Goal: Task Accomplishment & Management: Complete application form

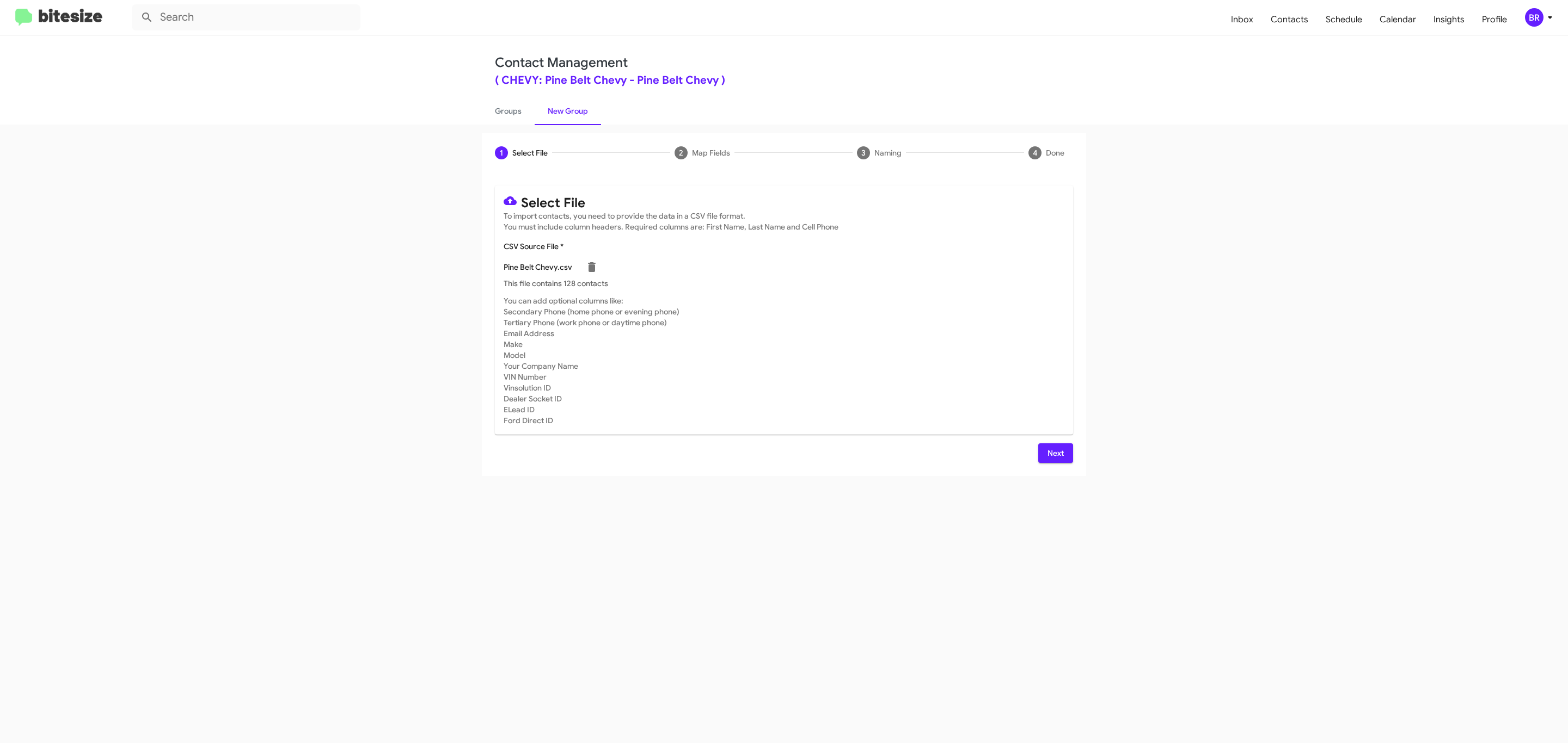
scroll to position [78, 0]
click at [1063, 453] on span "Next" at bounding box center [1055, 453] width 17 height 20
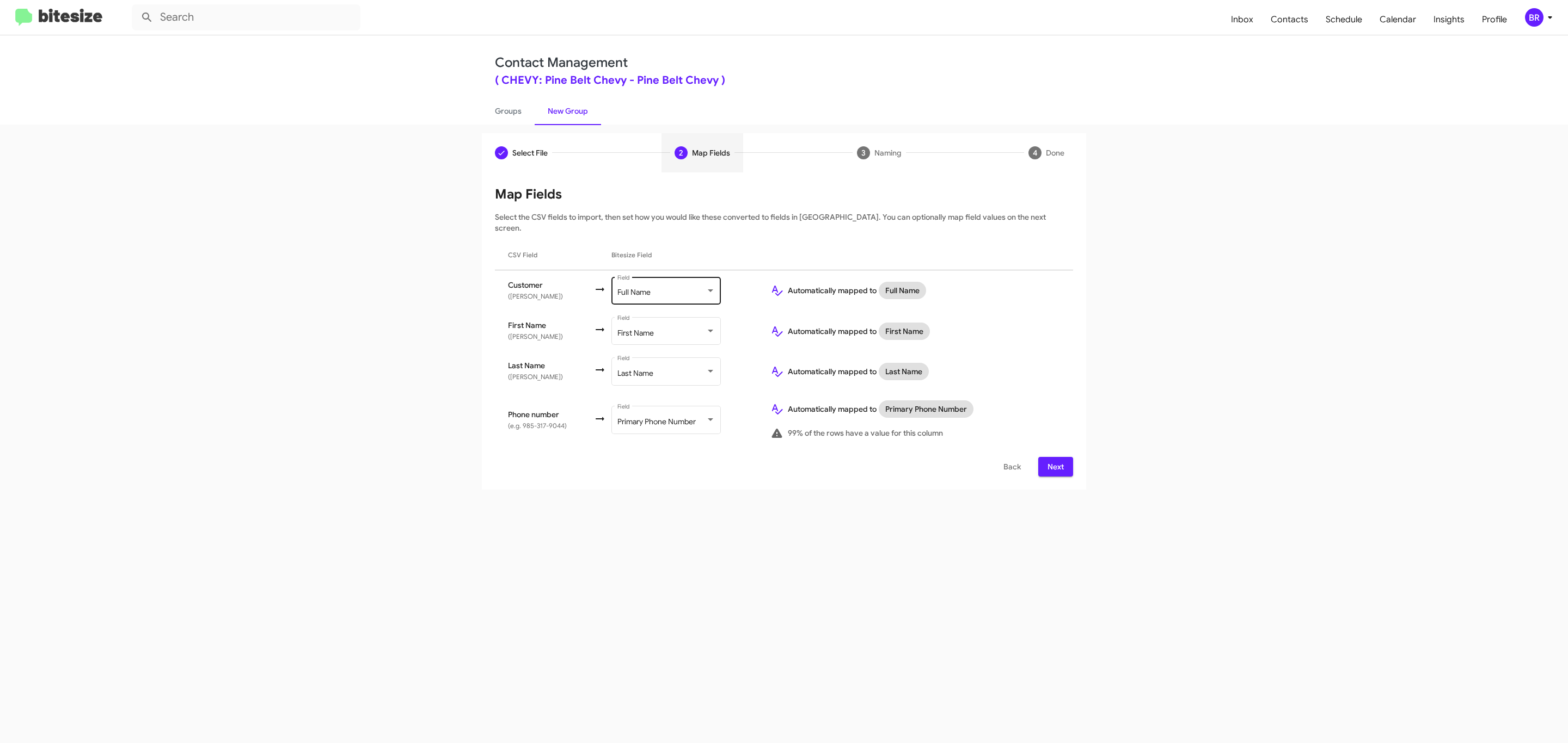
click at [667, 289] on div "Full Name" at bounding box center [661, 293] width 88 height 9
click at [676, 236] on span "Don't map this field" at bounding box center [678, 236] width 122 height 23
click at [1054, 457] on span "Next" at bounding box center [1055, 467] width 17 height 20
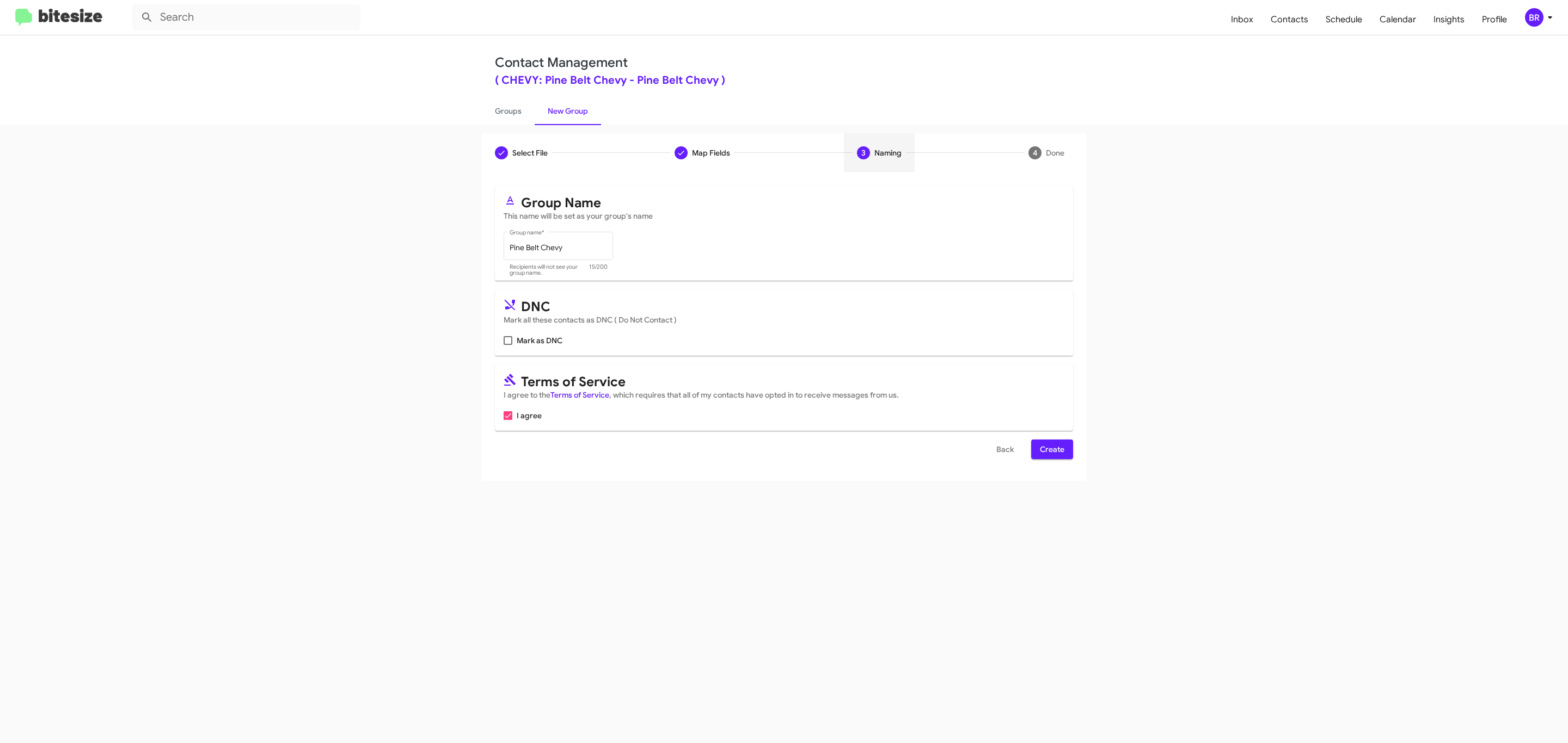
click at [507, 345] on input "Mark as DNC" at bounding box center [507, 345] width 1 height 1
checkbox input "true"
click at [1051, 451] on span "Create" at bounding box center [1052, 450] width 25 height 20
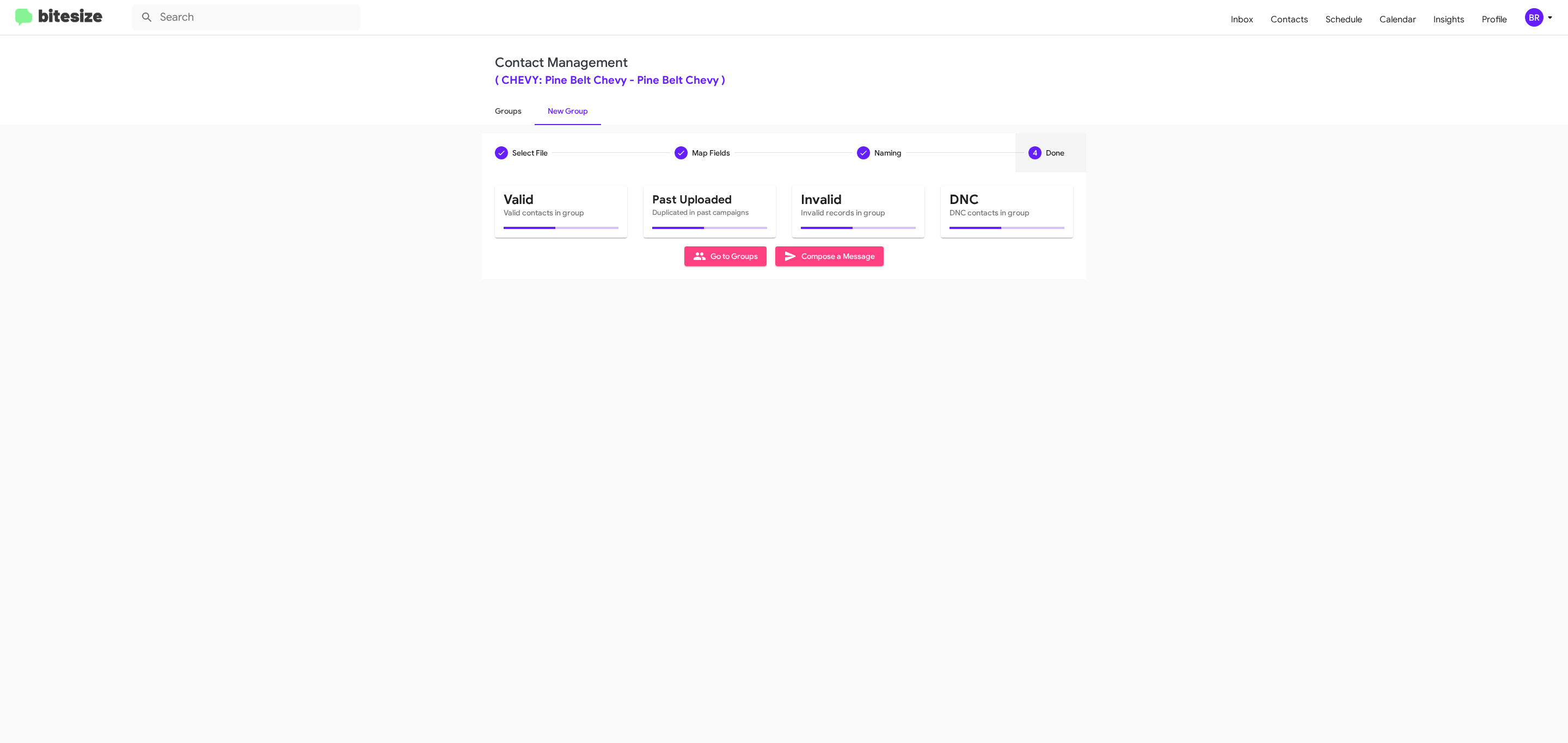
click at [507, 110] on link "Groups" at bounding box center [508, 110] width 53 height 28
type input "in:groups"
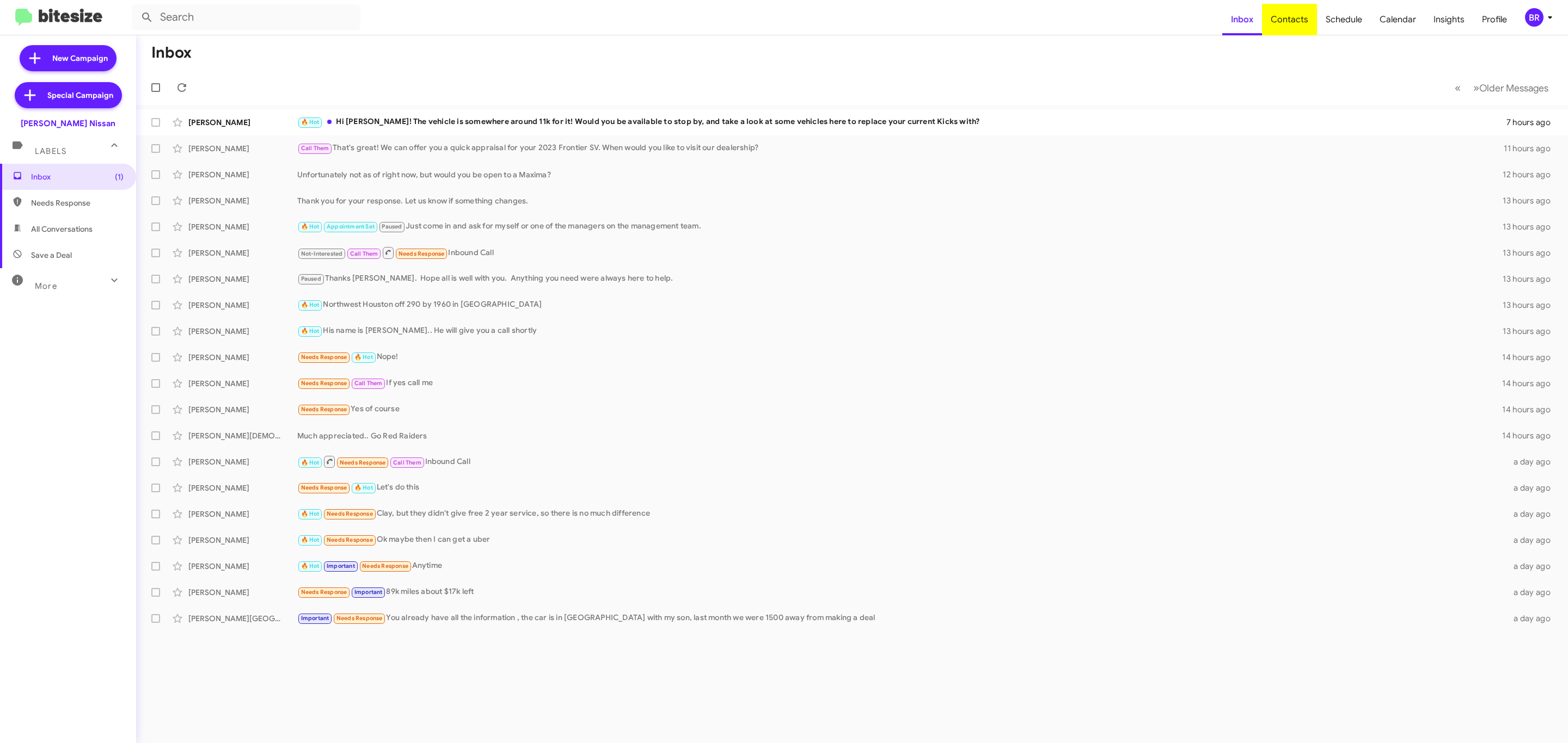
type input "in:groups"
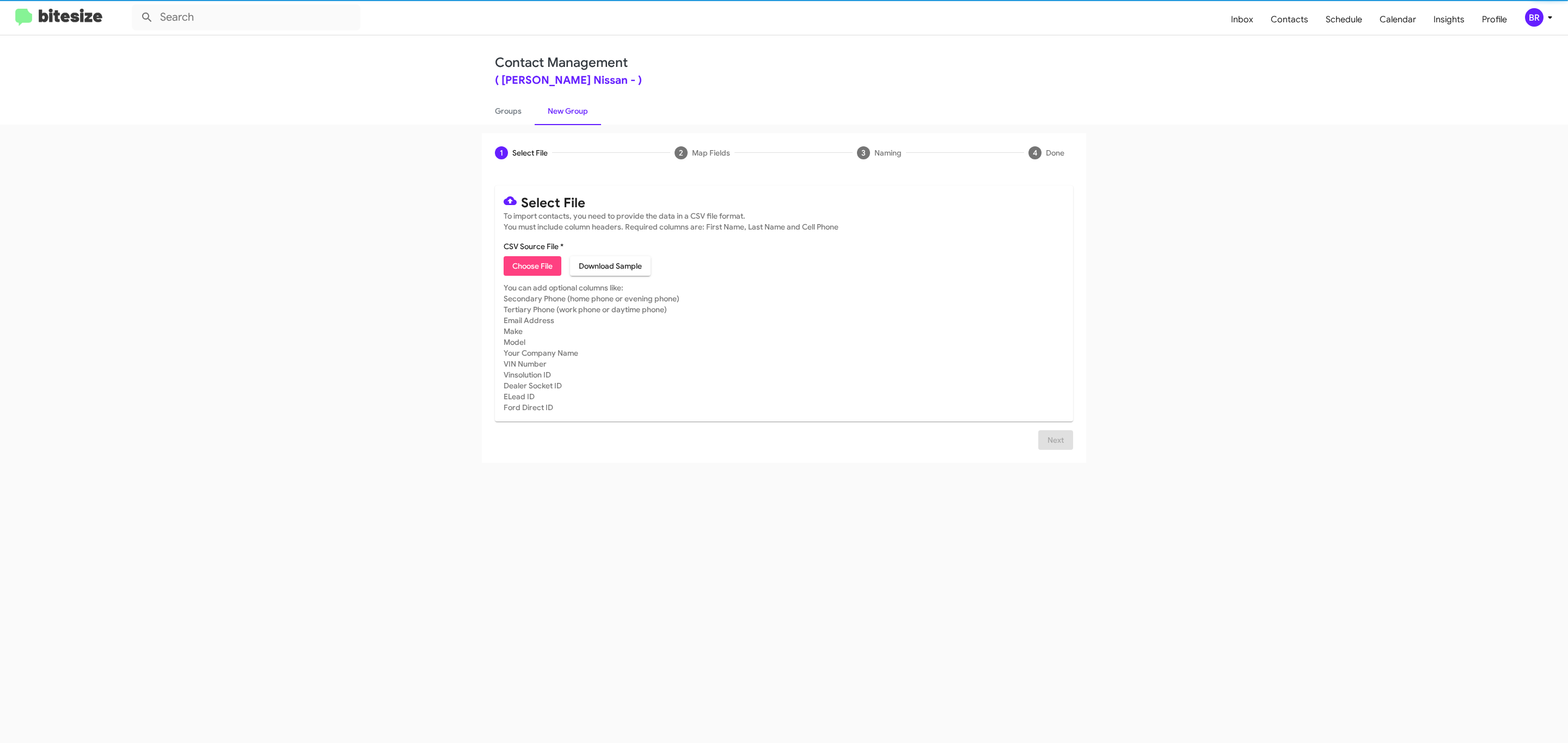
click at [531, 266] on span "Choose File" at bounding box center [532, 267] width 40 height 20
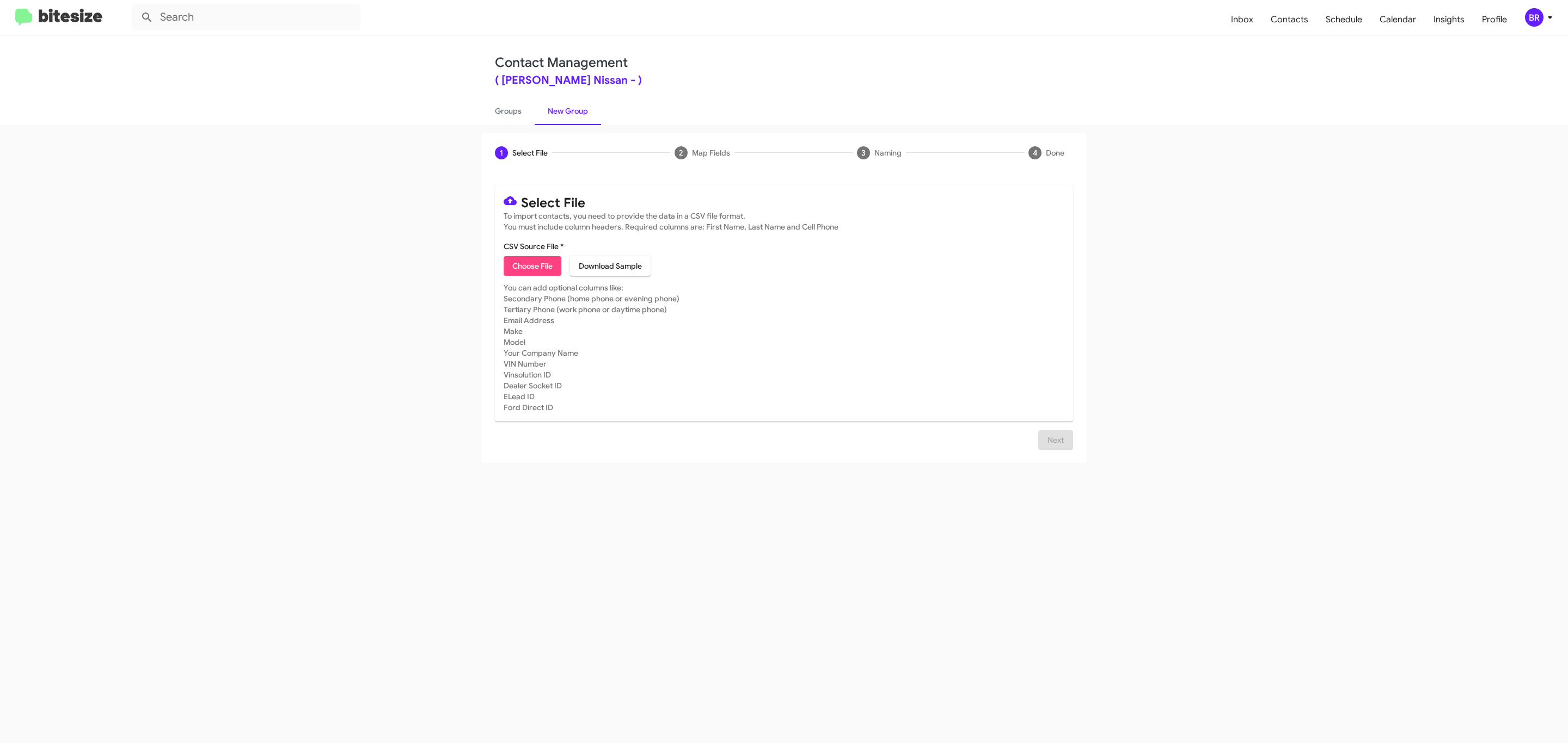
type input "Baker Nissan"
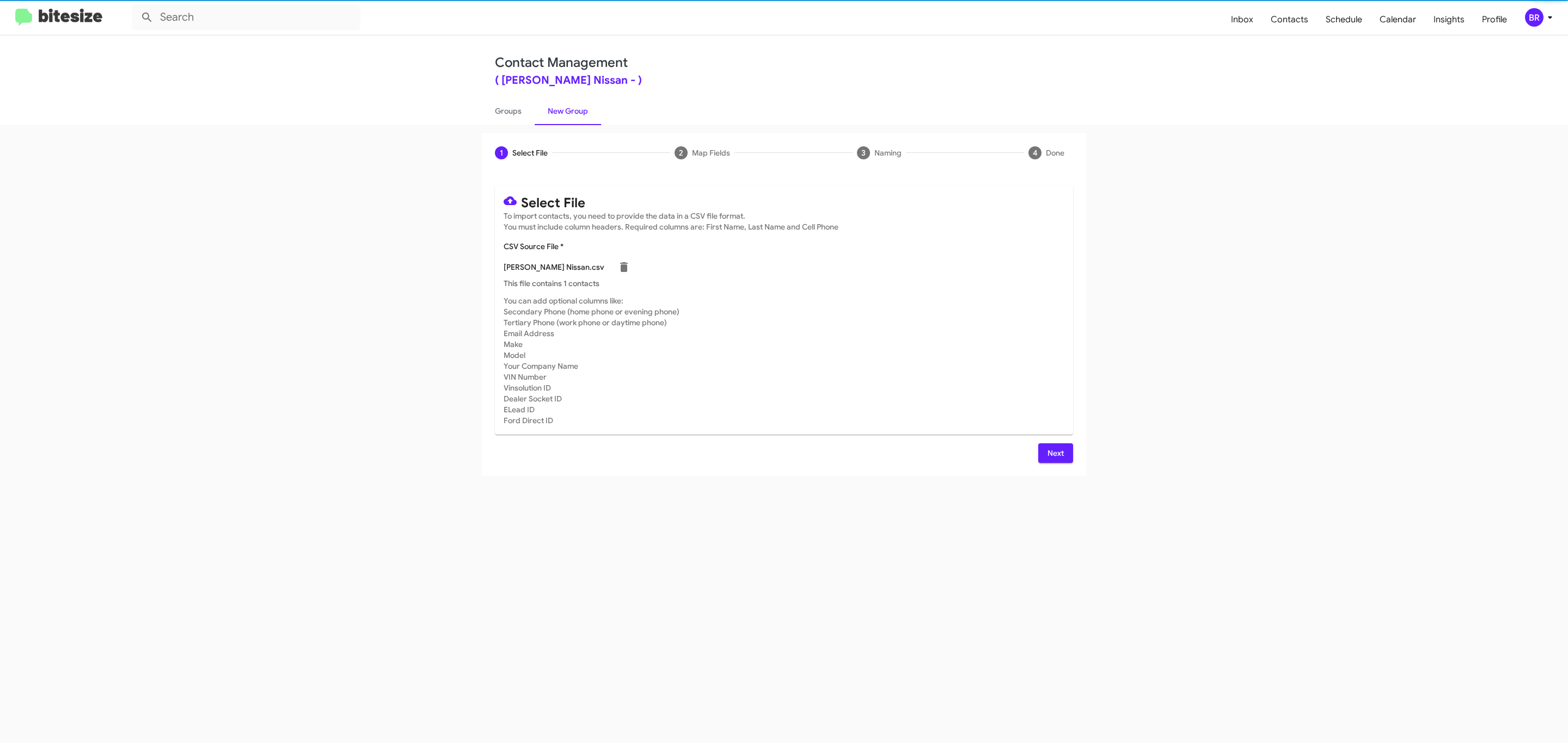
click at [1054, 453] on span "Next" at bounding box center [1055, 453] width 17 height 20
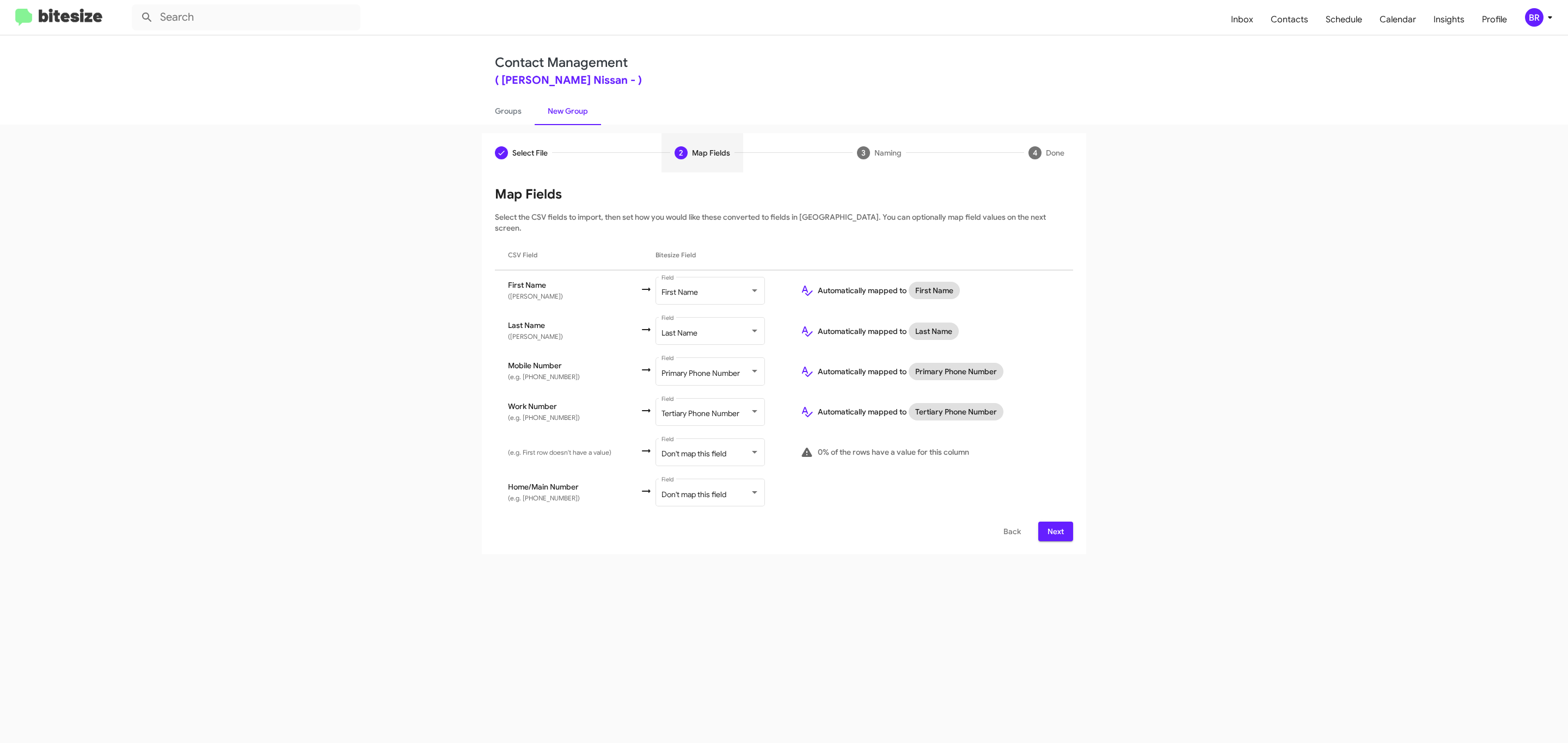
click at [1054, 522] on span "Next" at bounding box center [1055, 532] width 17 height 20
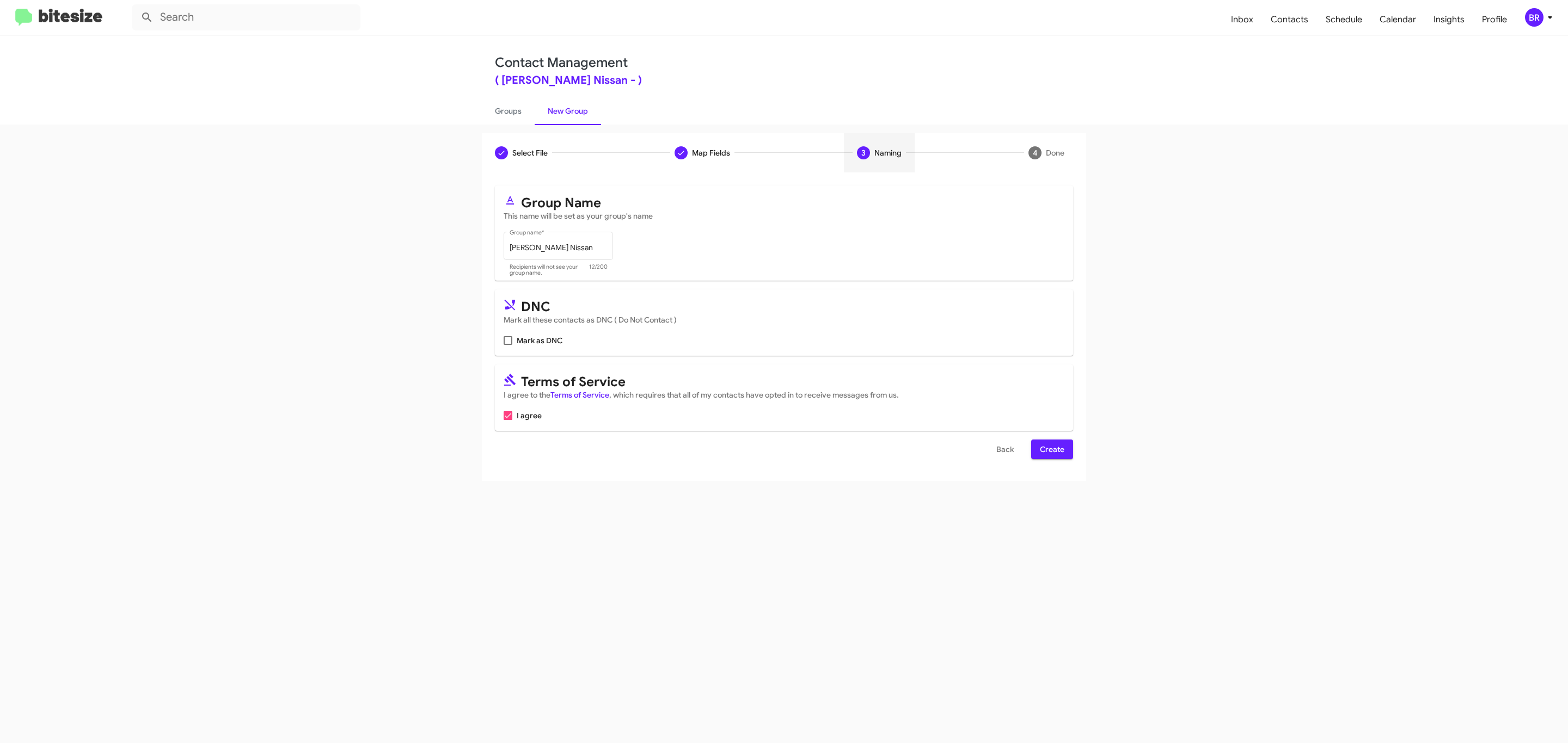
click at [507, 345] on input "Mark as DNC" at bounding box center [507, 345] width 1 height 1
checkbox input "true"
click at [1051, 451] on span "Create" at bounding box center [1052, 450] width 25 height 20
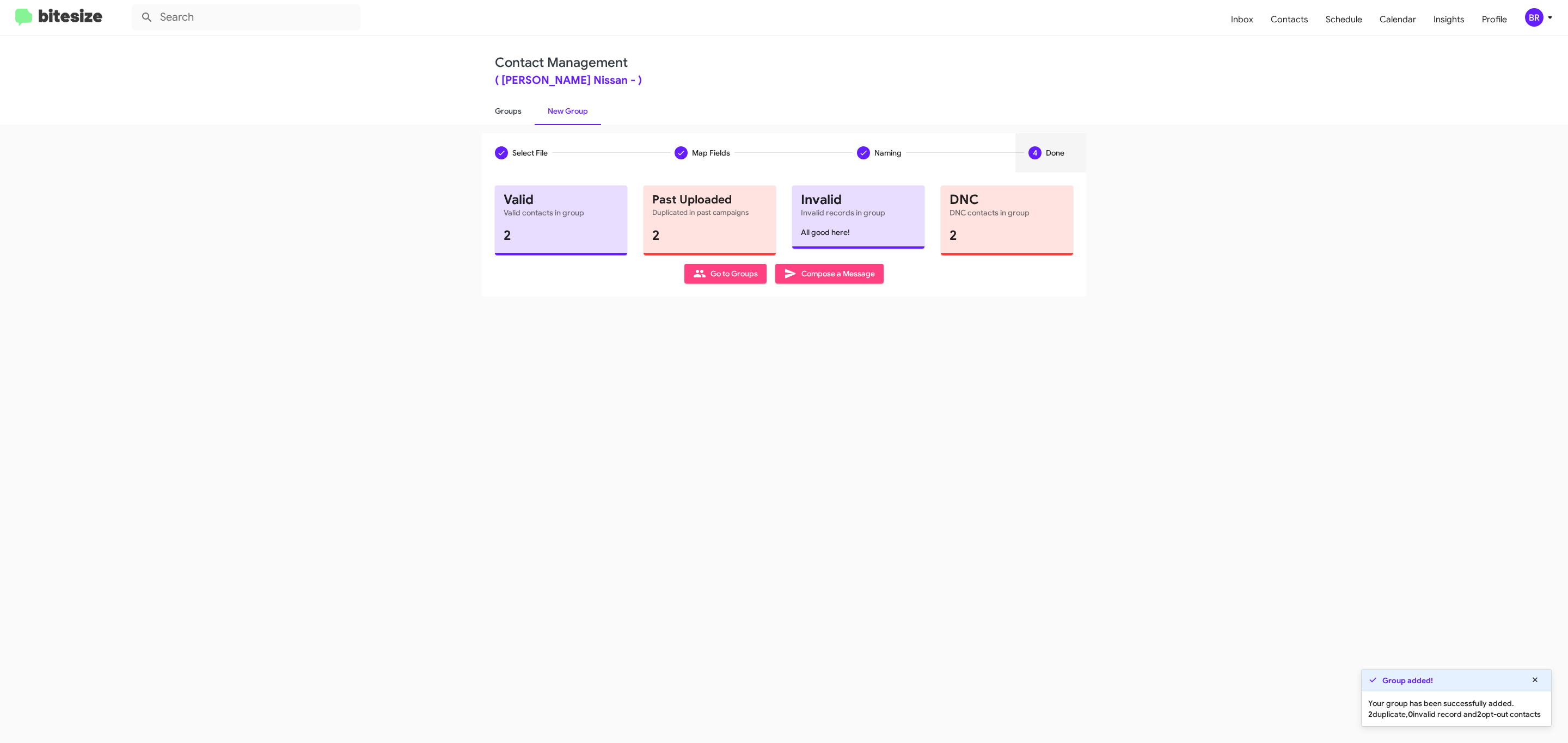
click at [507, 110] on link "Groups" at bounding box center [508, 110] width 53 height 28
type input "in:groups"
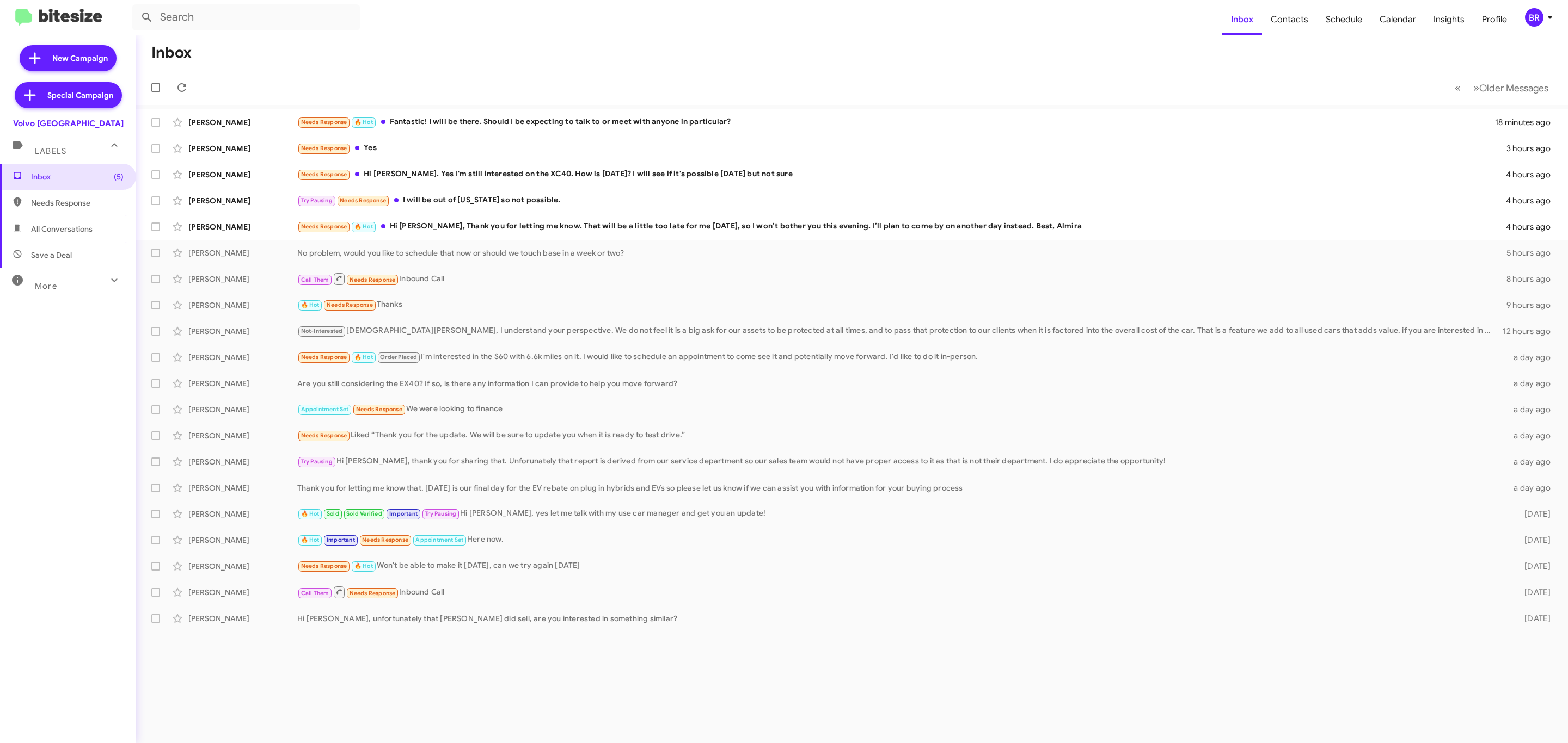
type input "in:groups"
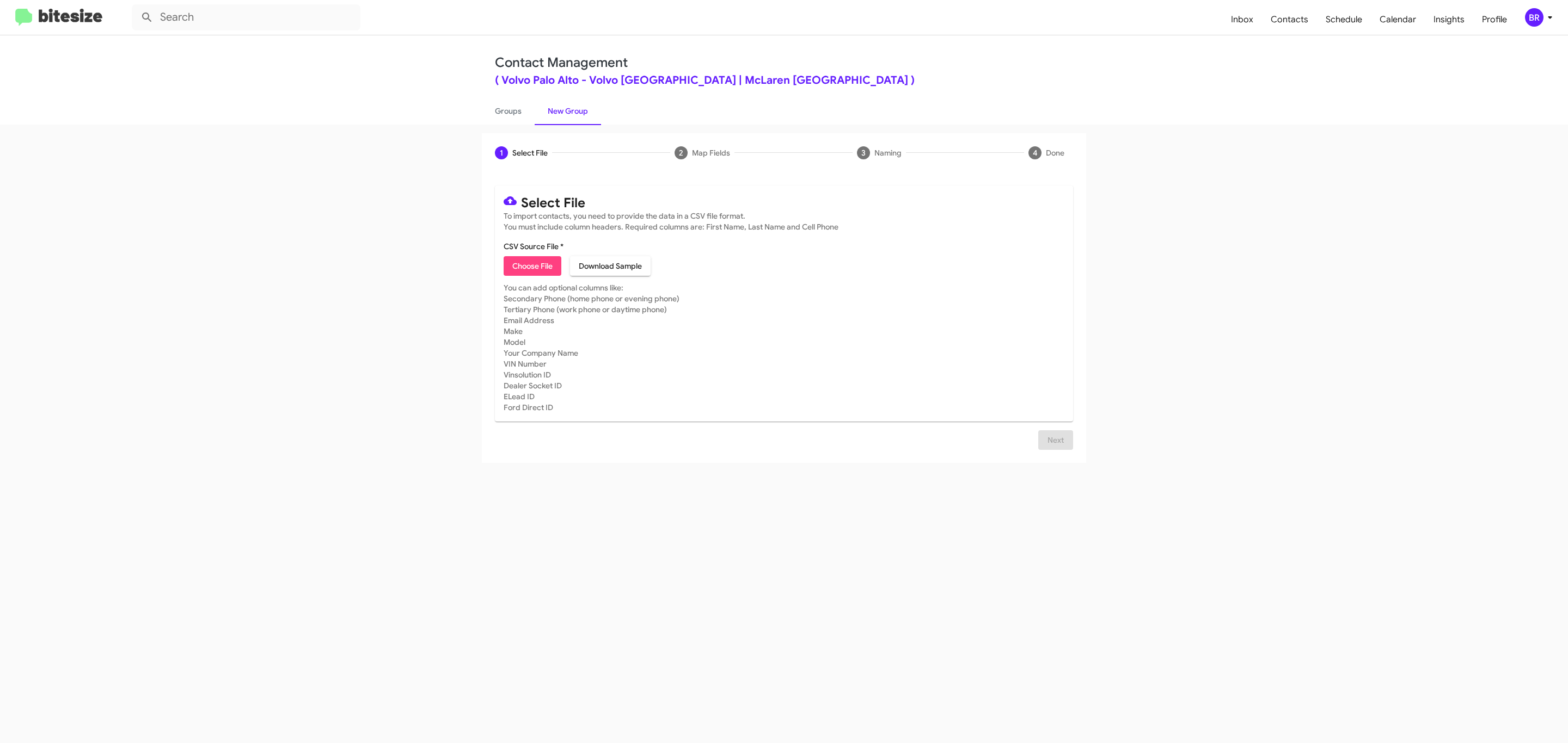
click at [531, 266] on span "Choose File" at bounding box center [532, 267] width 40 height 20
type input "Volvo [GEOGRAPHIC_DATA]"
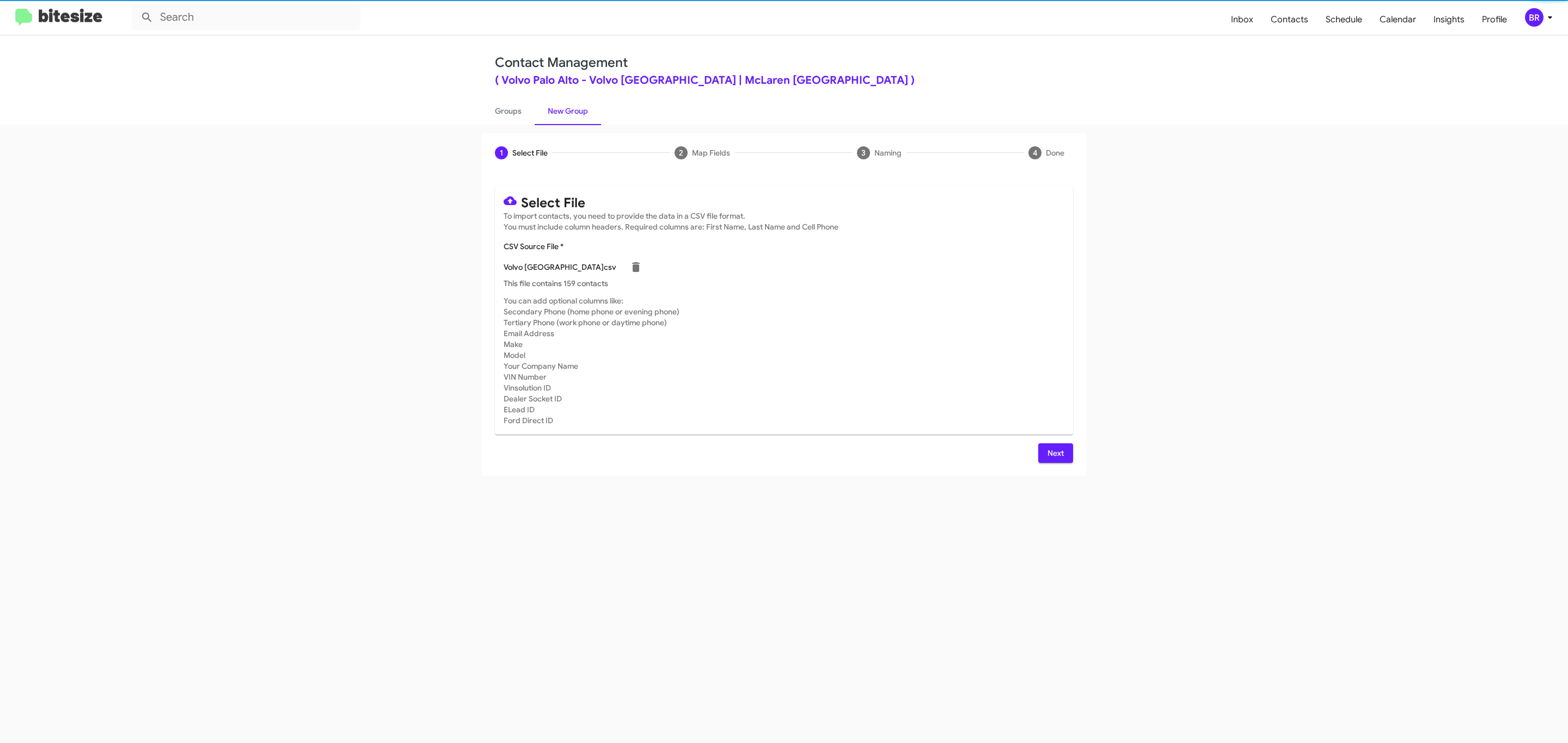
click at [1054, 453] on span "Next" at bounding box center [1055, 453] width 17 height 20
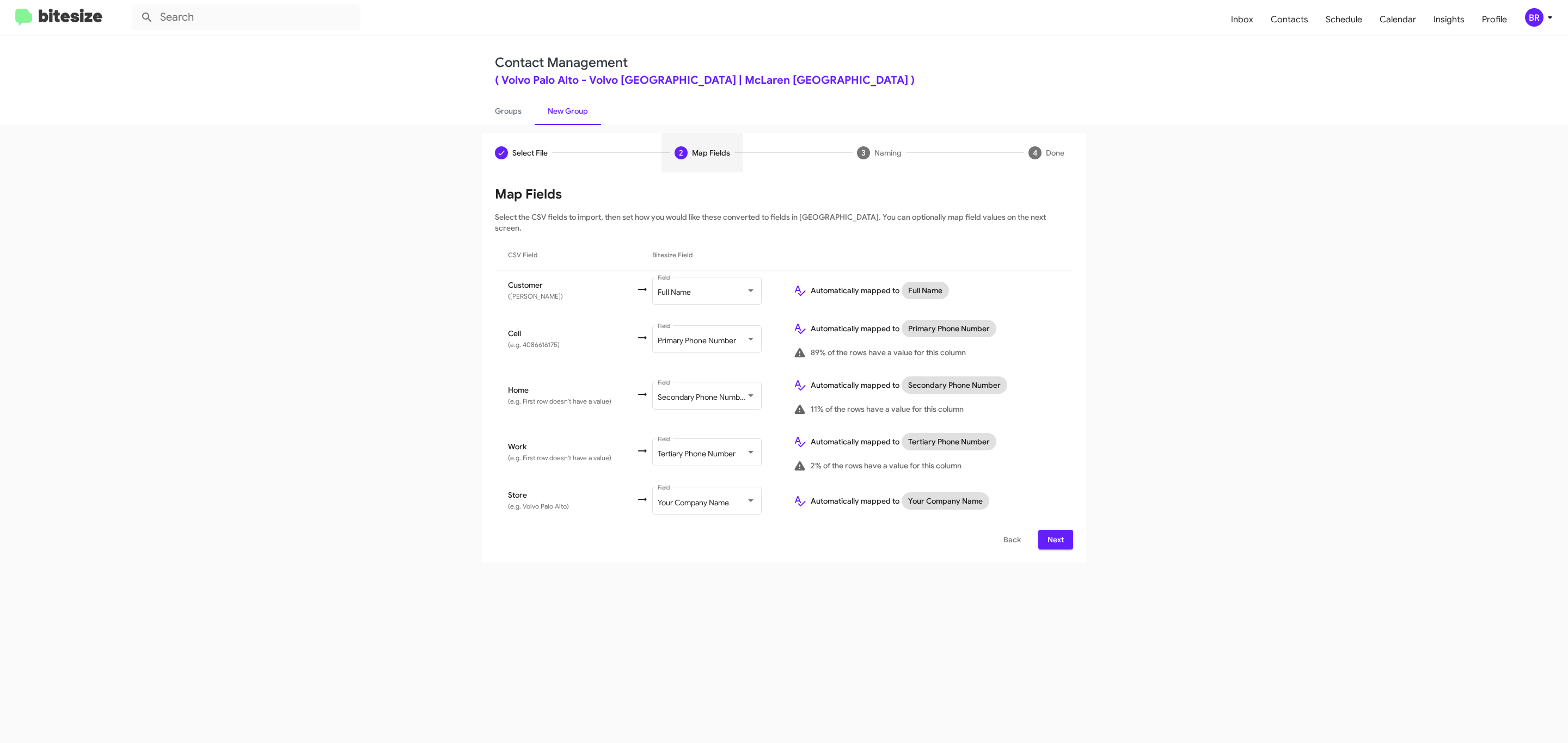
click at [1054, 530] on span "Next" at bounding box center [1055, 540] width 17 height 20
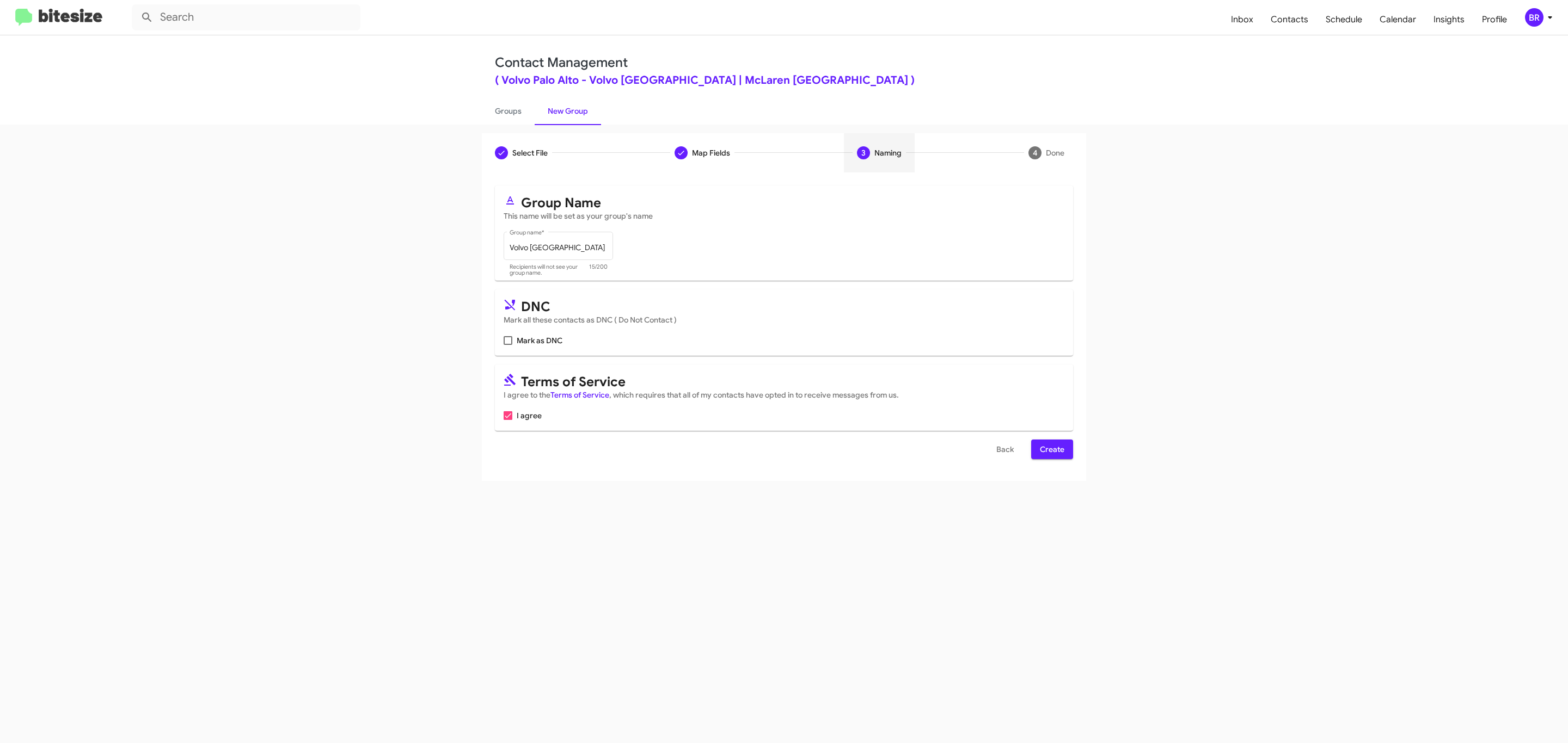
click at [507, 345] on input "Mark as DNC" at bounding box center [507, 345] width 1 height 1
checkbox input "true"
click at [1051, 451] on span "Create" at bounding box center [1052, 450] width 25 height 20
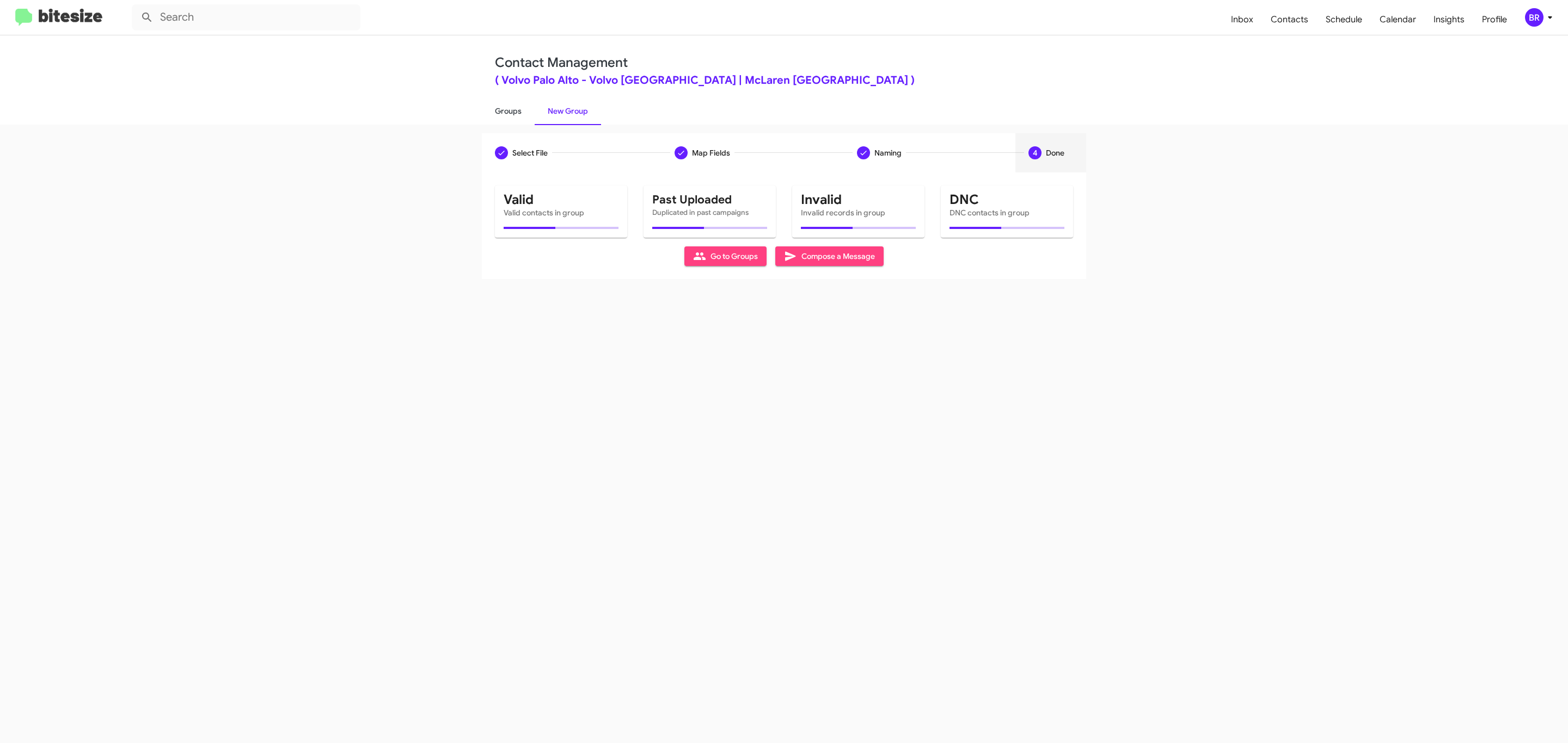
click at [507, 110] on link "Groups" at bounding box center [508, 110] width 53 height 28
type input "in:groups"
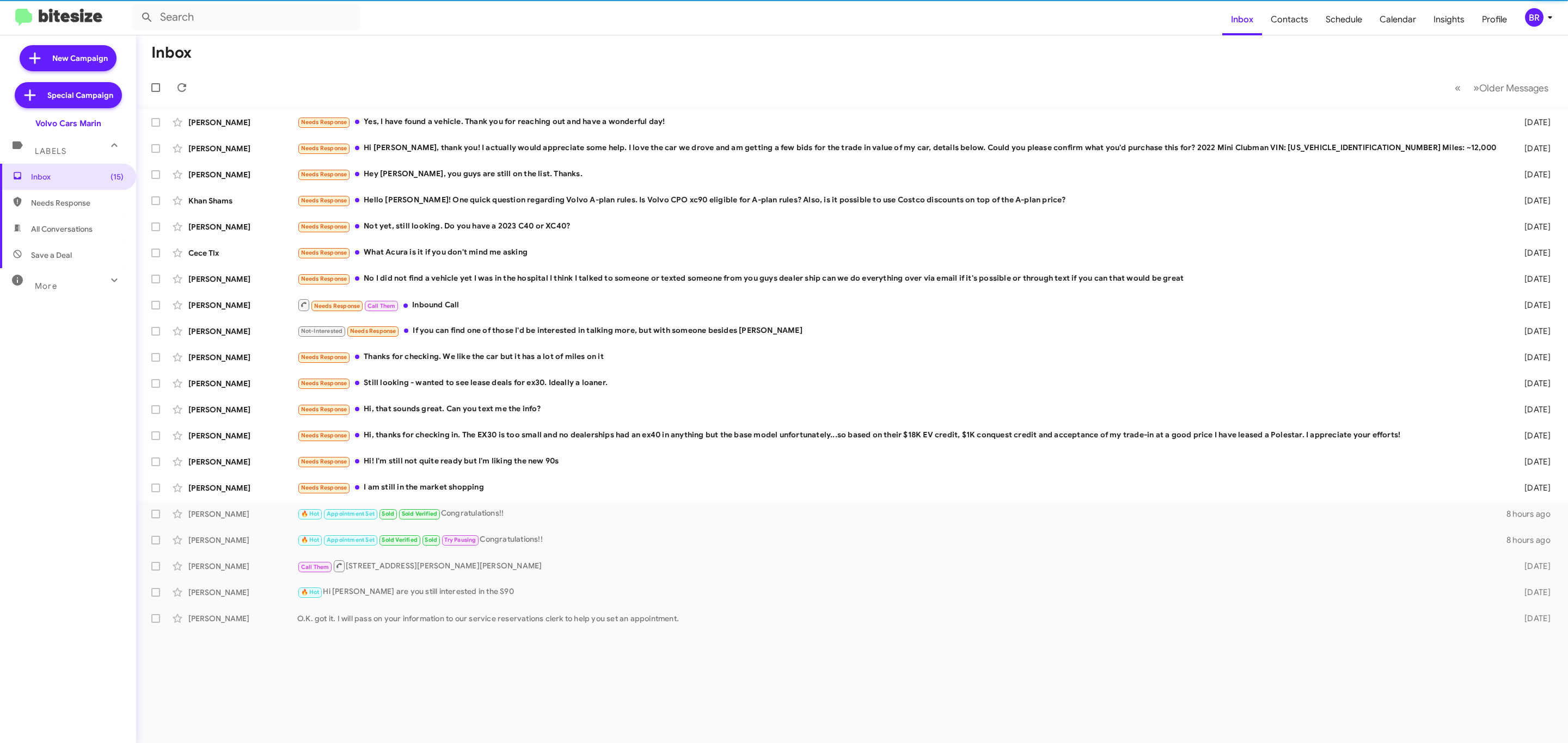
type input "in:groups"
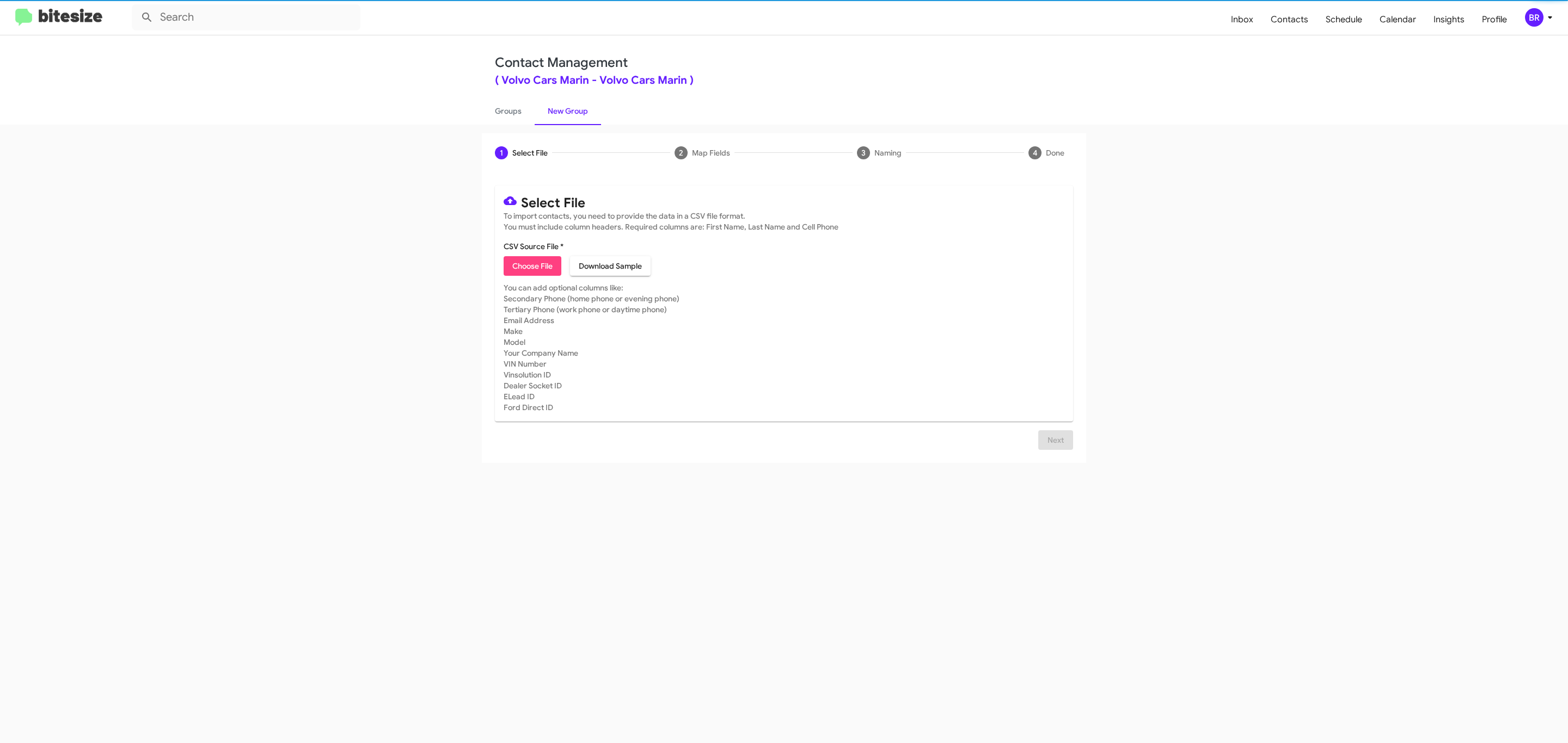
click at [531, 266] on span "Choose File" at bounding box center [532, 267] width 40 height 20
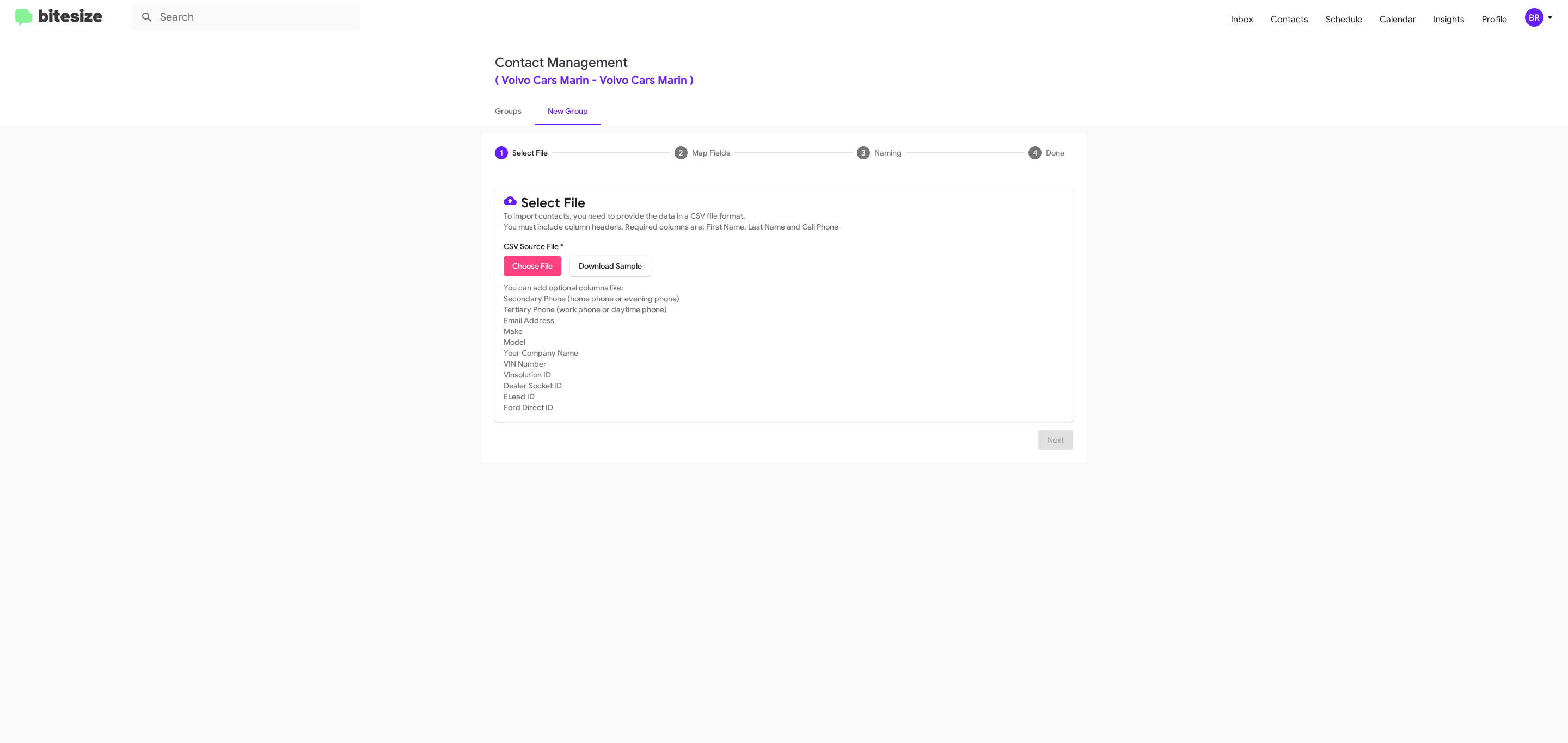
type input "Volvo Cars Marin"
click at [1054, 453] on span "Next" at bounding box center [1055, 453] width 17 height 20
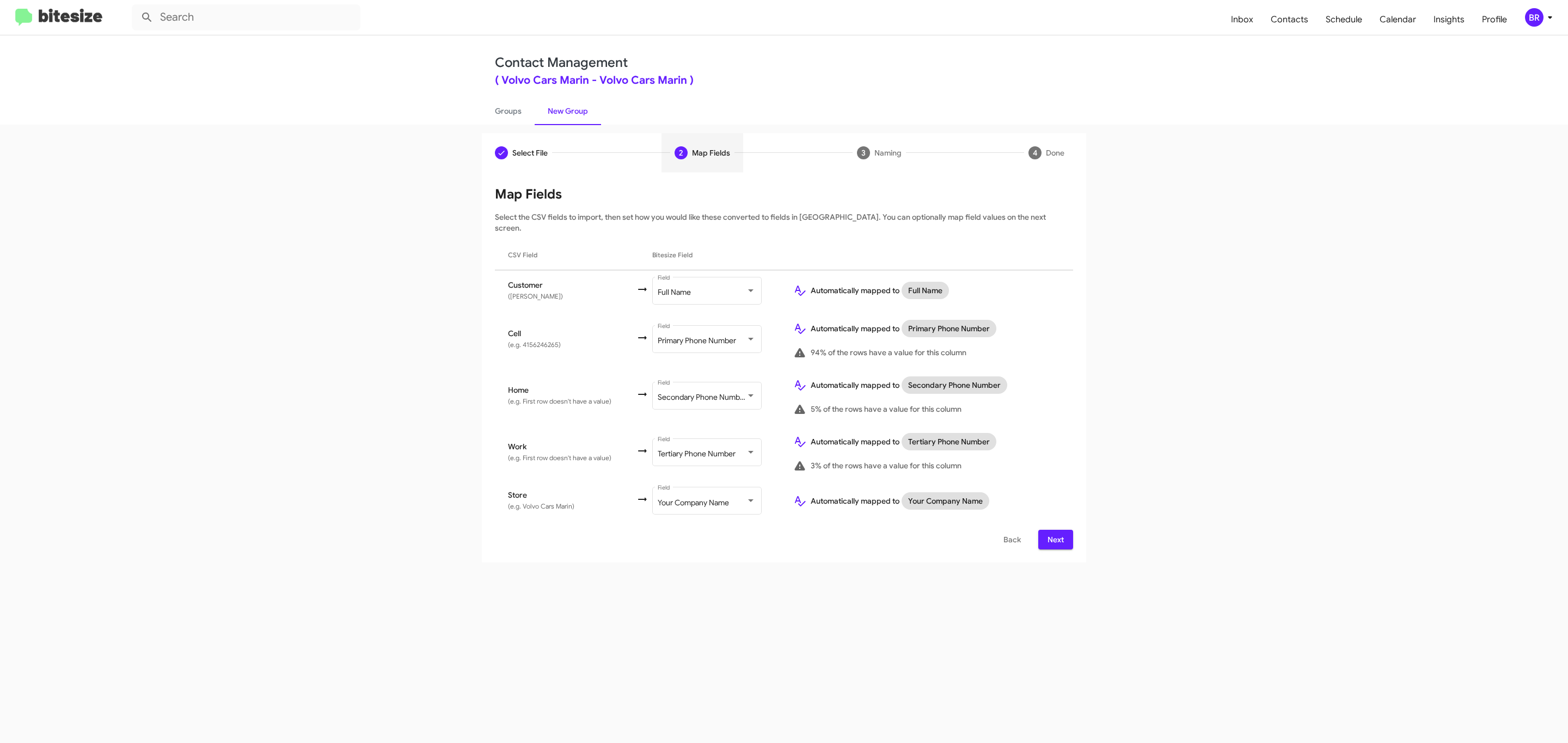
click at [1054, 530] on span "Next" at bounding box center [1055, 540] width 17 height 20
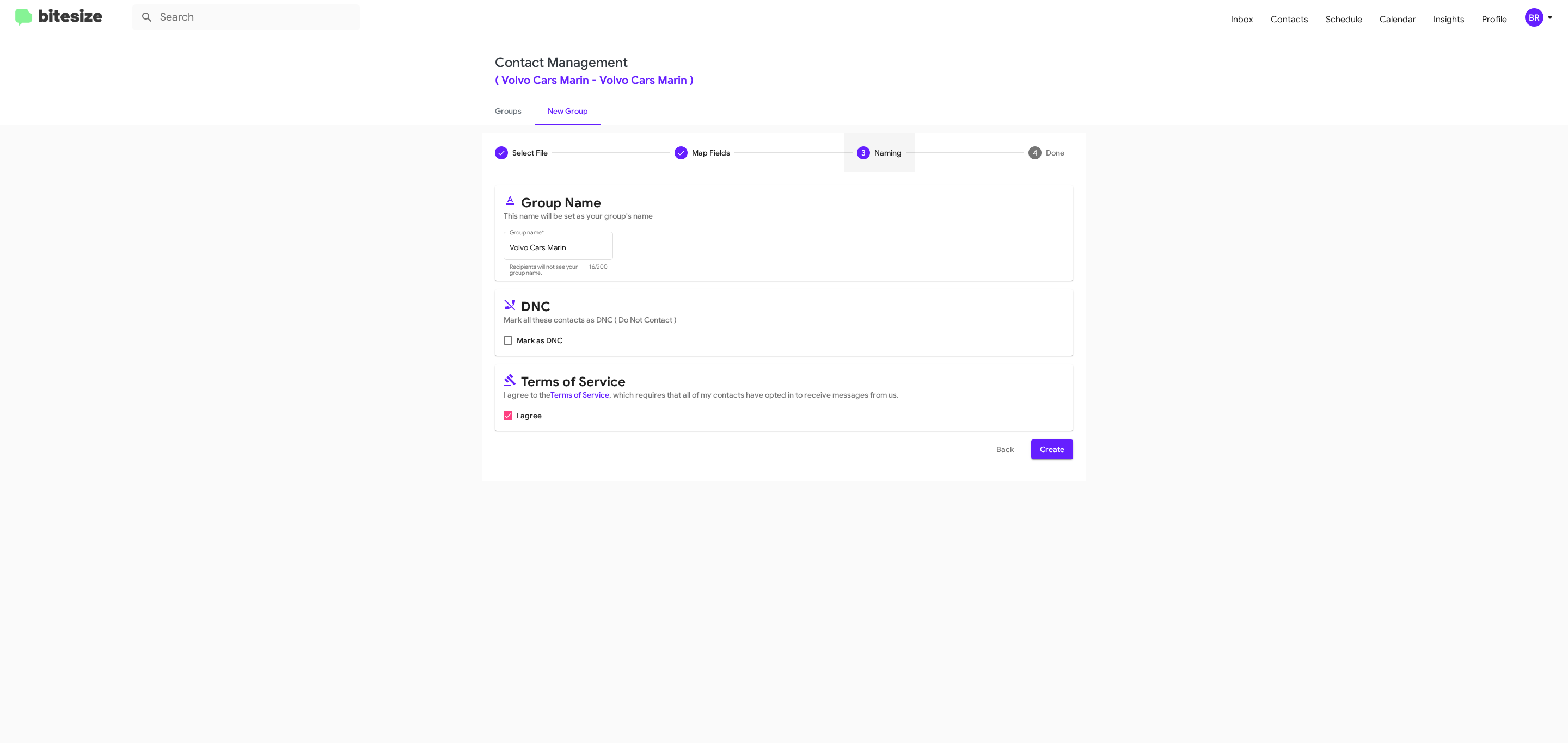
click at [507, 345] on input "Mark as DNC" at bounding box center [507, 345] width 1 height 1
checkbox input "true"
click at [1051, 451] on span "Create" at bounding box center [1052, 450] width 25 height 20
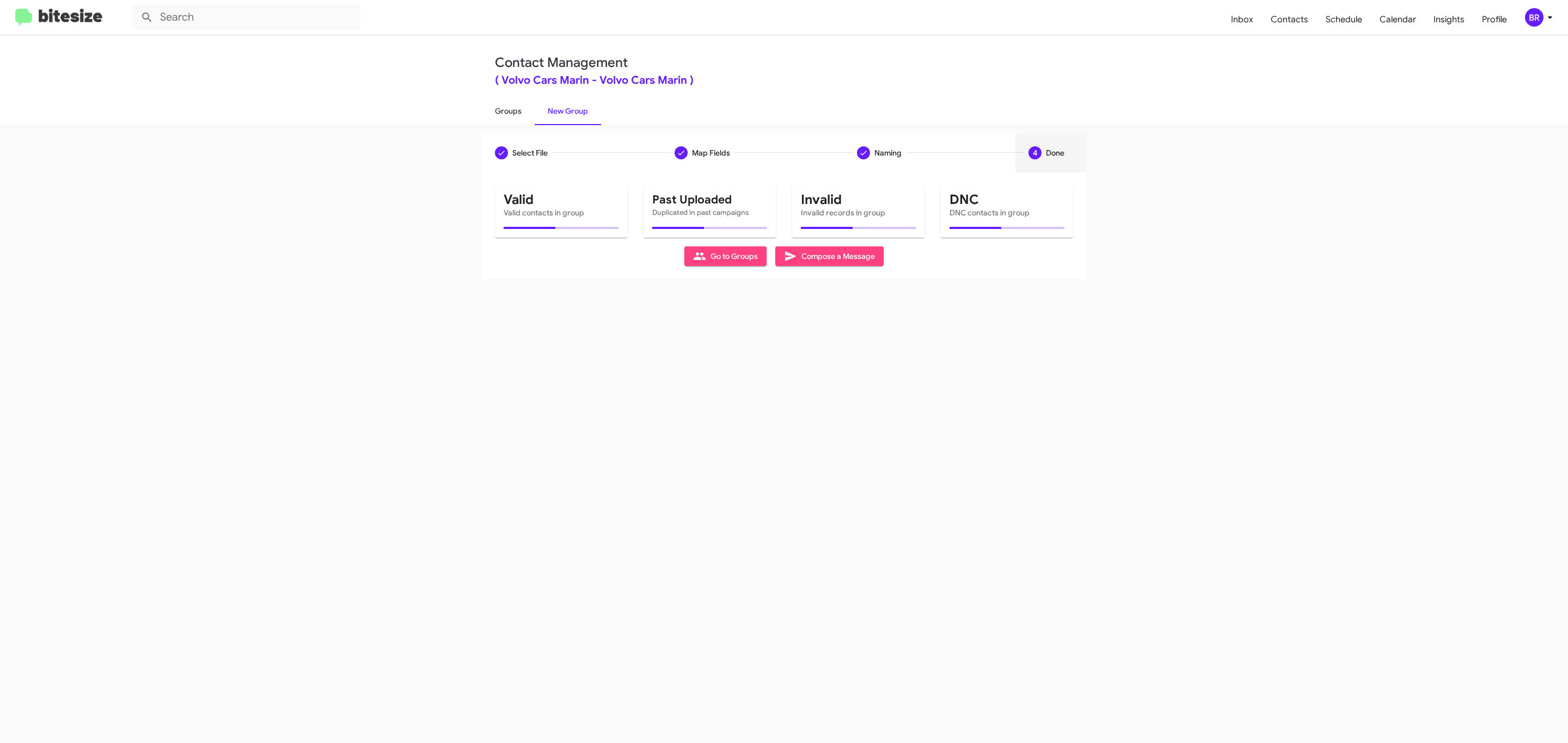
click at [507, 110] on link "Groups" at bounding box center [508, 110] width 53 height 28
type input "in:groups"
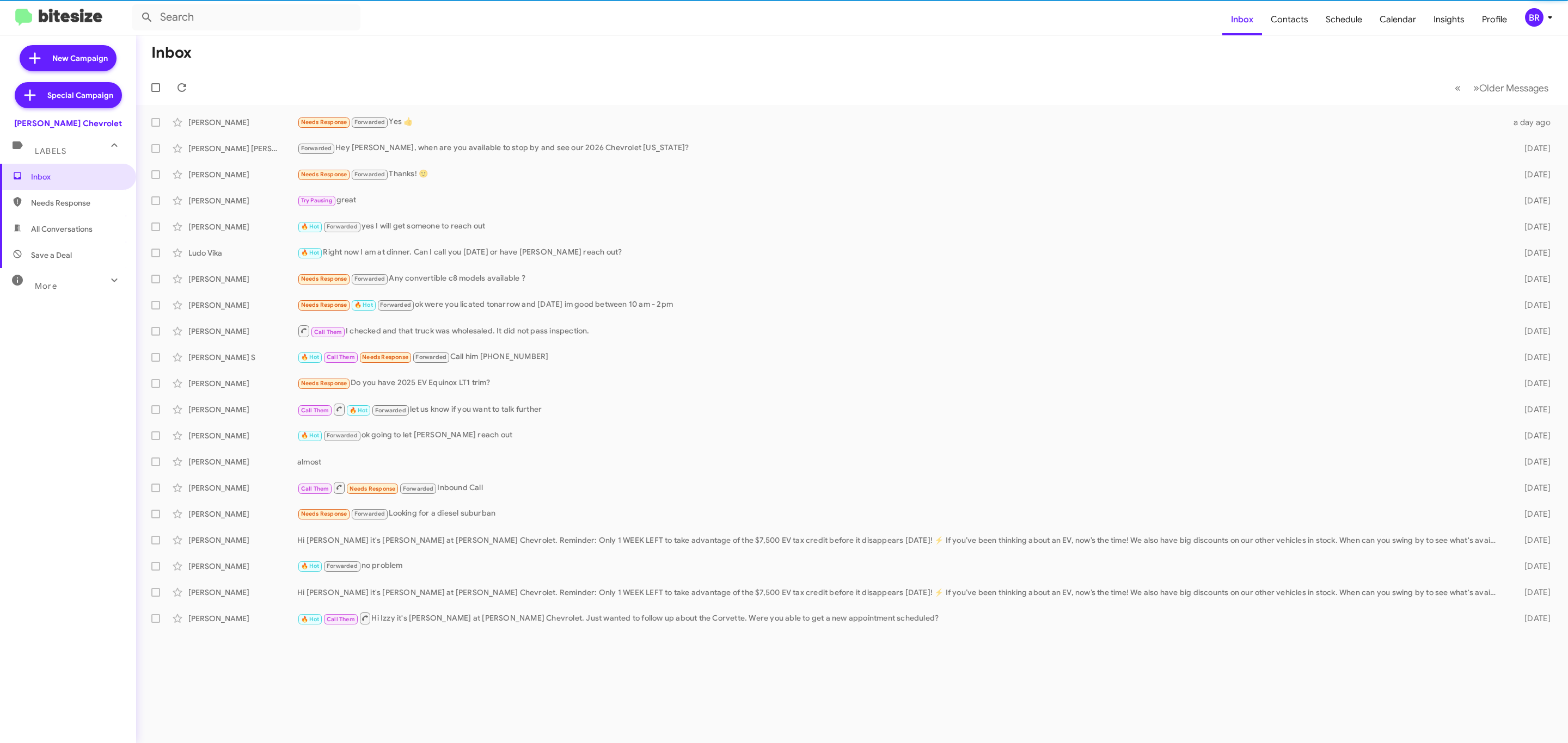
type input "in:groups"
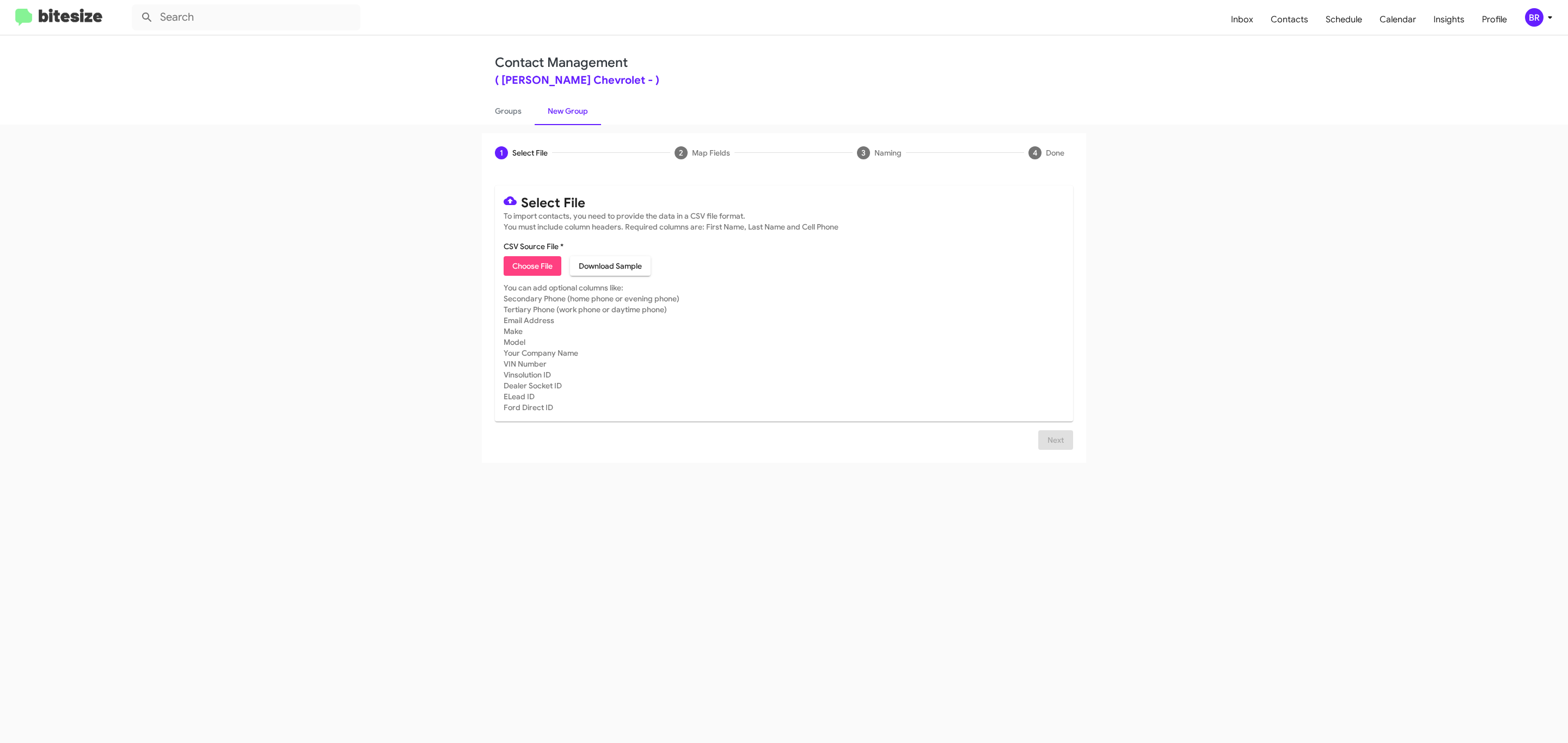
click at [531, 266] on span "Choose File" at bounding box center [532, 267] width 40 height 20
type input "Delillo Chevrolet"
click at [1054, 450] on span "Next" at bounding box center [1055, 441] width 17 height 20
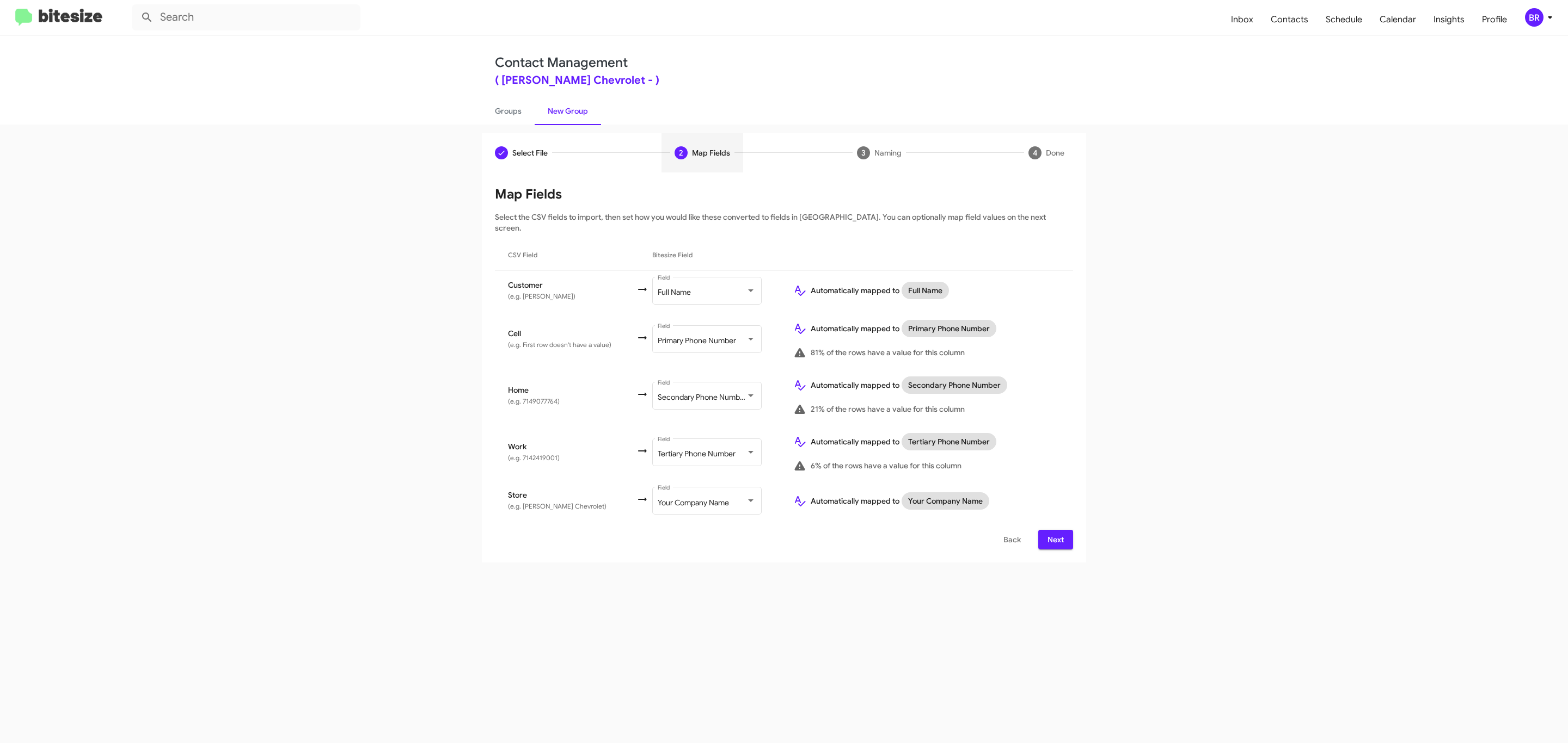
click at [1054, 530] on span "Next" at bounding box center [1055, 540] width 17 height 20
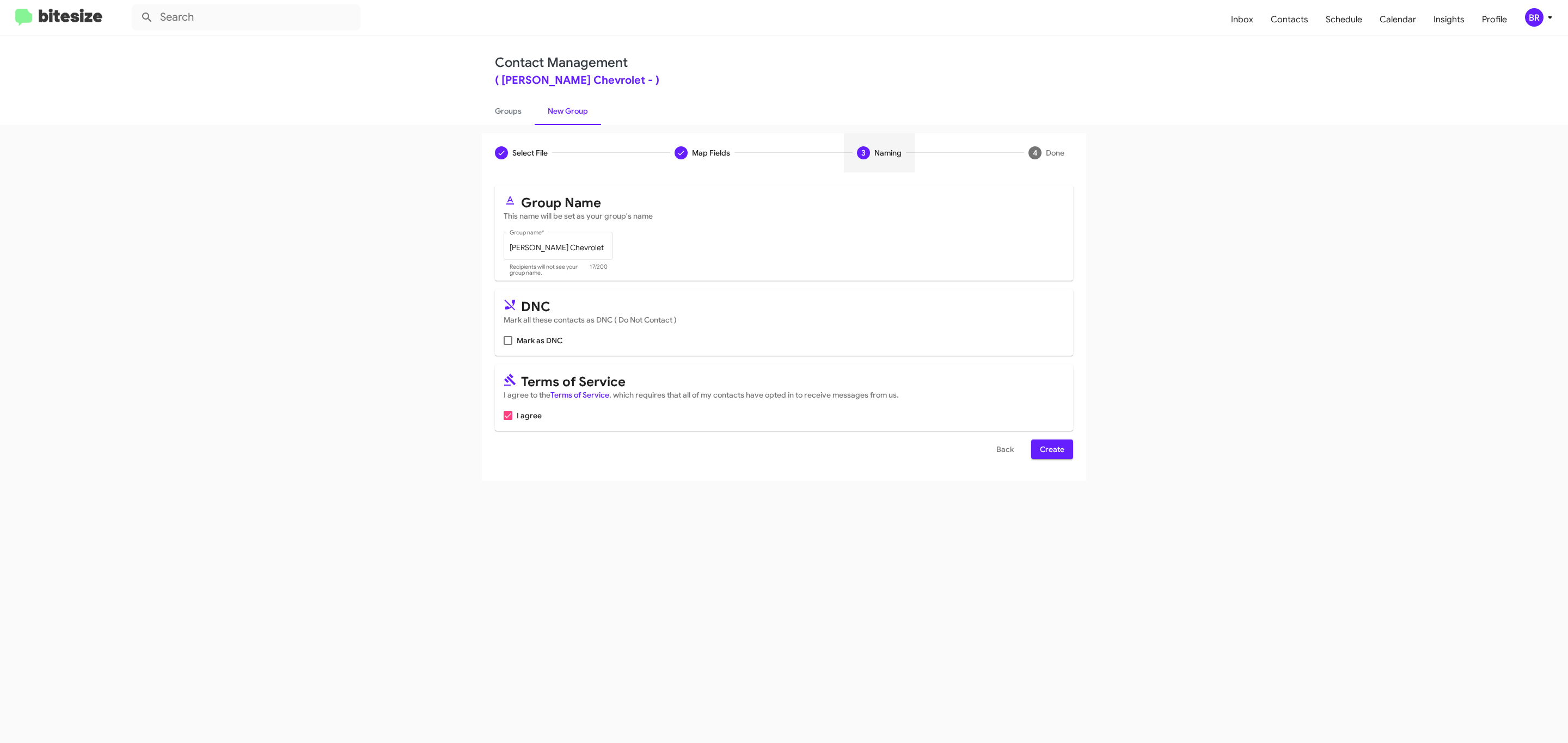
click at [507, 345] on input "Mark as DNC" at bounding box center [507, 345] width 1 height 1
checkbox input "true"
click at [1051, 451] on span "Create" at bounding box center [1052, 450] width 25 height 20
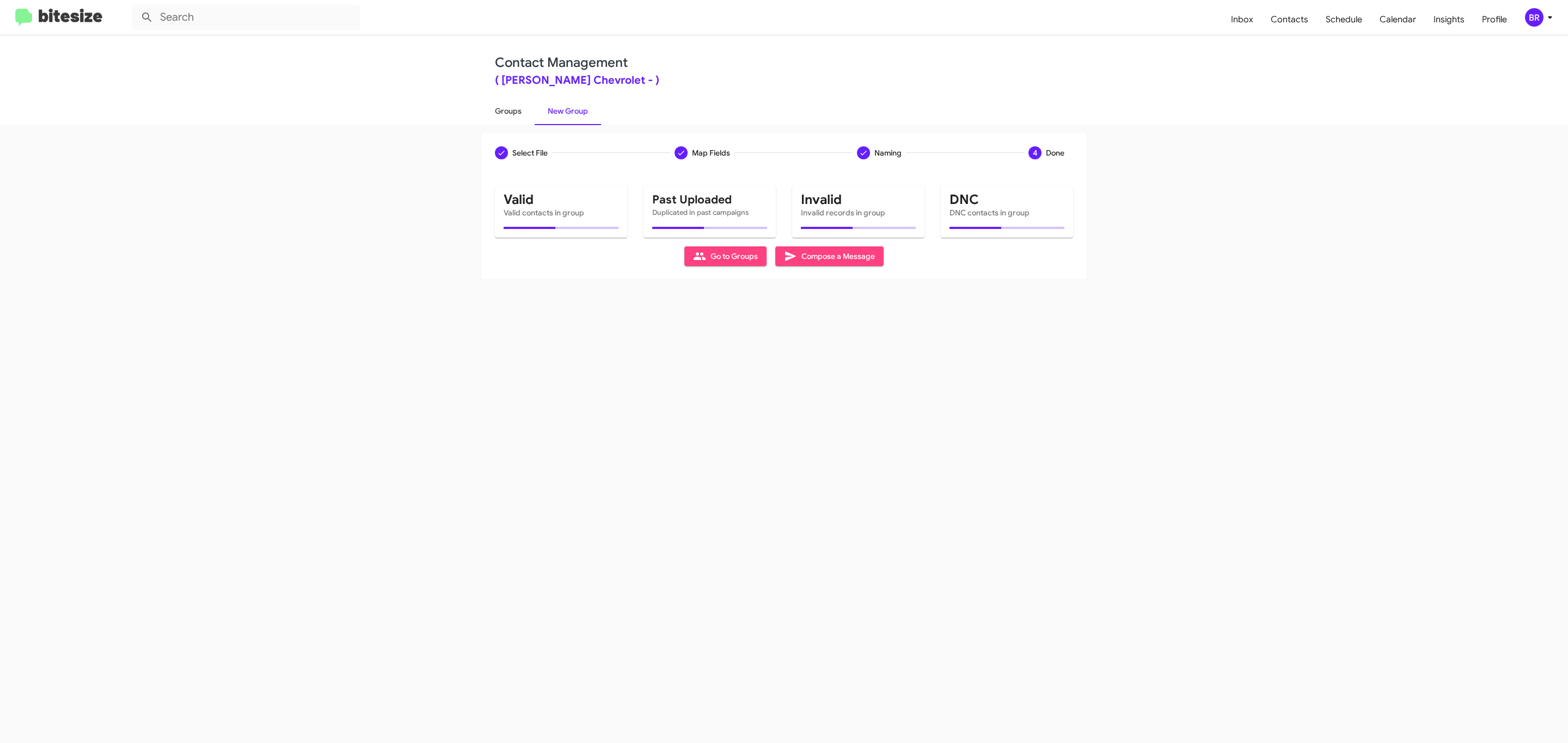
click at [507, 110] on link "Groups" at bounding box center [508, 110] width 53 height 28
type input "in:groups"
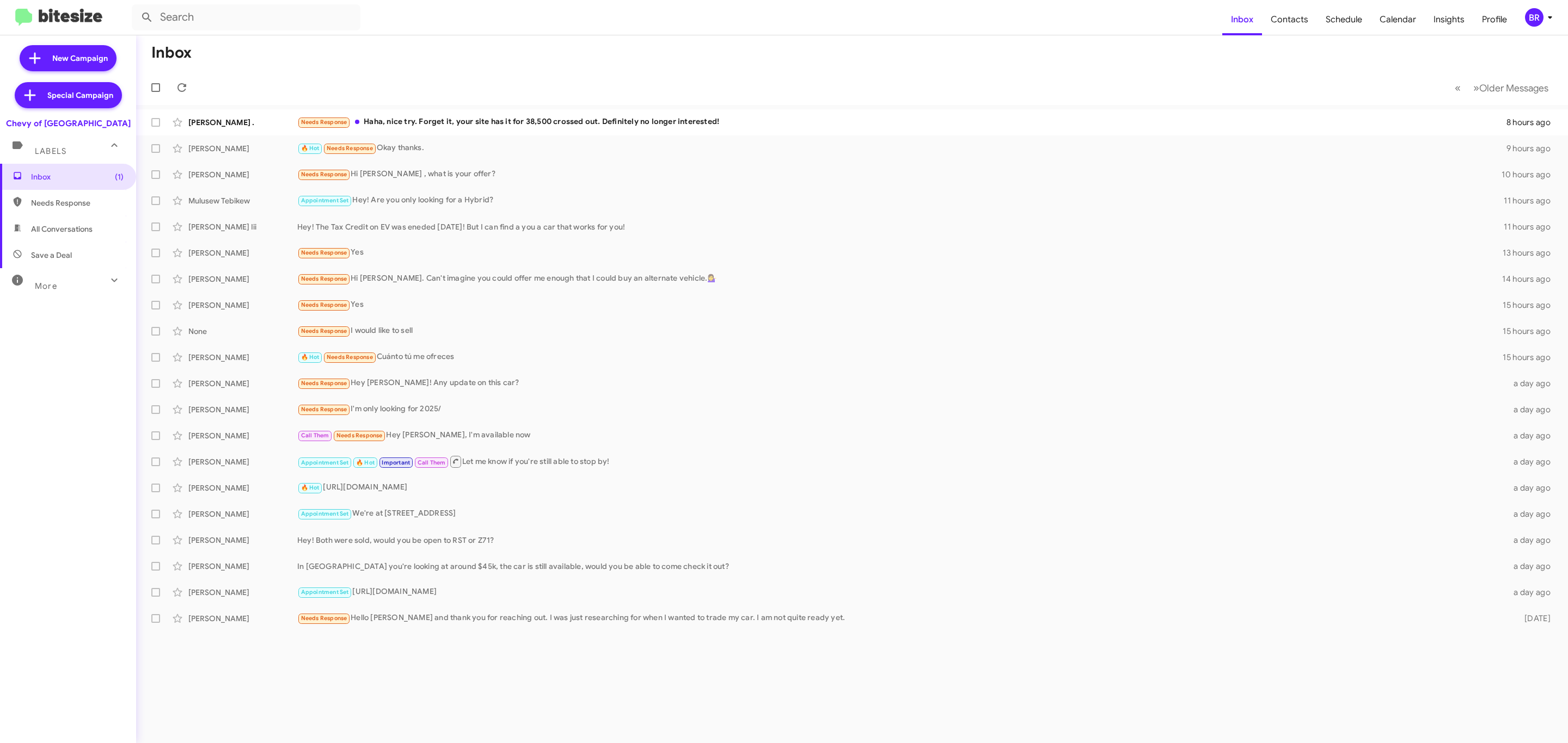
type input "in:groups"
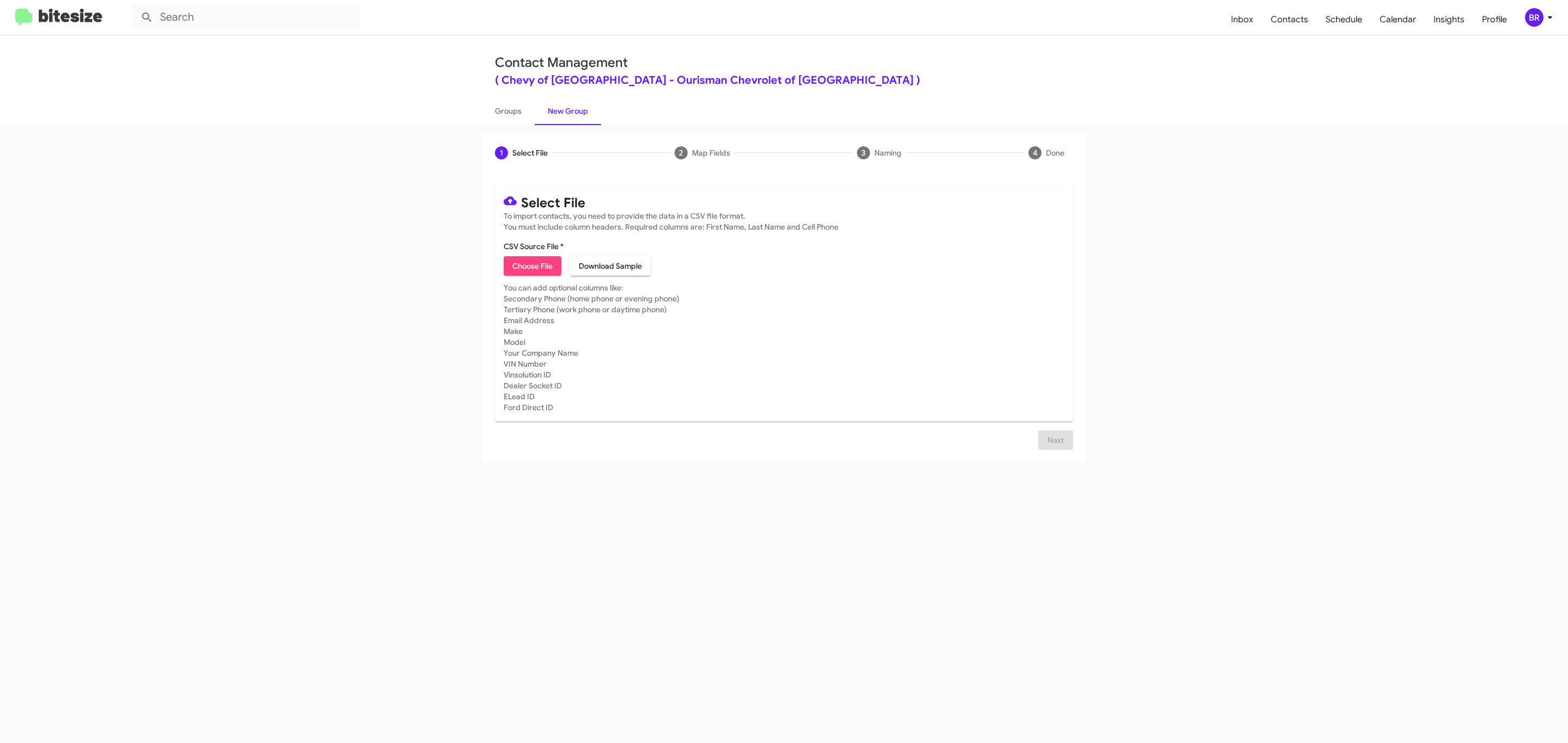
click at [531, 266] on span "Choose File" at bounding box center [532, 267] width 40 height 20
type input "Ourisman Chevrolet of Rockville"
click at [1054, 453] on span "Next" at bounding box center [1055, 453] width 17 height 20
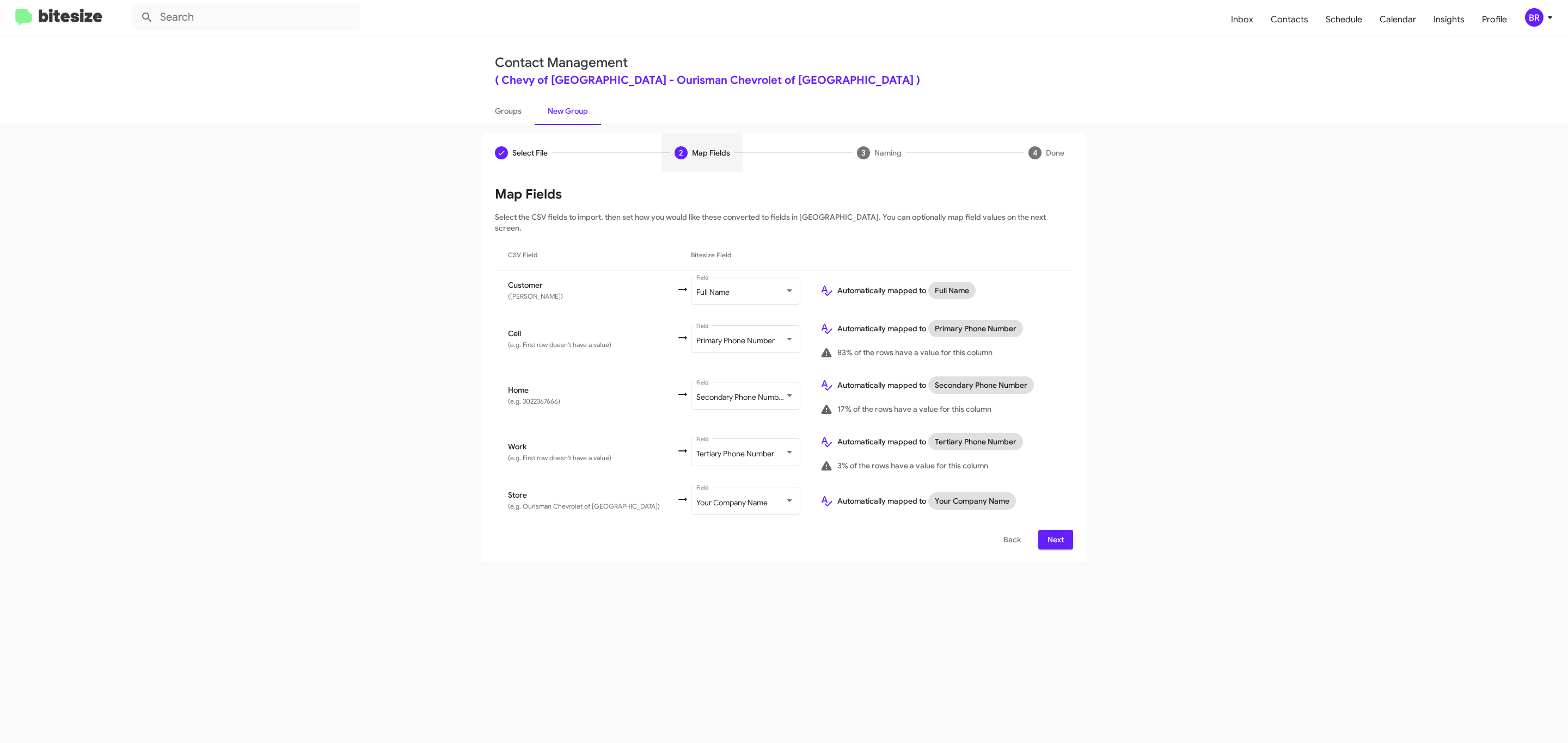
click at [1054, 530] on span "Next" at bounding box center [1055, 540] width 17 height 20
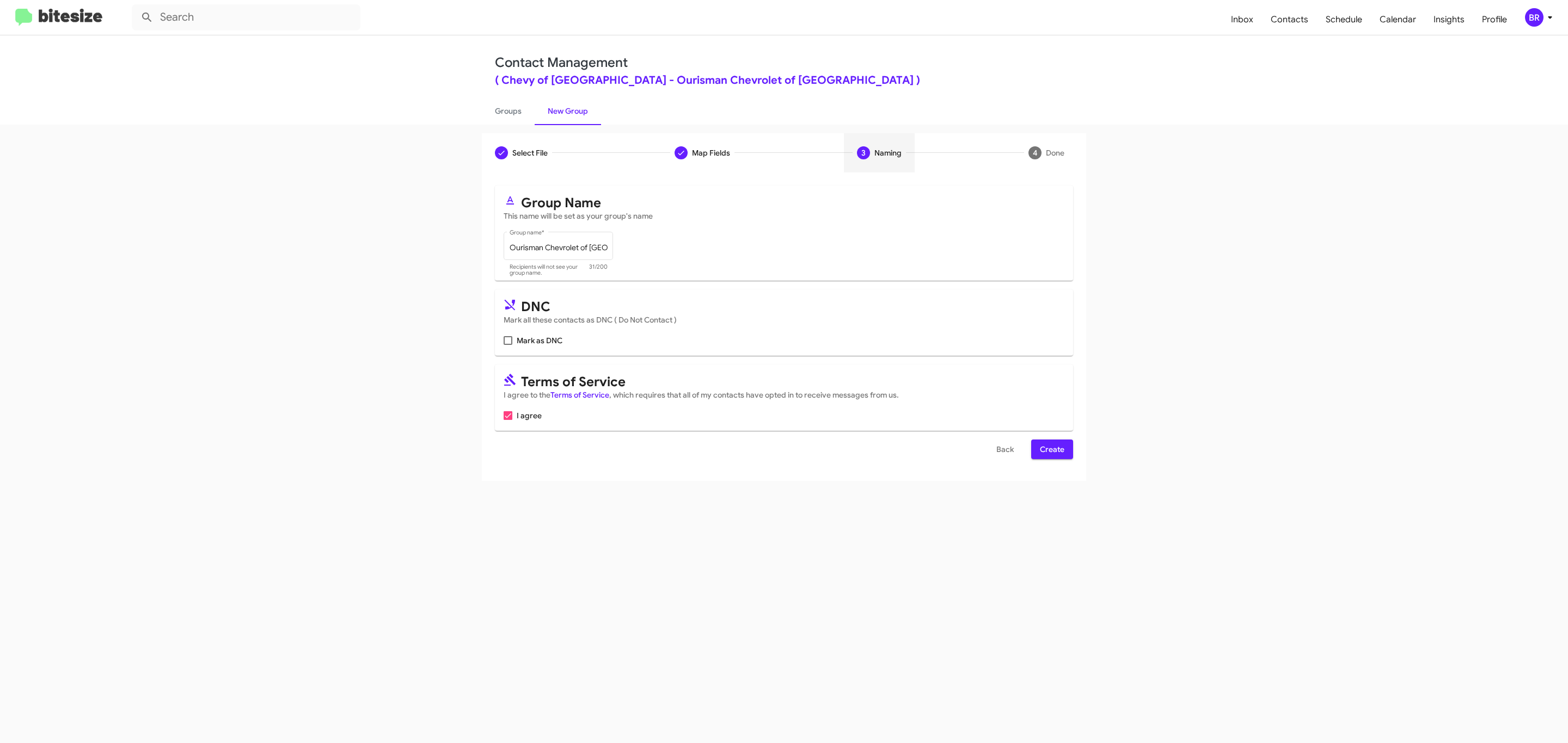
click at [507, 345] on input "Mark as DNC" at bounding box center [507, 345] width 1 height 1
checkbox input "true"
click at [1051, 451] on span "Create" at bounding box center [1052, 450] width 25 height 20
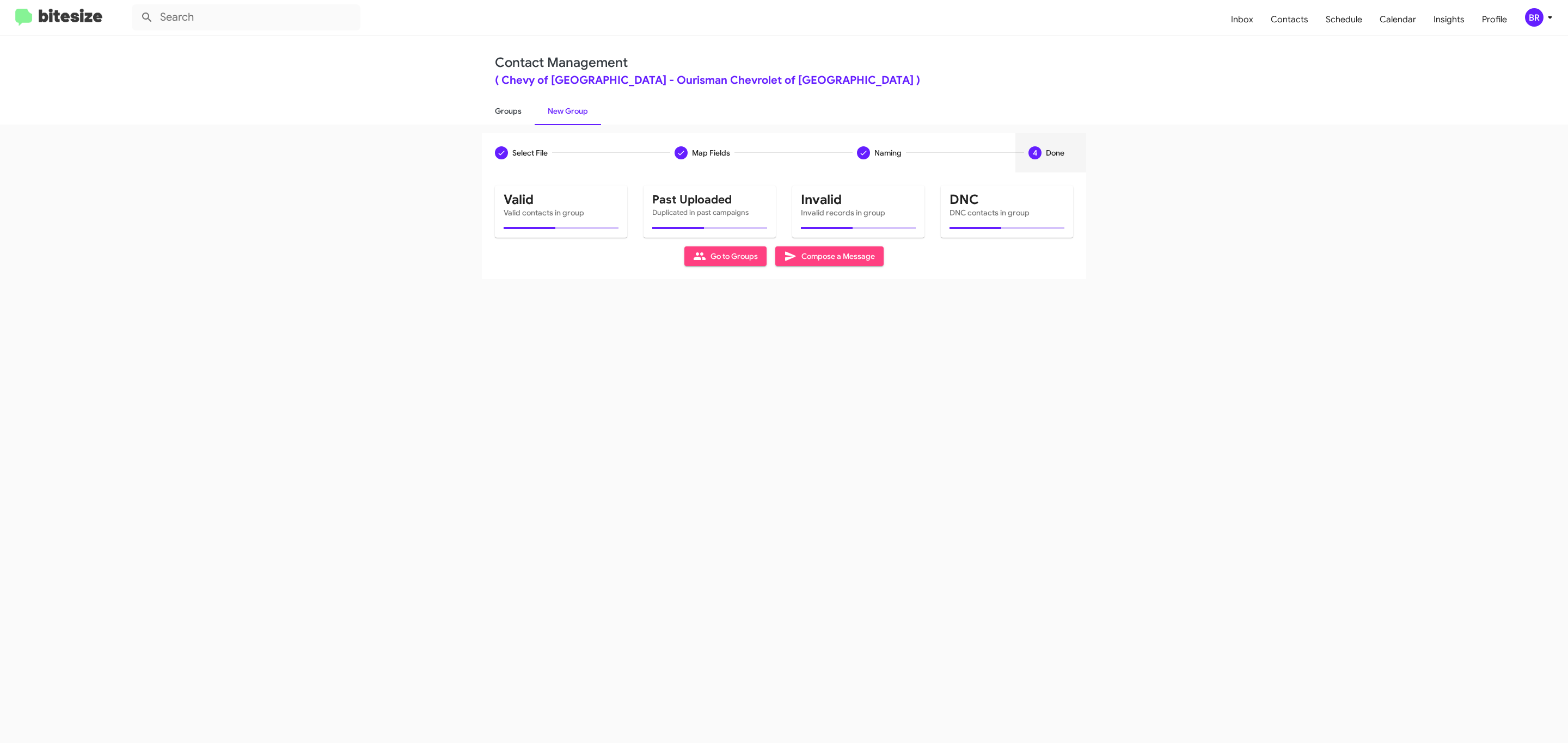
click at [507, 110] on link "Groups" at bounding box center [508, 110] width 53 height 28
type input "in:groups"
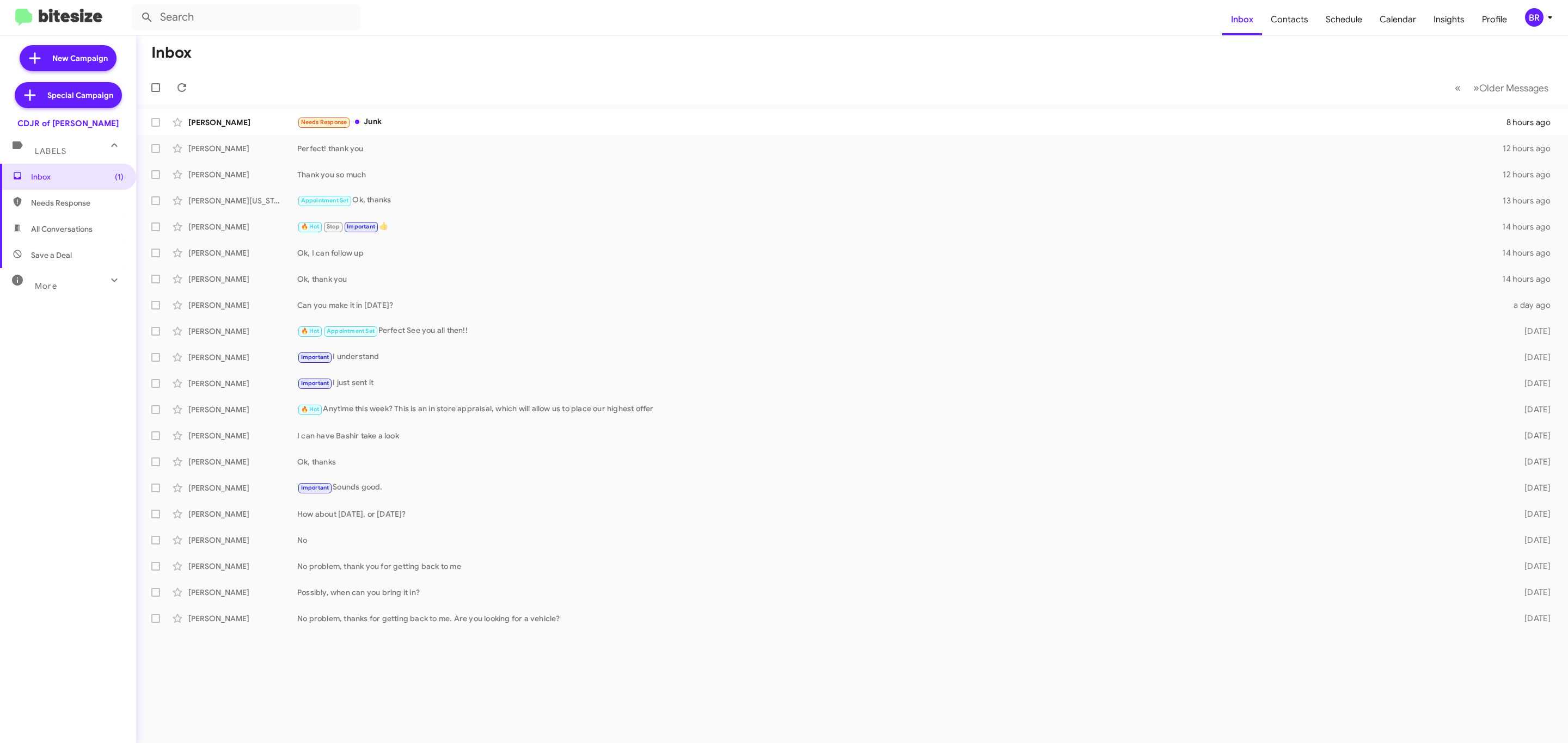
type input "in:groups"
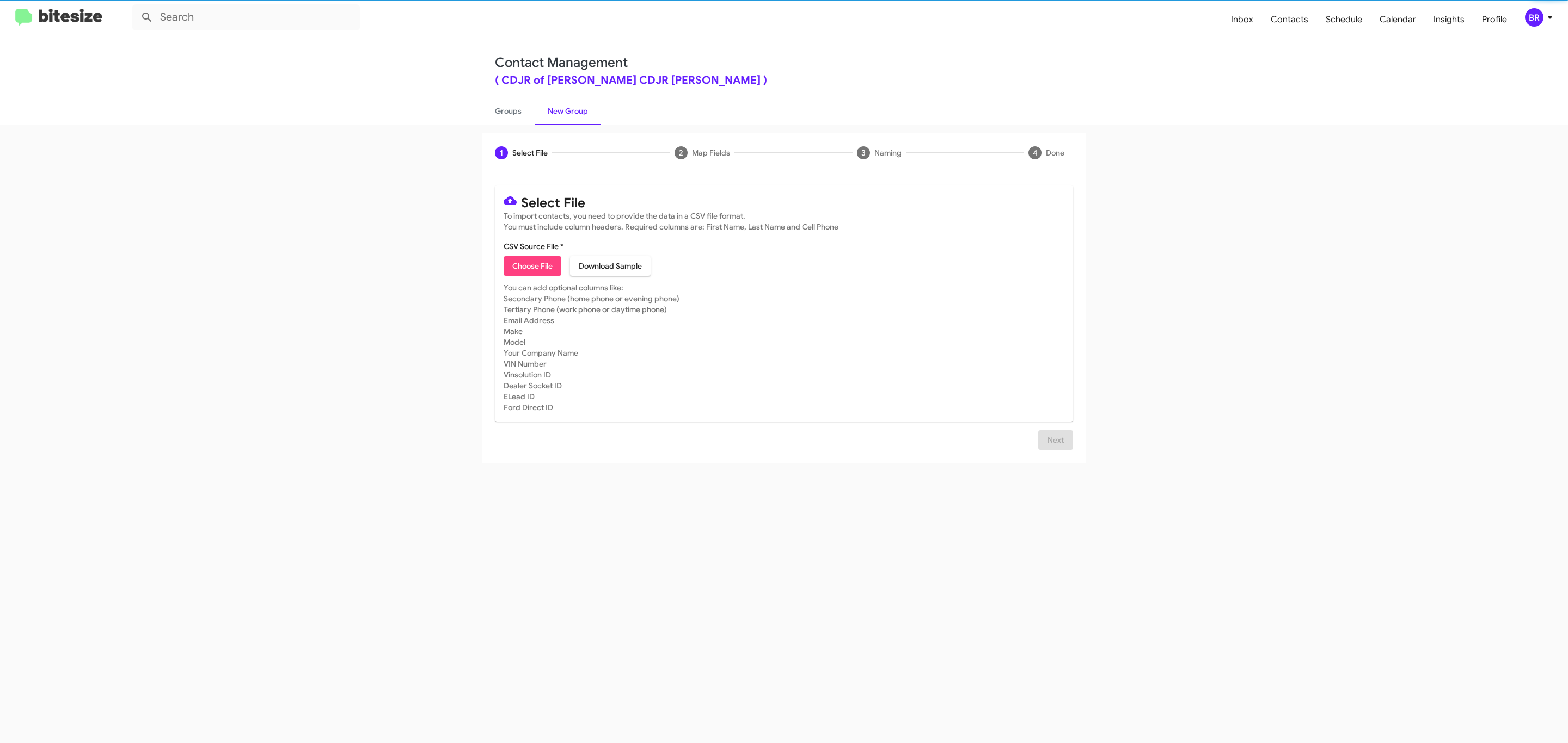
click at [531, 266] on span "Choose File" at bounding box center [532, 267] width 40 height 20
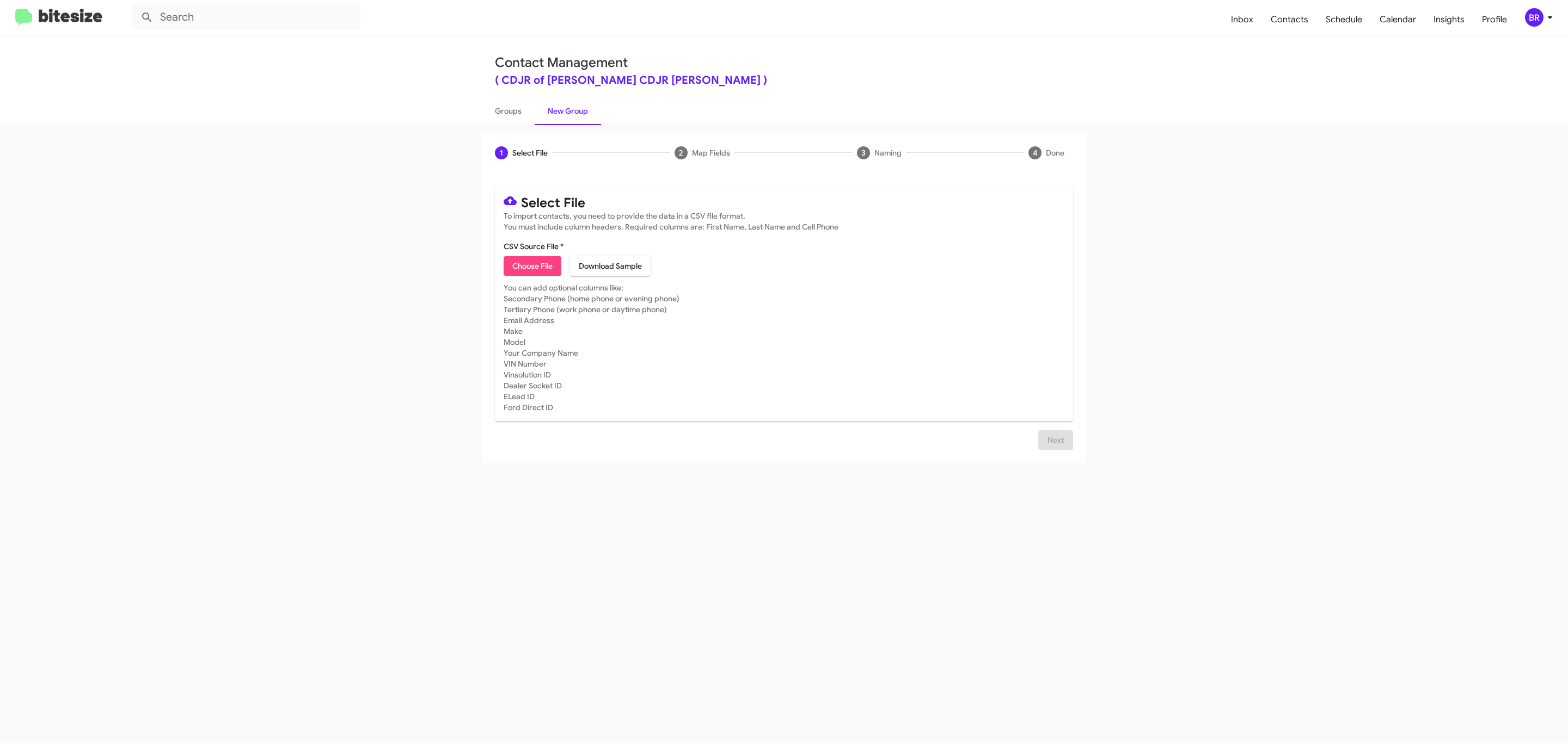
type input "Ourisman CDJR [PERSON_NAME]"
click at [1054, 453] on span "Next" at bounding box center [1055, 453] width 17 height 20
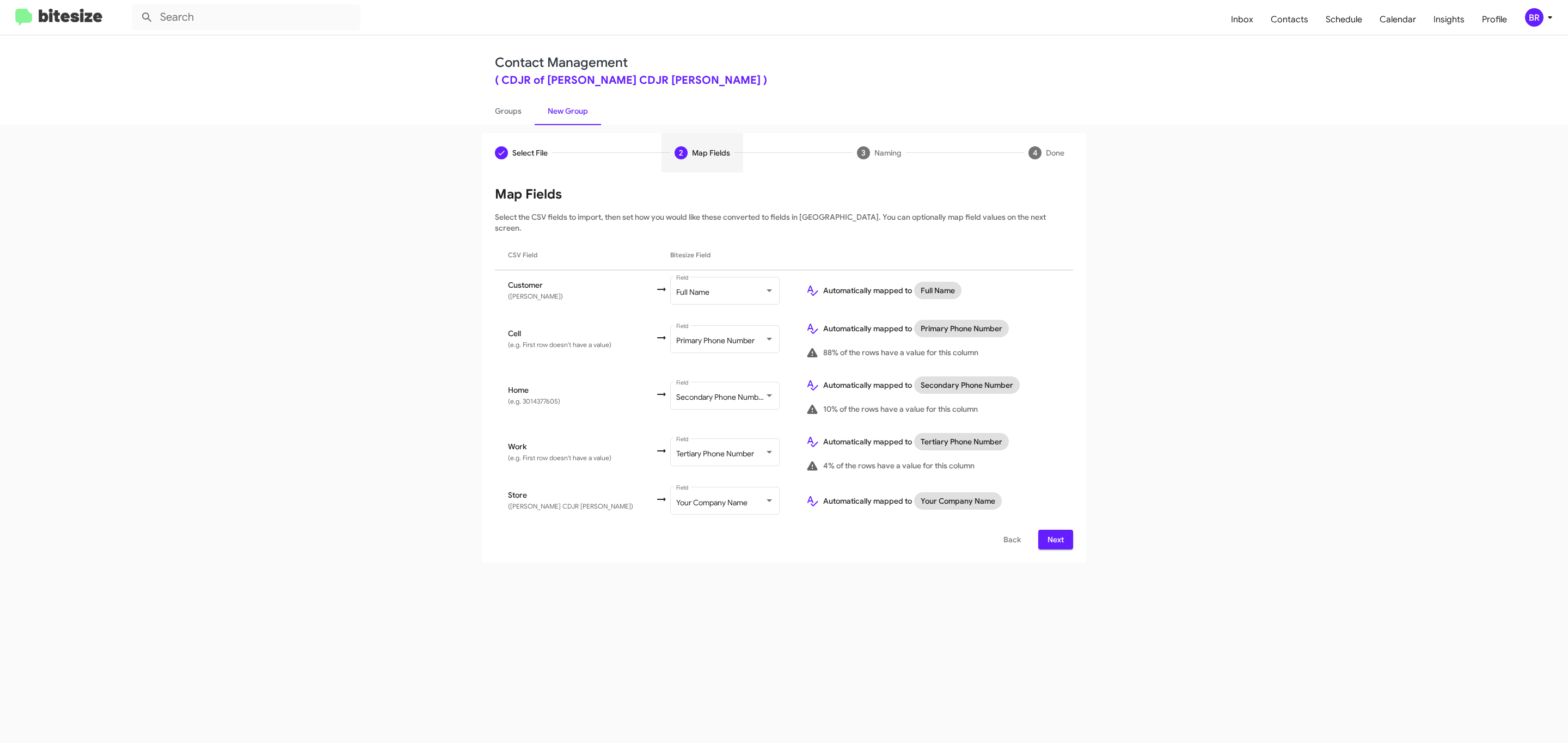
click at [1054, 530] on span "Next" at bounding box center [1055, 540] width 17 height 20
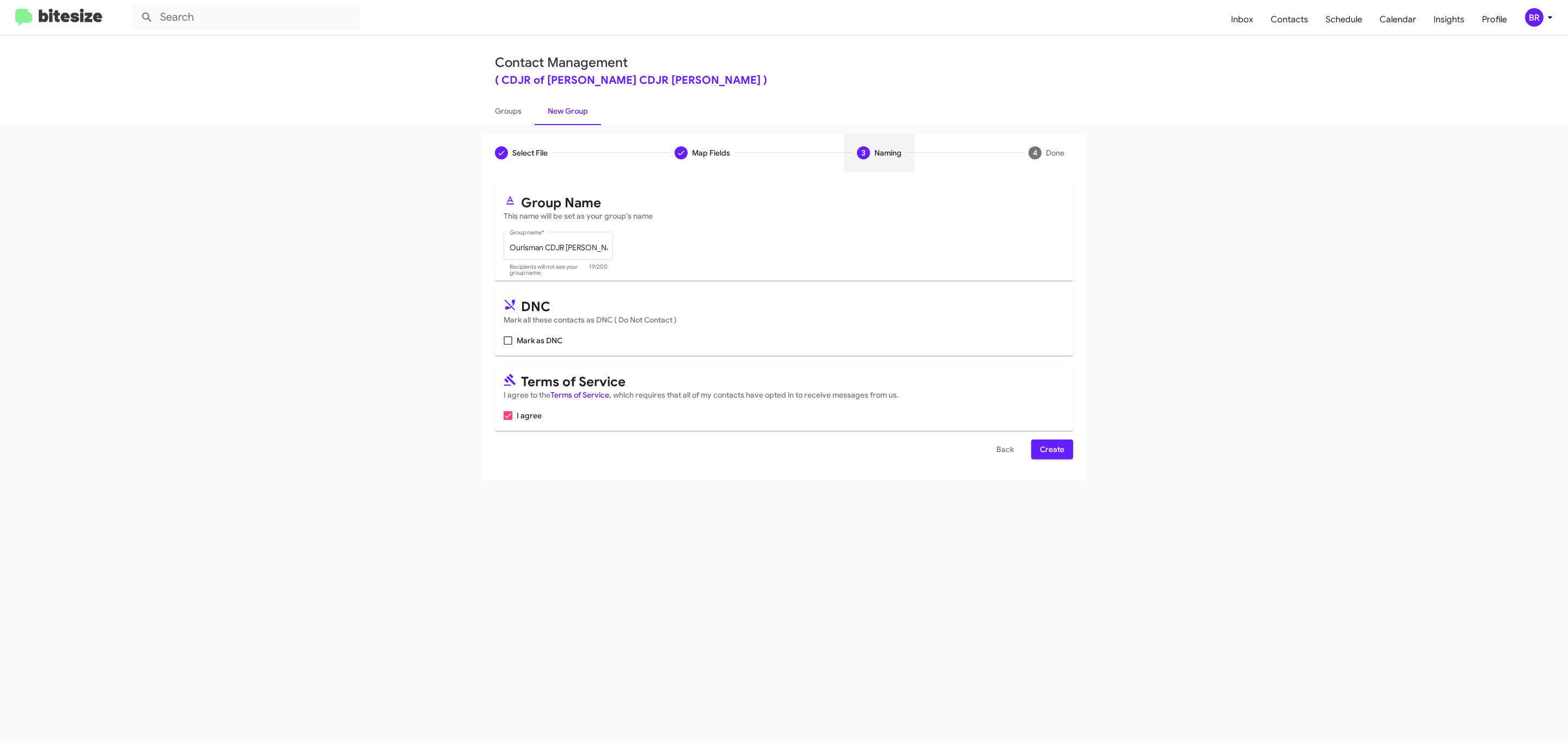
click at [507, 345] on input "Mark as DNC" at bounding box center [507, 345] width 1 height 1
checkbox input "true"
click at [1051, 451] on span "Create" at bounding box center [1052, 450] width 25 height 20
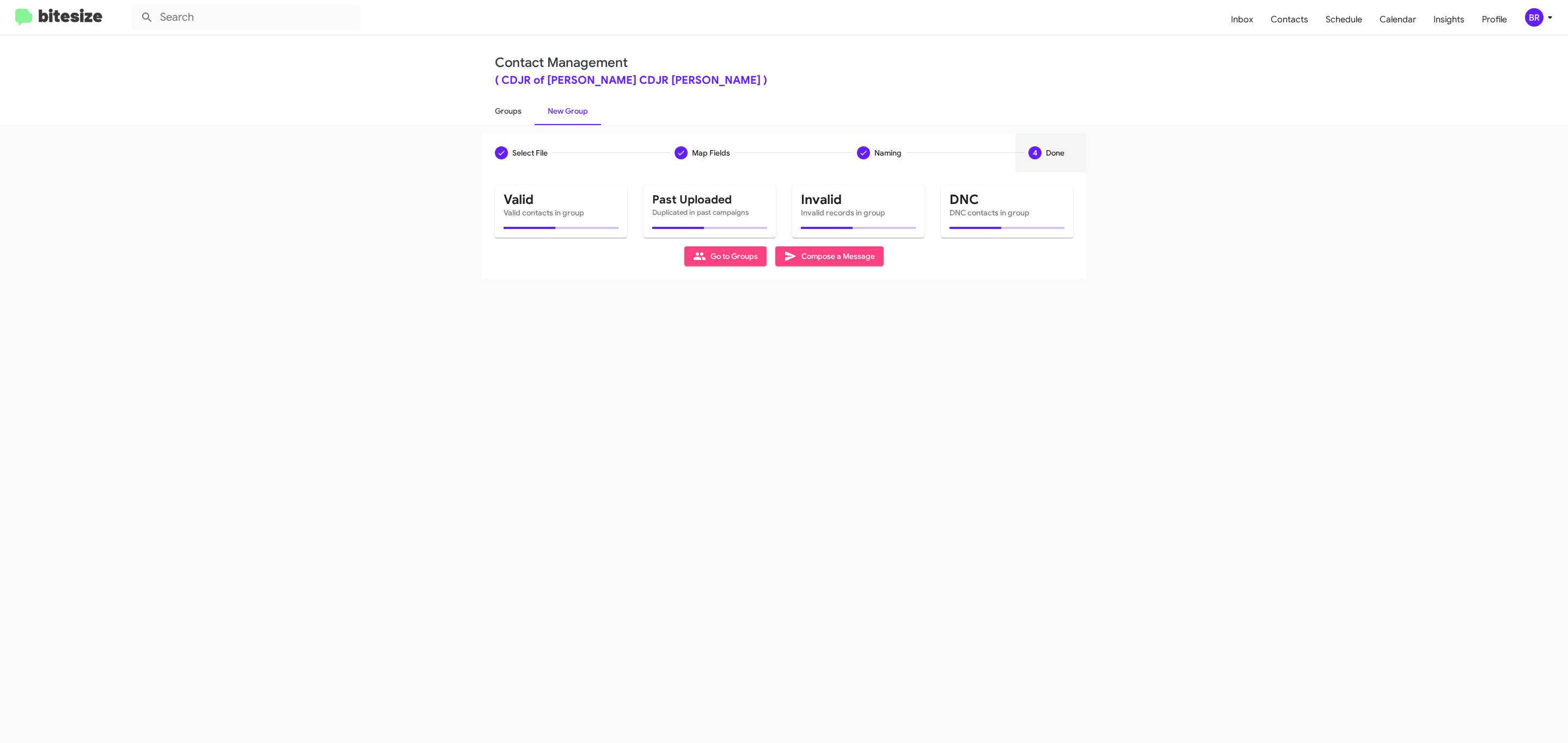
click at [507, 110] on link "Groups" at bounding box center [508, 110] width 53 height 28
type input "in:groups"
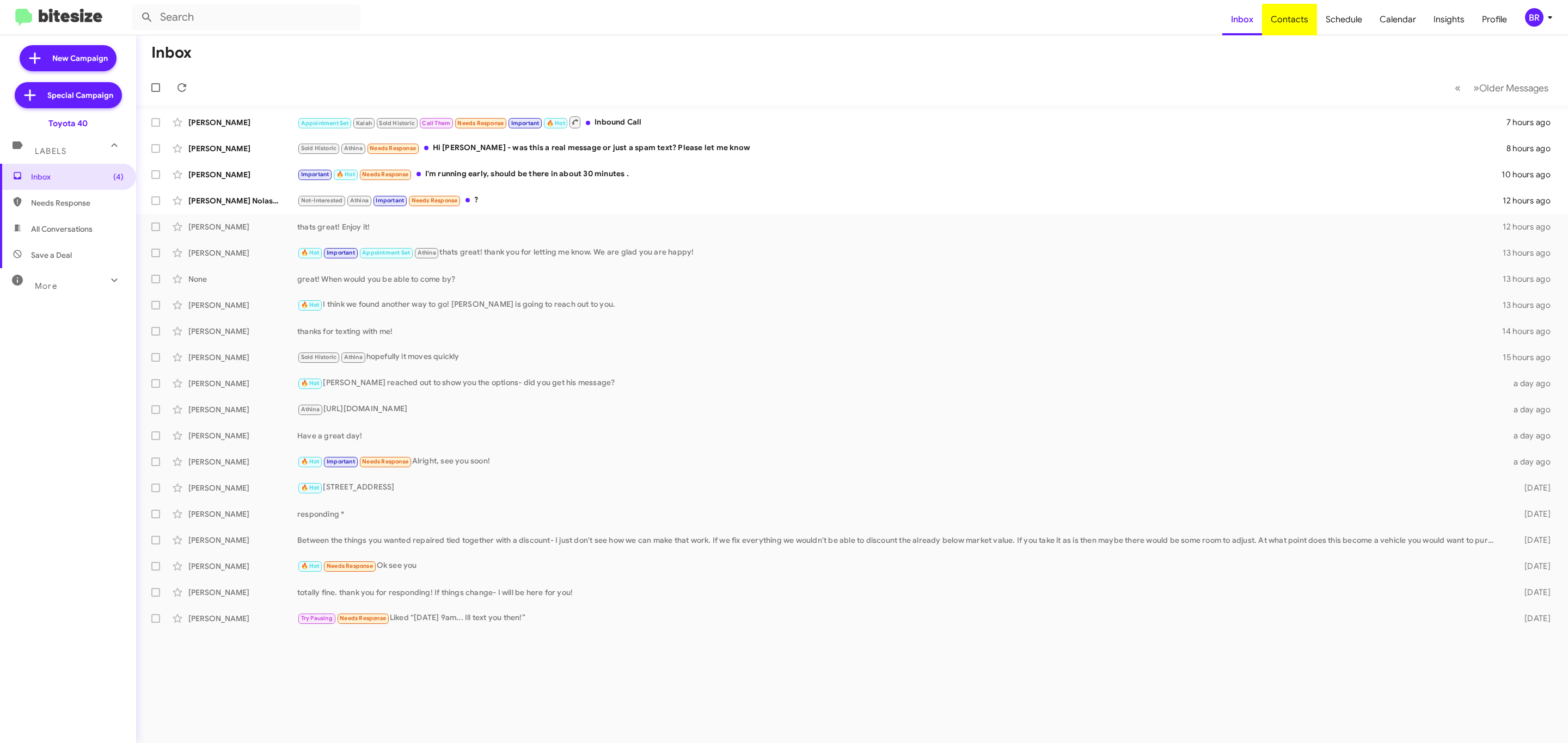
type input "in:groups"
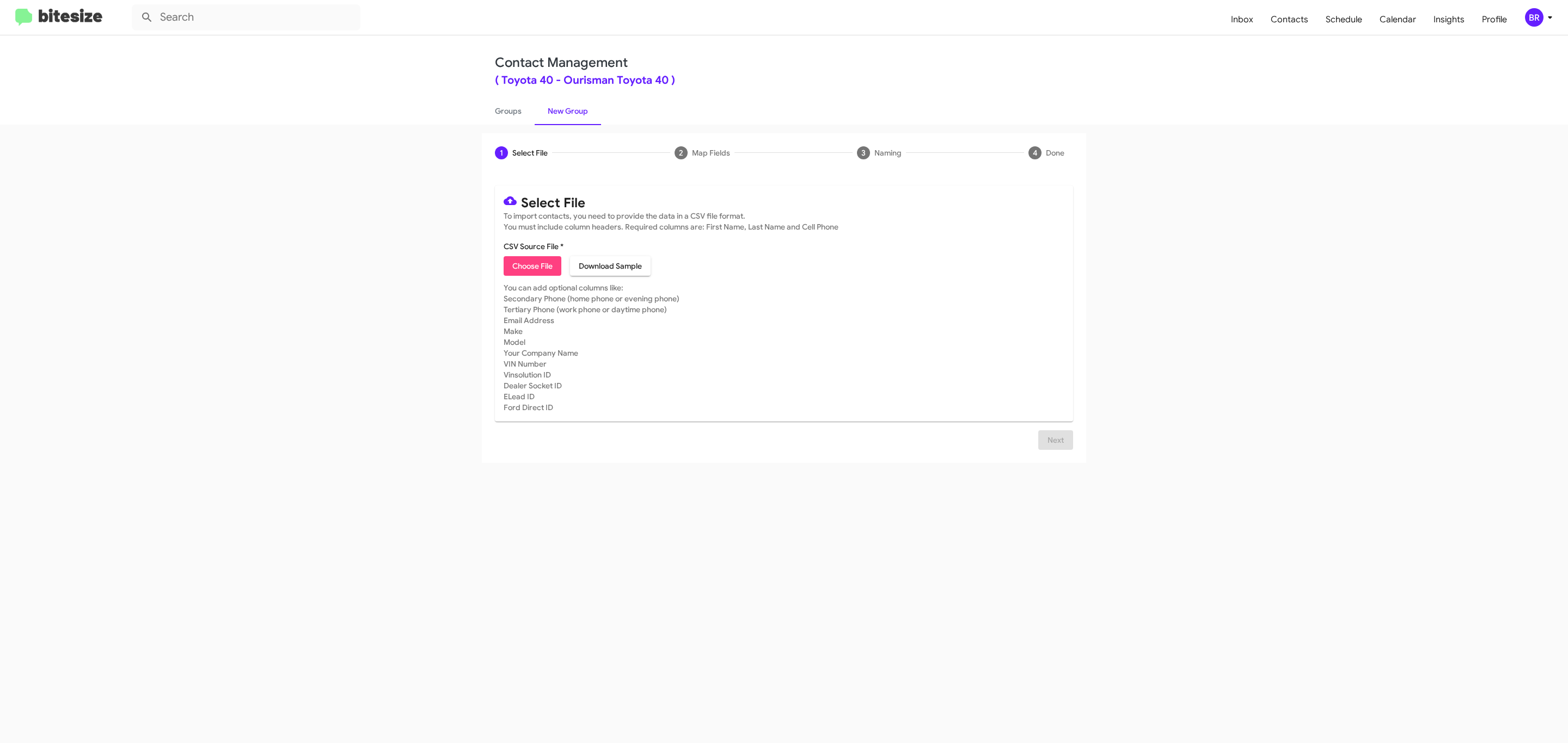
click at [531, 266] on span "Choose File" at bounding box center [532, 267] width 40 height 20
type input "Ourisman Toyota 40"
click at [1054, 453] on span "Next" at bounding box center [1055, 453] width 17 height 20
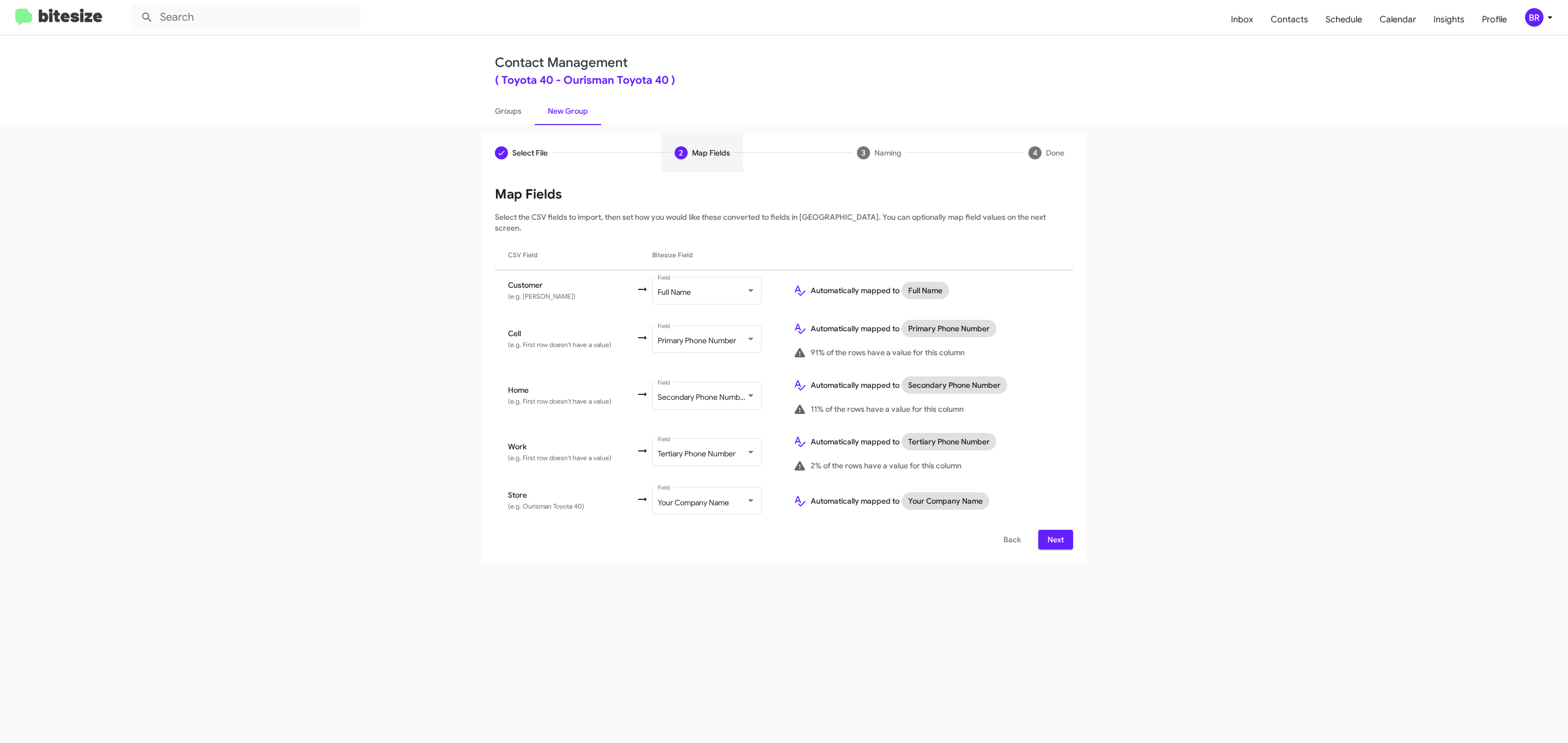
click at [1054, 530] on span "Next" at bounding box center [1055, 540] width 17 height 20
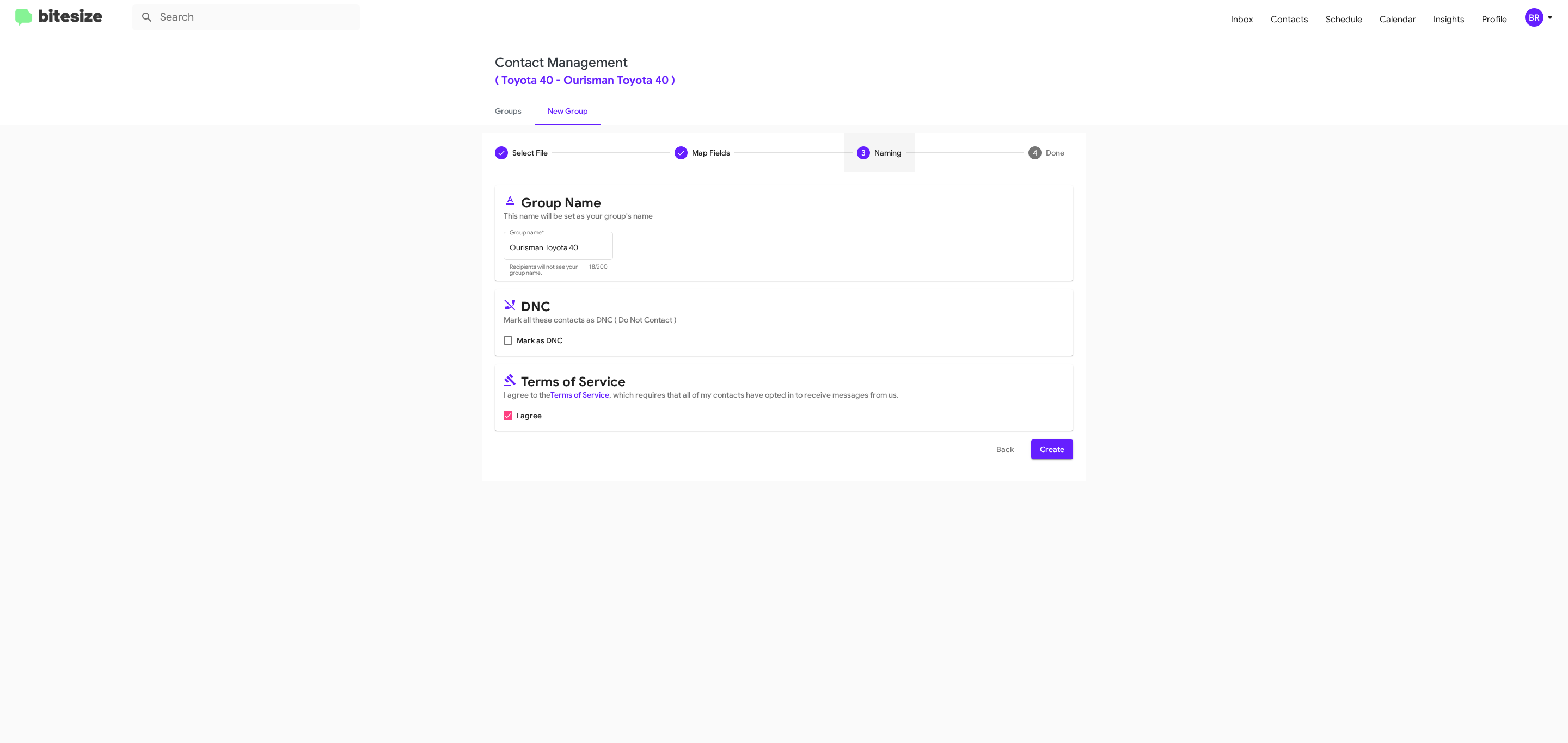
click at [507, 345] on input "Mark as DNC" at bounding box center [507, 345] width 1 height 1
checkbox input "true"
click at [1051, 451] on span "Create" at bounding box center [1052, 450] width 25 height 20
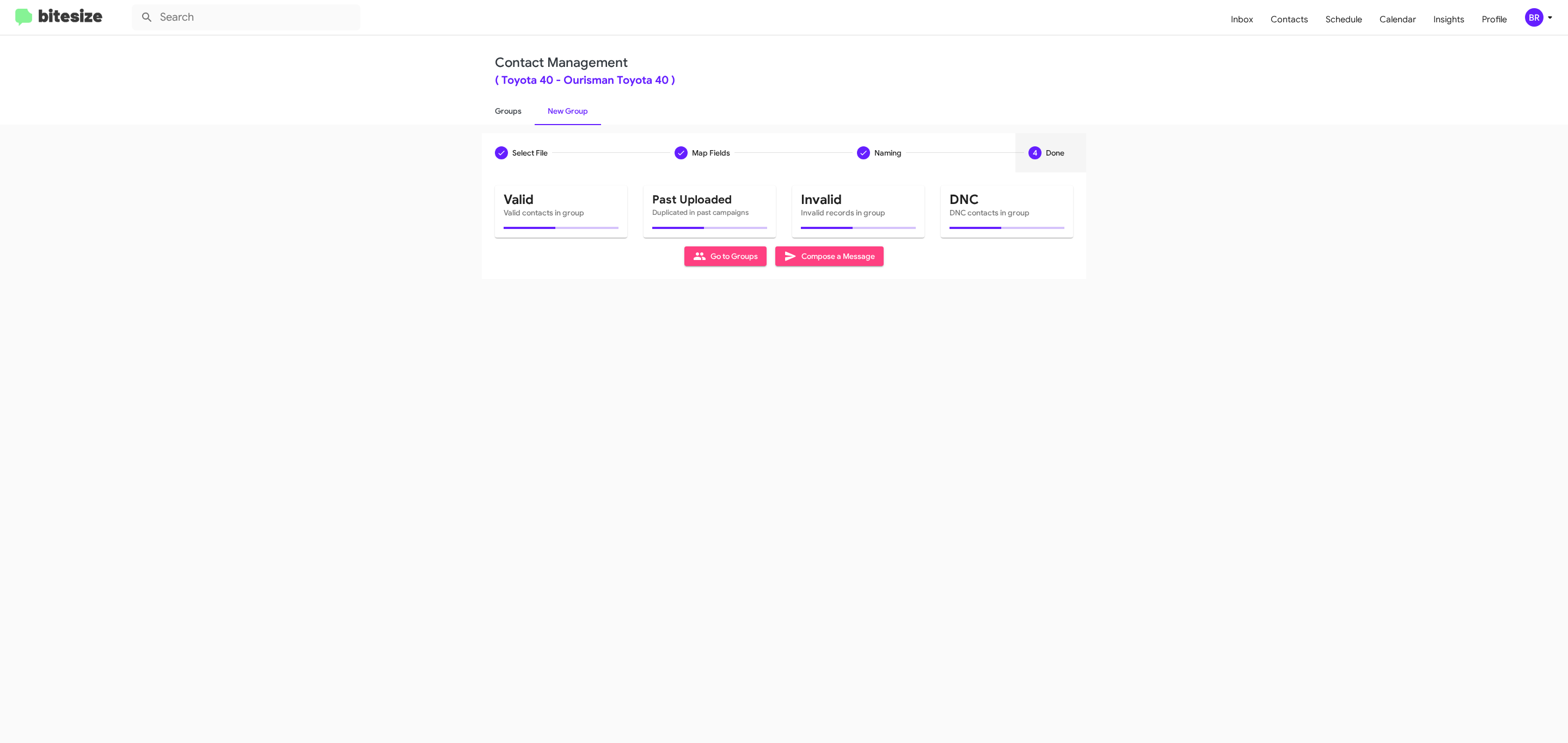
click at [507, 110] on link "Groups" at bounding box center [508, 110] width 53 height 28
type input "in:groups"
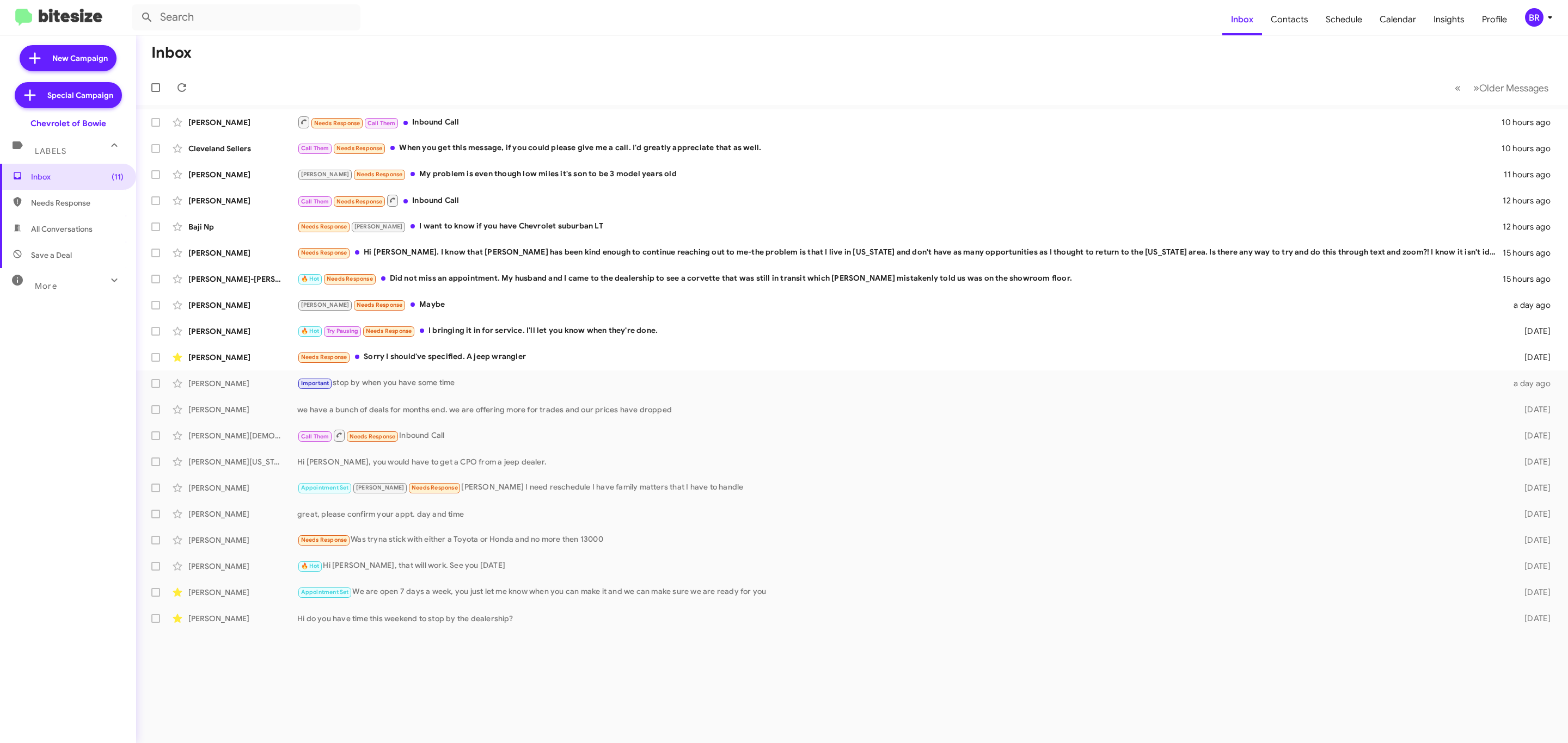
type input "in:groups"
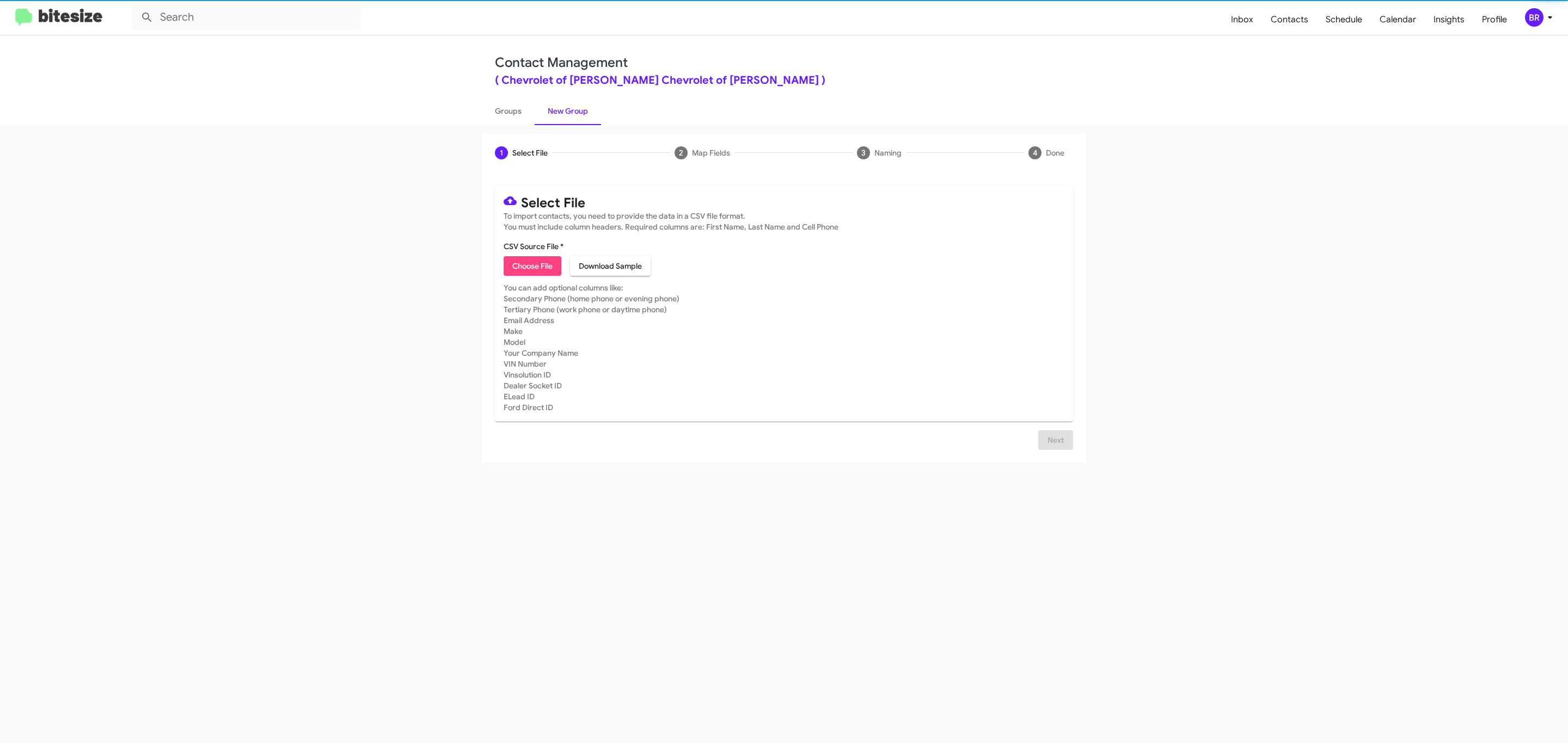
click at [531, 266] on span "Choose File" at bounding box center [532, 267] width 40 height 20
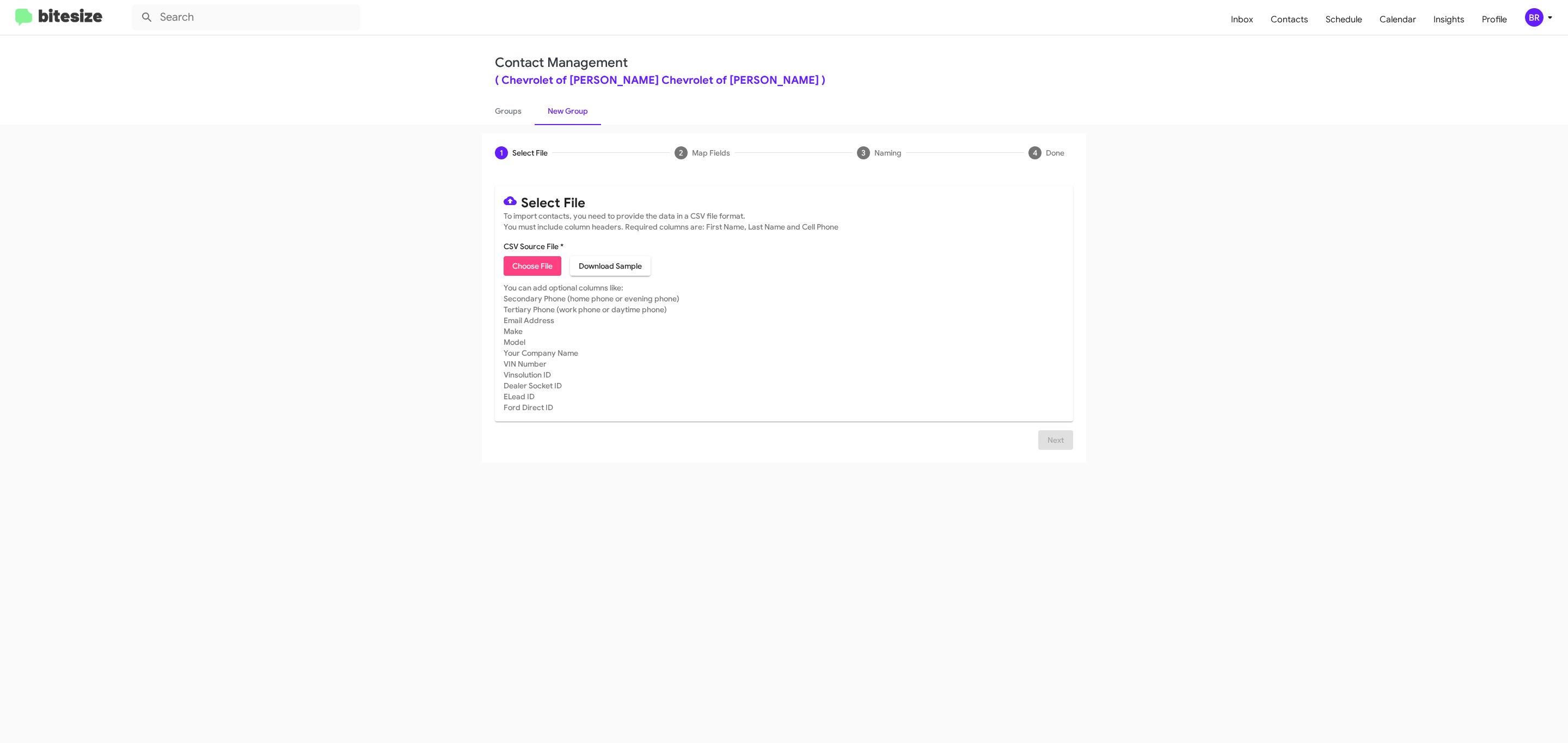
type input "Ourisman Chevrolet of [PERSON_NAME]"
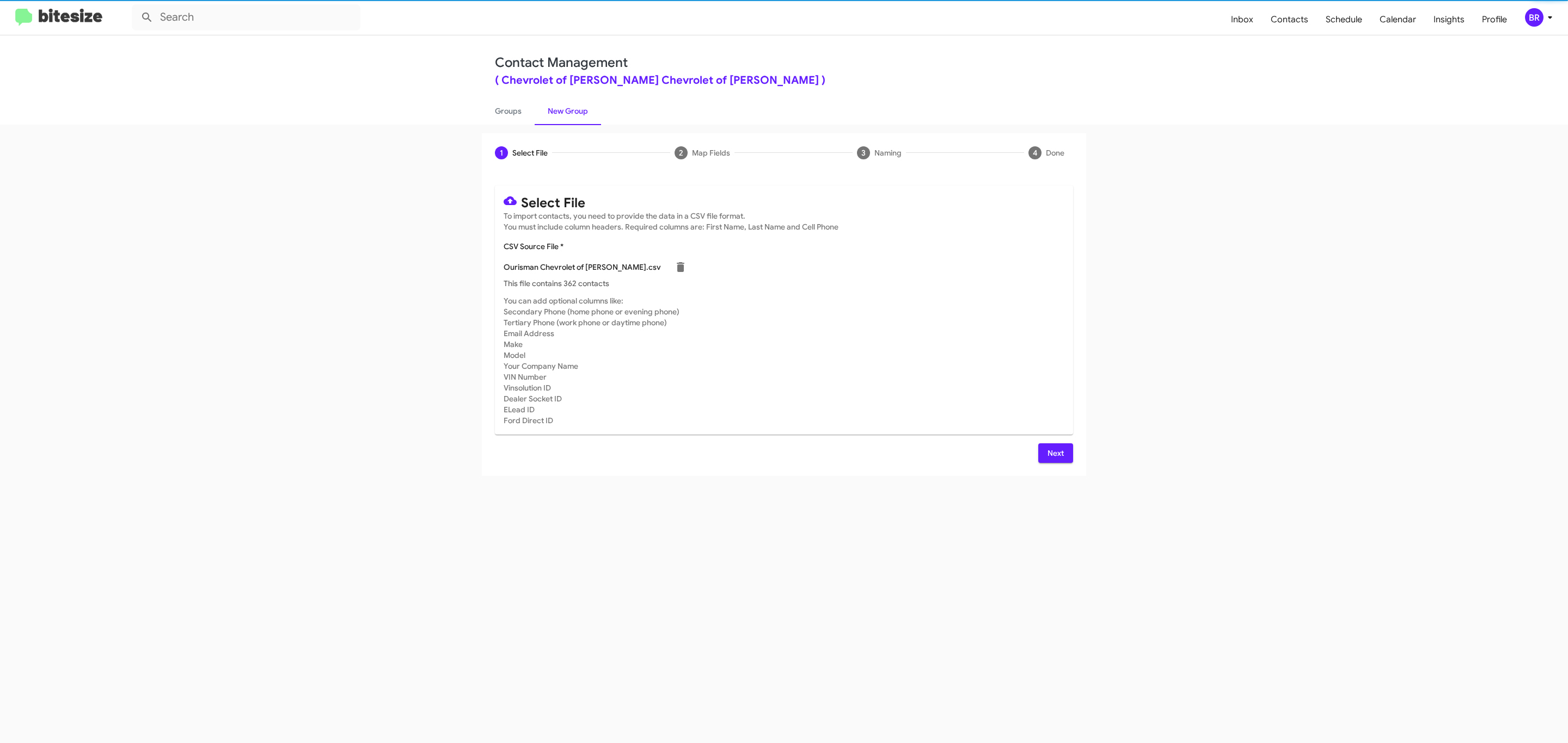
click at [1054, 453] on span "Next" at bounding box center [1055, 453] width 17 height 20
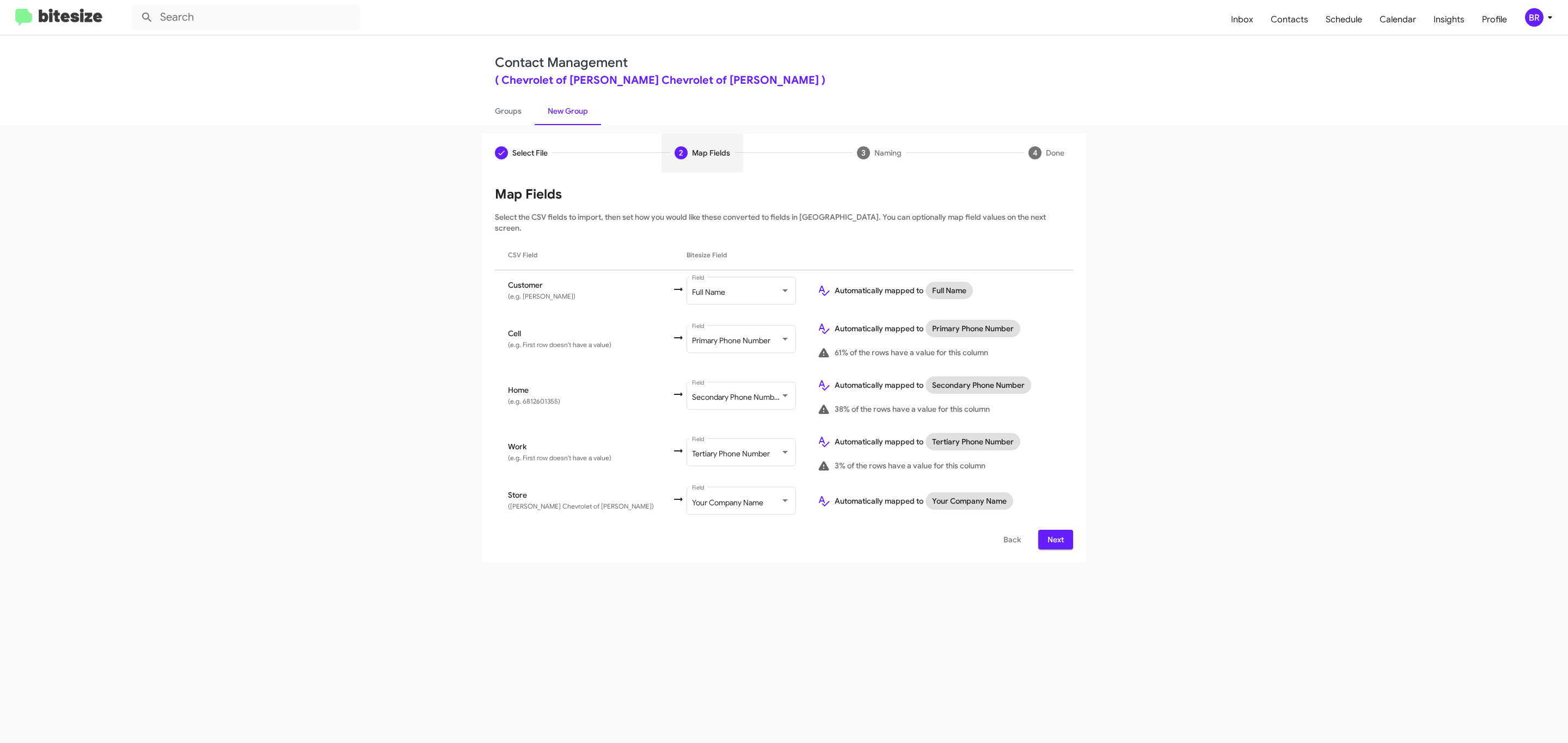
click at [1054, 530] on span "Next" at bounding box center [1055, 540] width 17 height 20
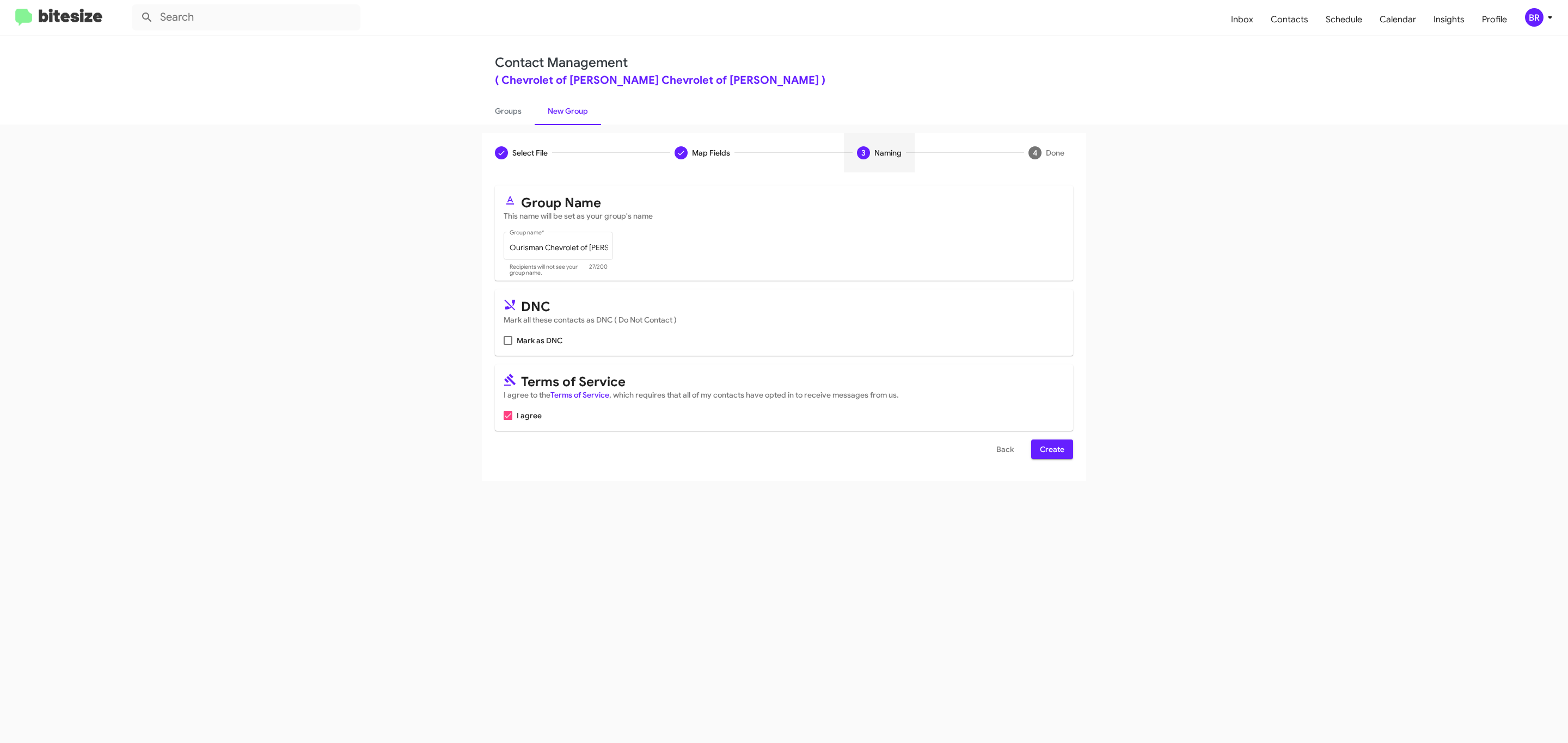
click at [507, 345] on input "Mark as DNC" at bounding box center [507, 345] width 1 height 1
checkbox input "true"
click at [1051, 451] on span "Create" at bounding box center [1052, 450] width 25 height 20
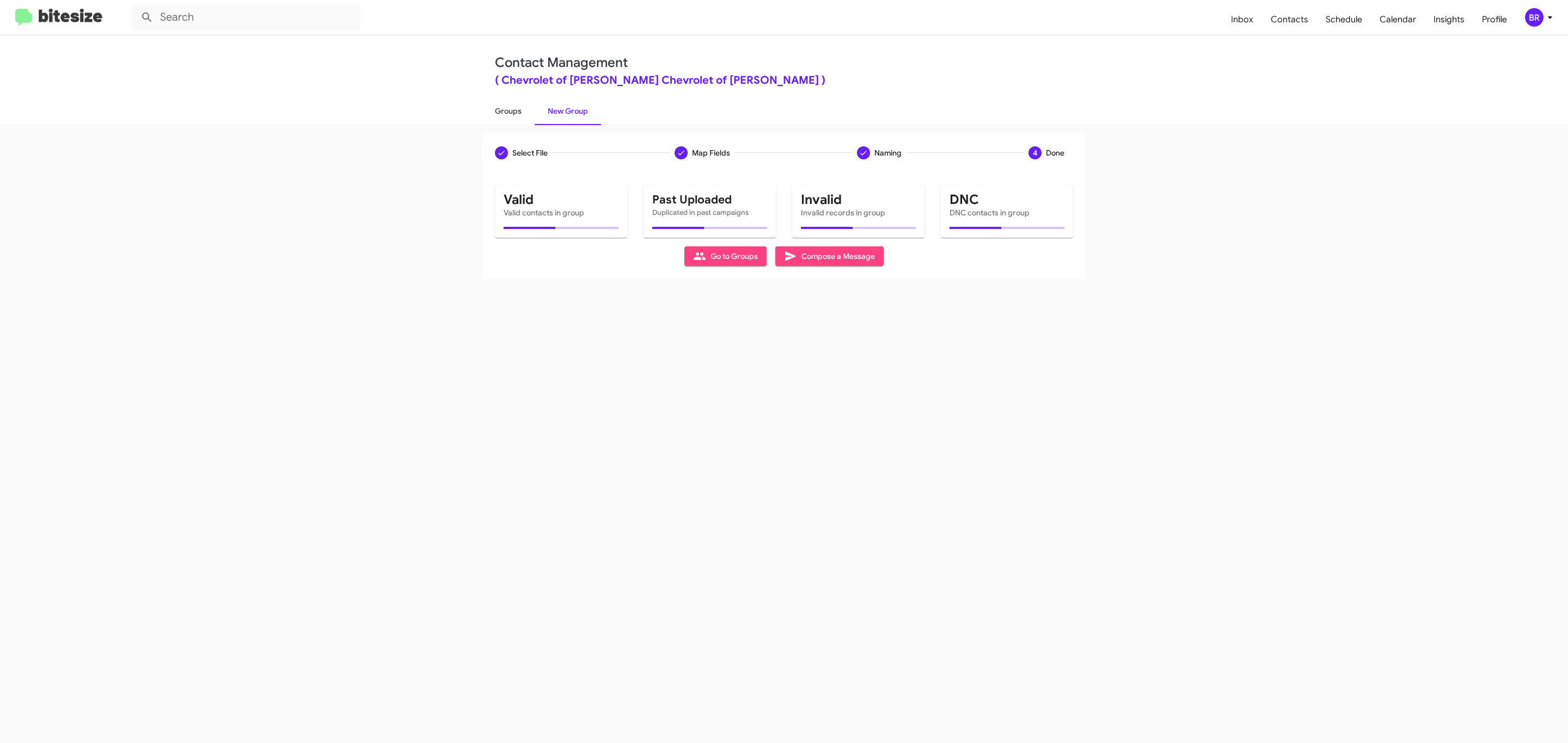
click at [507, 110] on link "Groups" at bounding box center [508, 110] width 53 height 28
type input "in:groups"
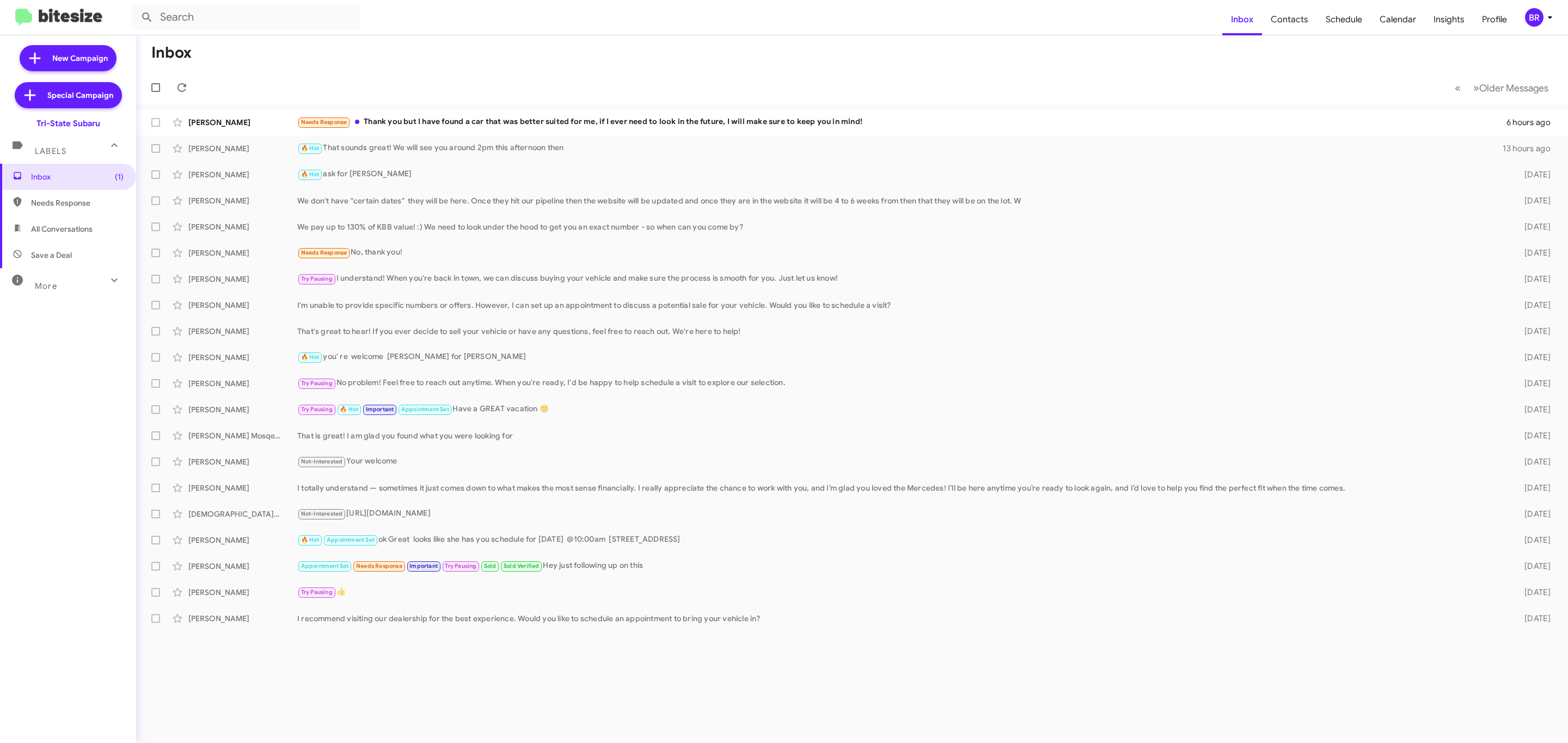
type input "in:groups"
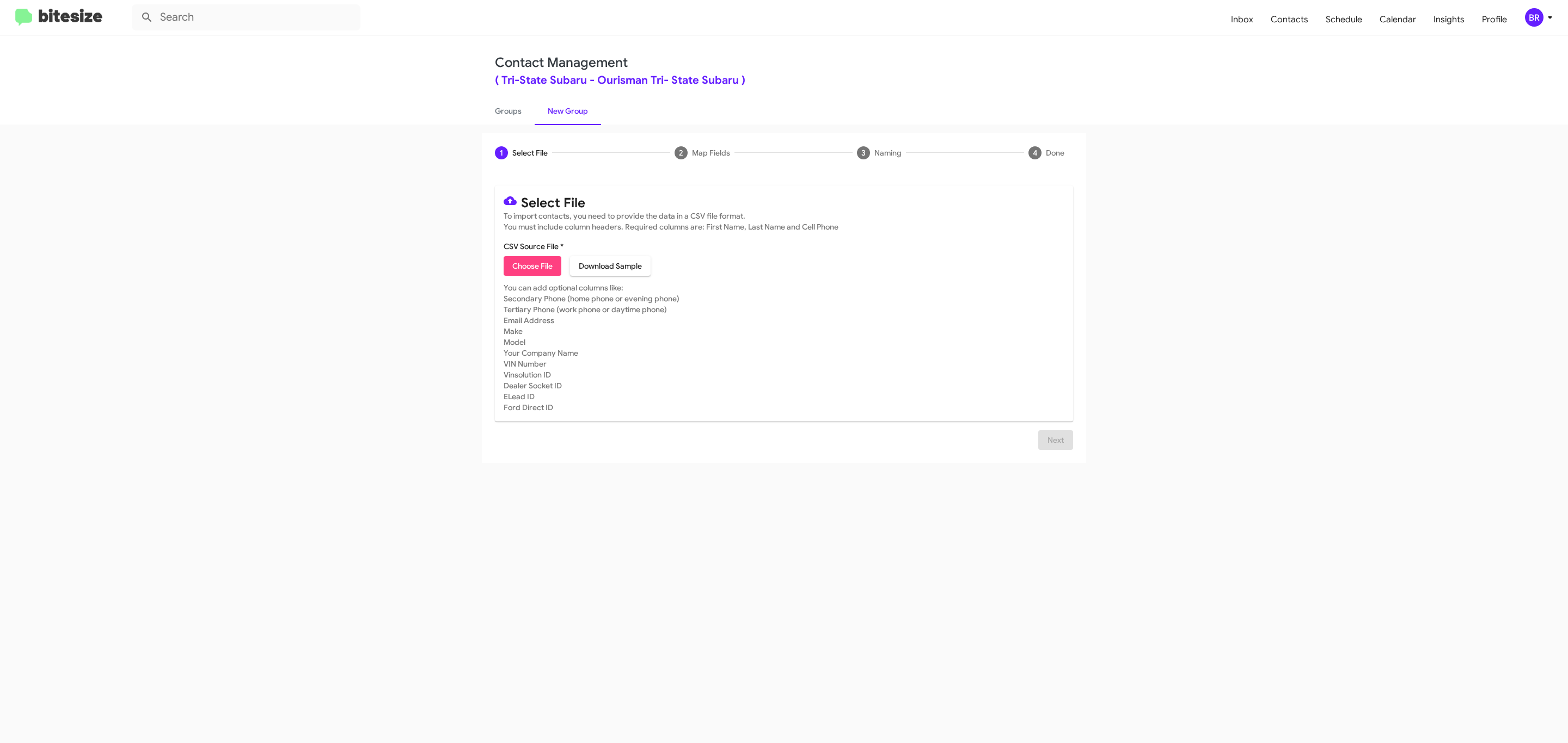
click at [531, 266] on span "Choose File" at bounding box center [532, 267] width 40 height 20
type input "Ourisman Tri- State Subaru"
click at [1054, 450] on span "Next" at bounding box center [1055, 441] width 17 height 20
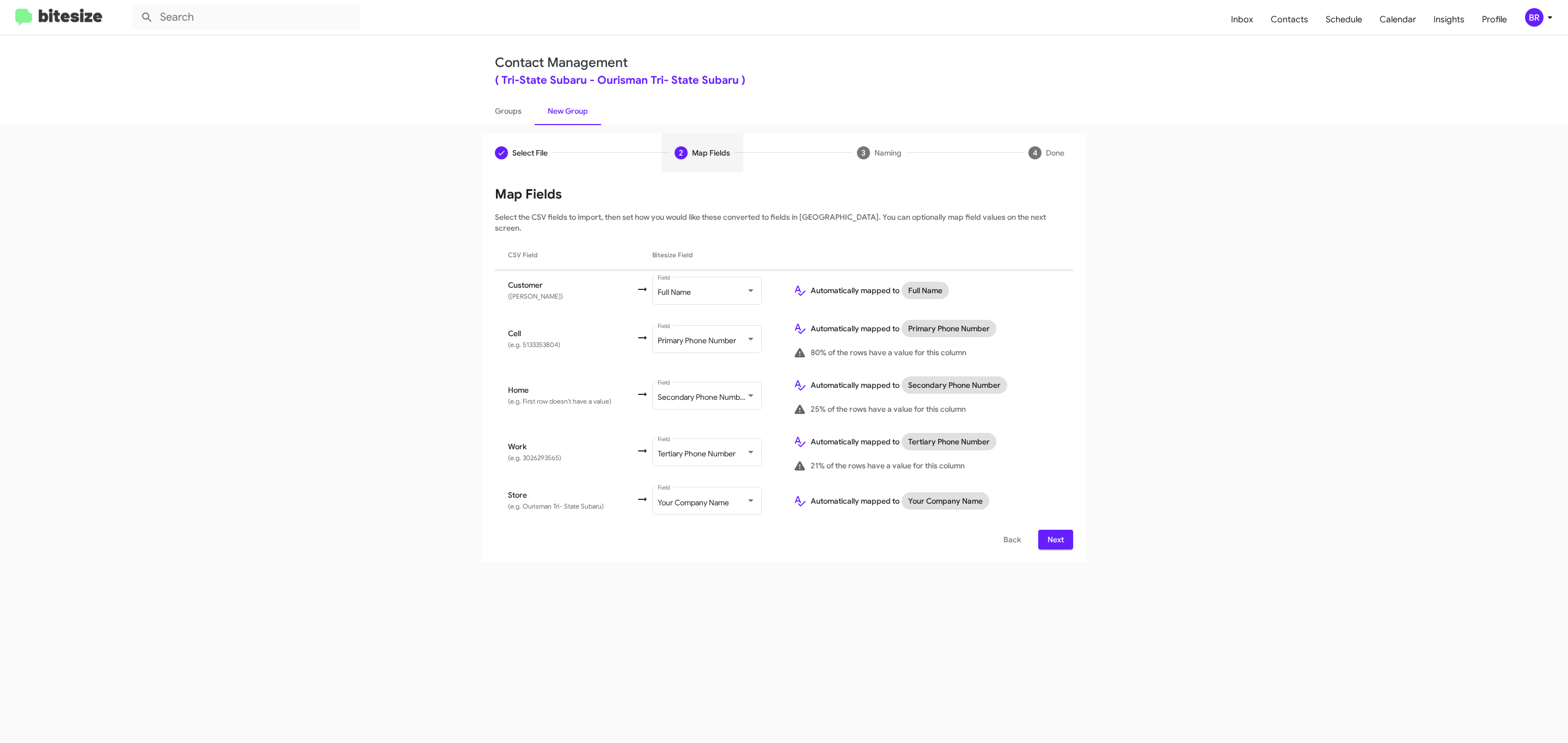
click at [1054, 530] on span "Next" at bounding box center [1055, 540] width 17 height 20
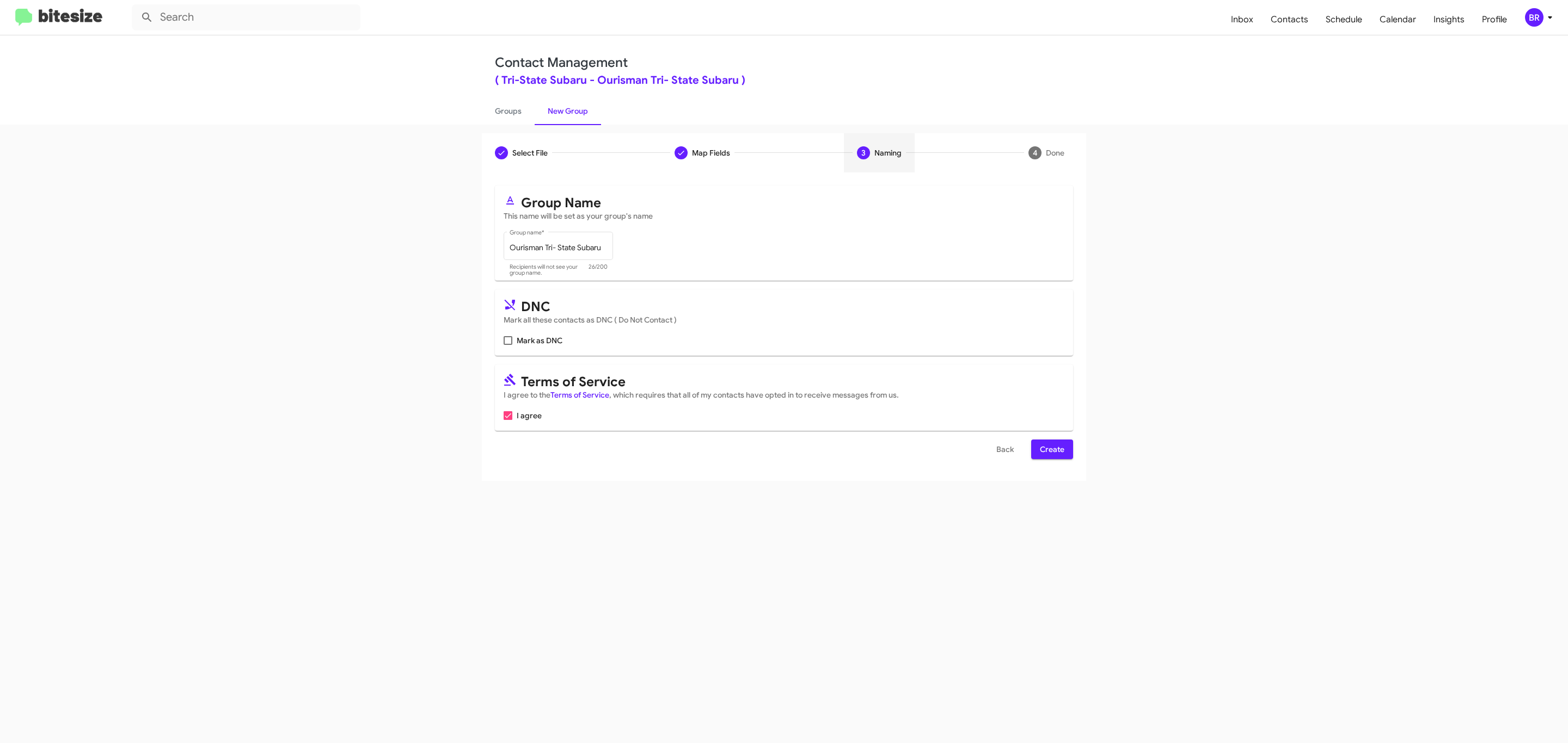
click at [507, 345] on input "Mark as DNC" at bounding box center [507, 345] width 1 height 1
checkbox input "true"
click at [1051, 451] on span "Create" at bounding box center [1052, 450] width 25 height 20
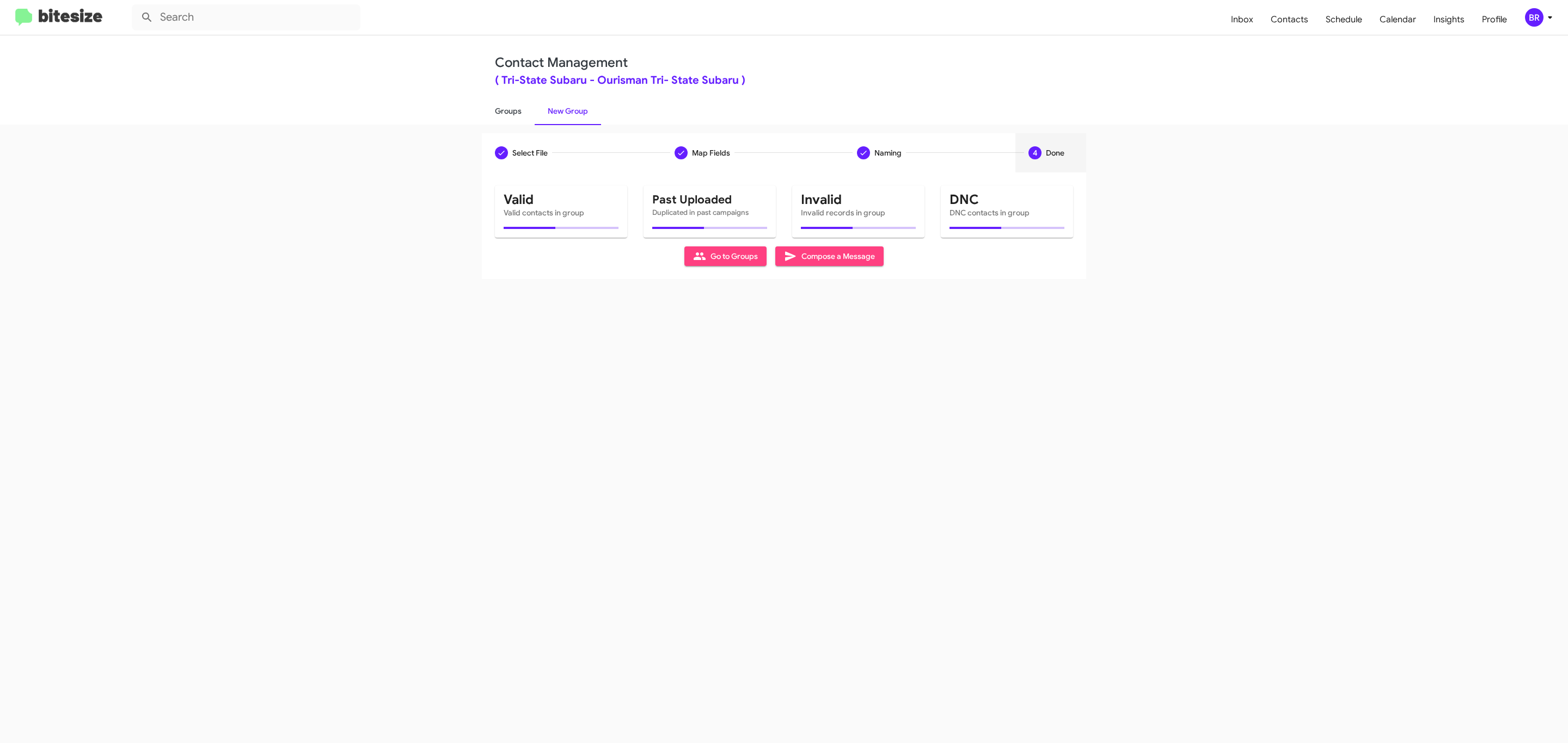
click at [507, 110] on link "Groups" at bounding box center [508, 110] width 53 height 28
type input "in:groups"
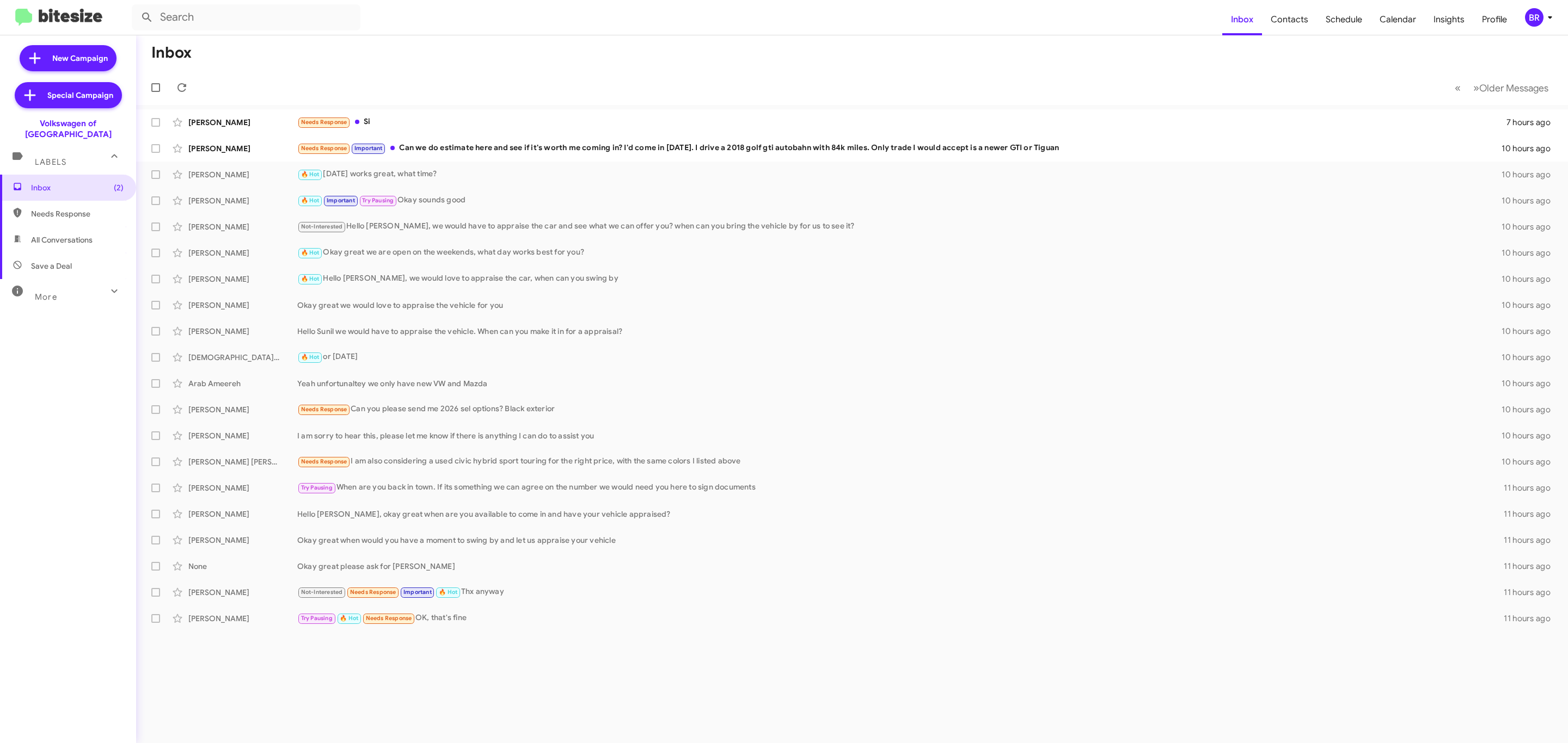
type input "in:groups"
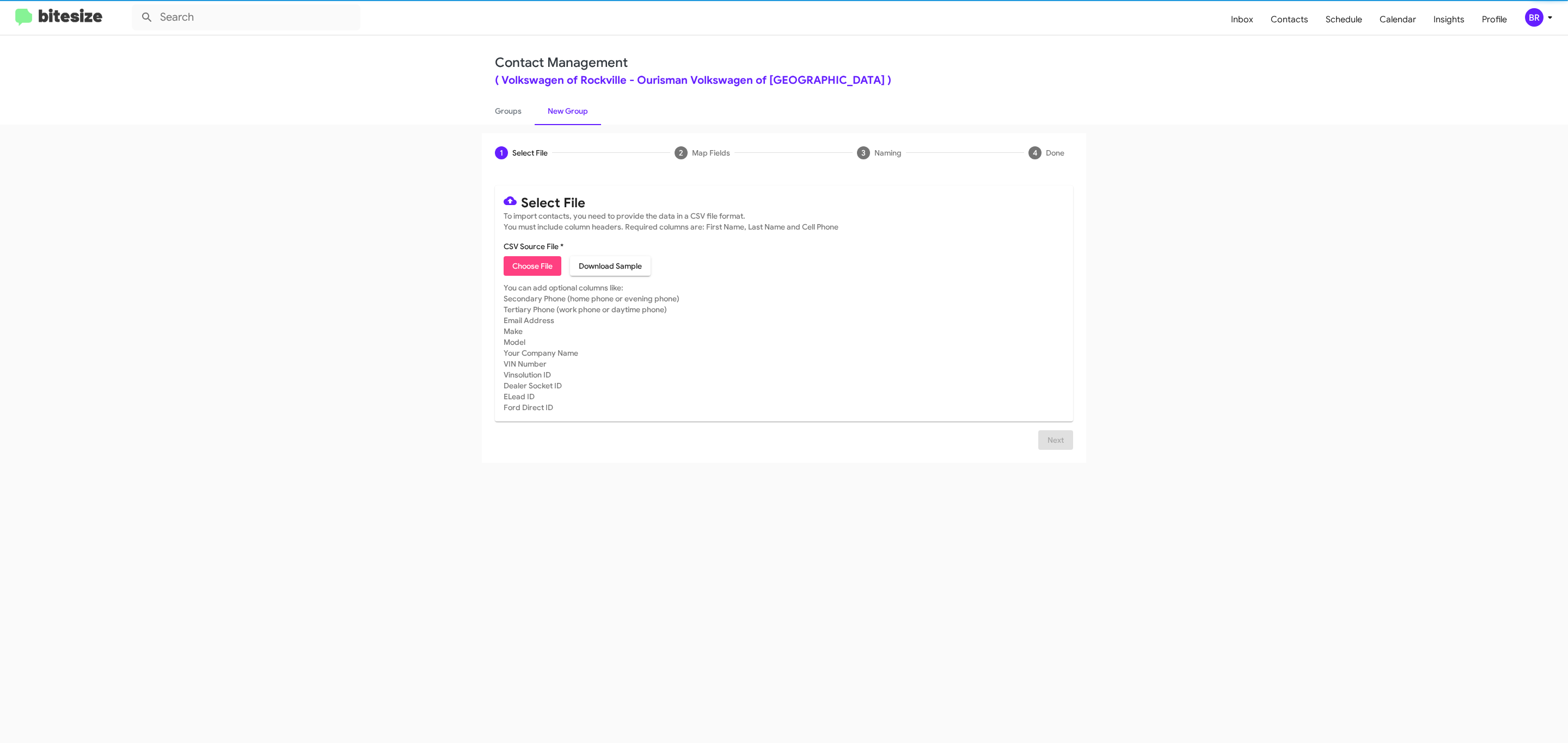
click at [531, 266] on span "Choose File" at bounding box center [532, 267] width 40 height 20
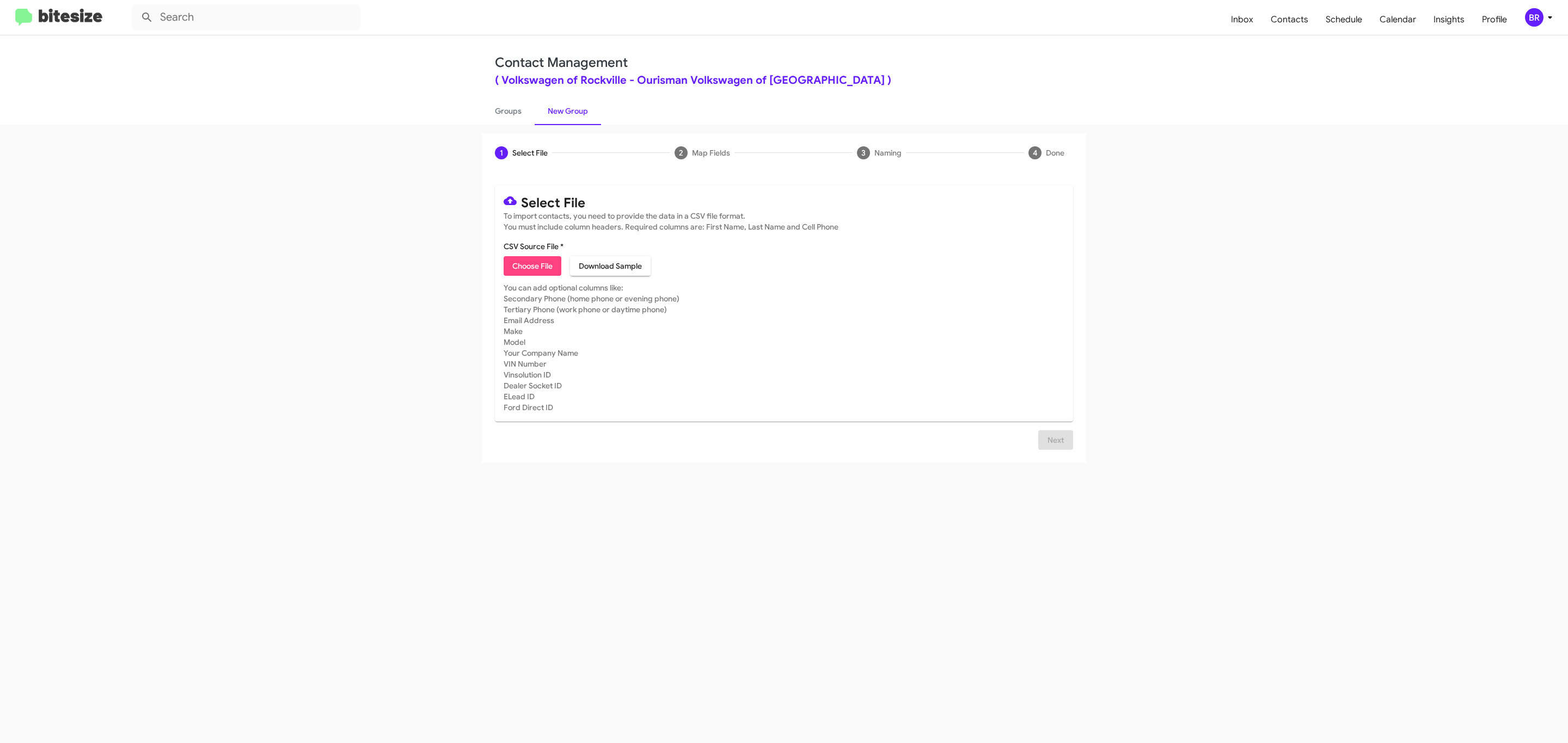
type input "Ourisman Volkswagen of [GEOGRAPHIC_DATA]"
click at [1054, 453] on span "Next" at bounding box center [1055, 453] width 17 height 20
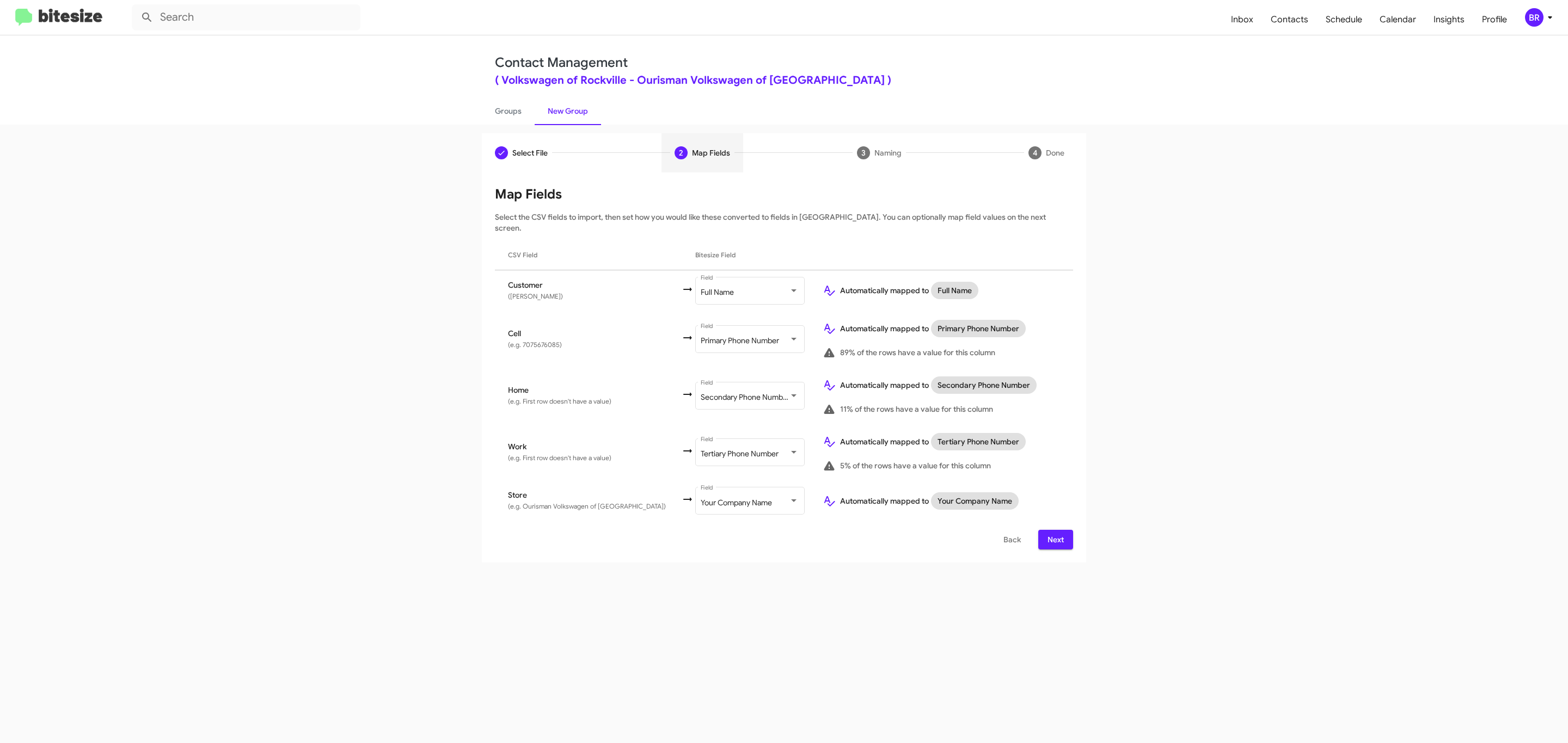
click at [1054, 530] on span "Next" at bounding box center [1055, 540] width 17 height 20
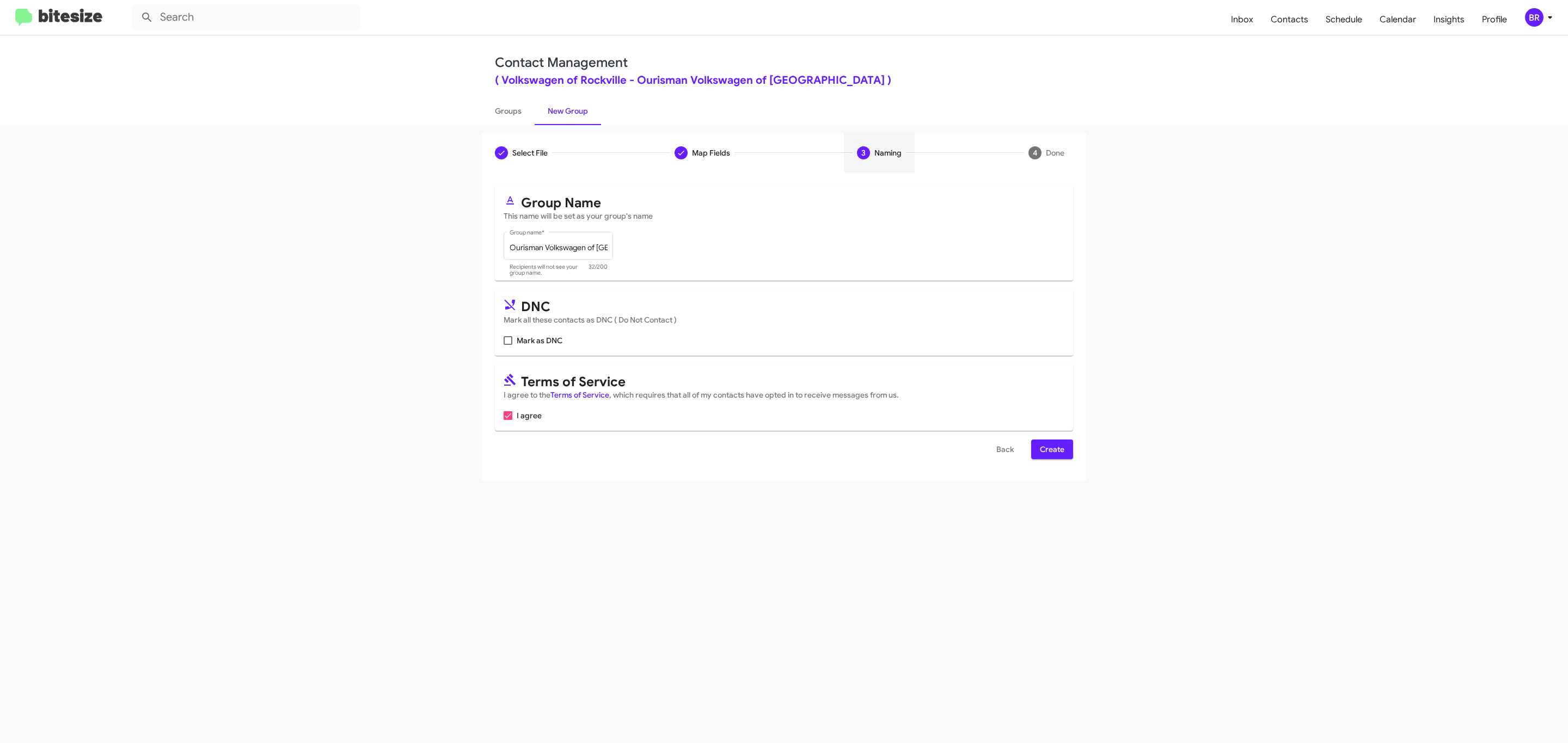
click at [507, 345] on input "Mark as DNC" at bounding box center [507, 345] width 1 height 1
checkbox input "true"
click at [1051, 451] on span "Create" at bounding box center [1052, 450] width 25 height 20
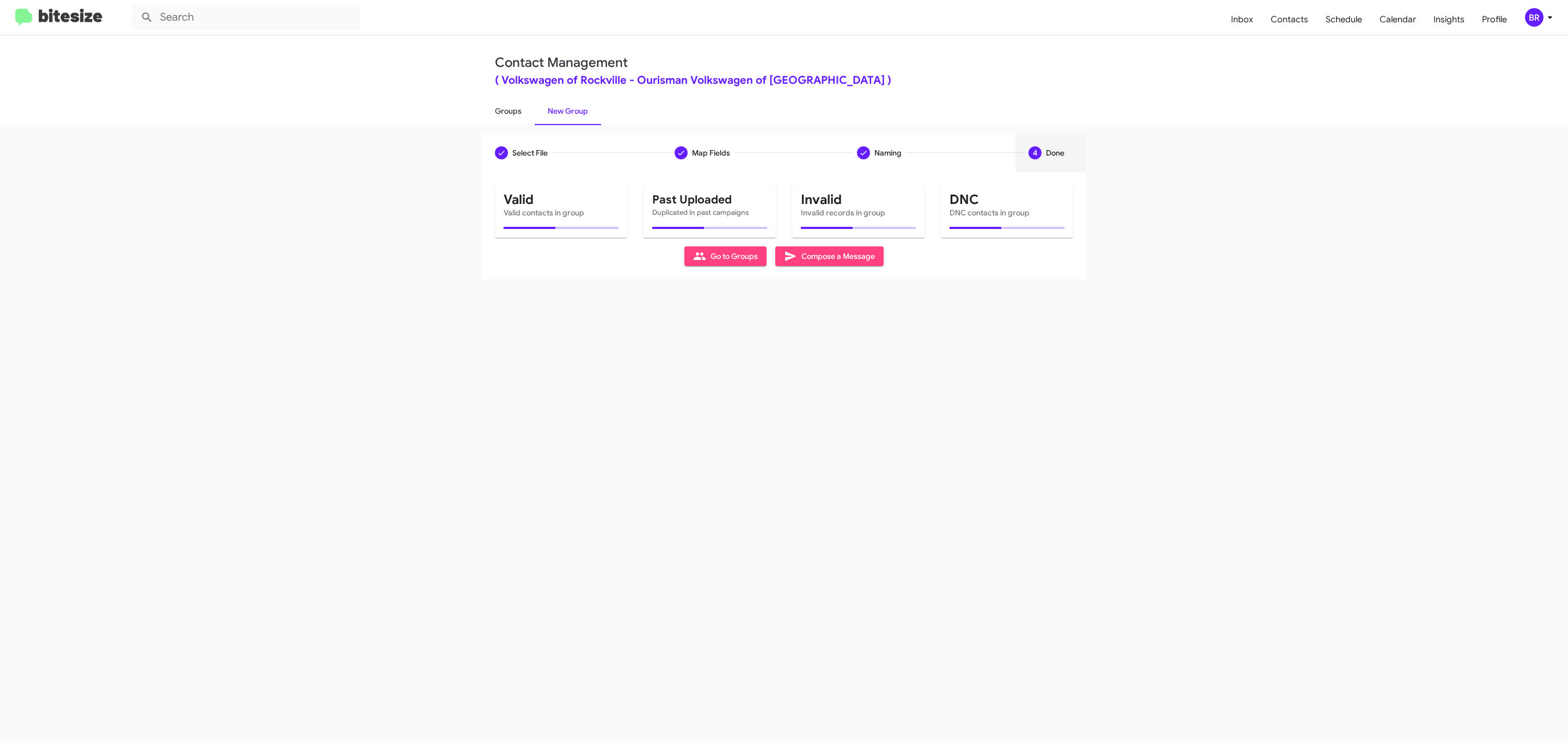
click at [507, 110] on link "Groups" at bounding box center [508, 110] width 53 height 28
type input "in:groups"
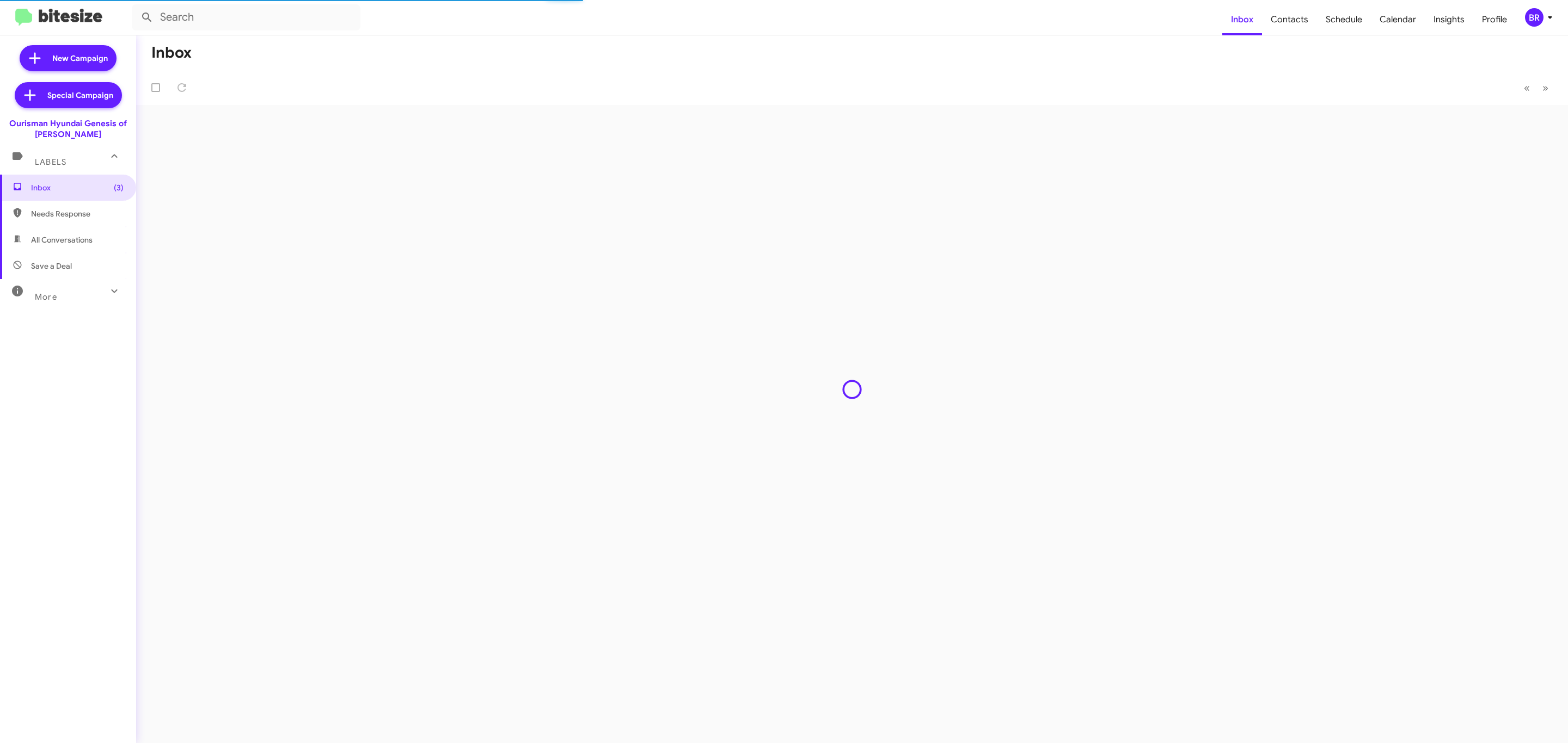
type input "in:groups"
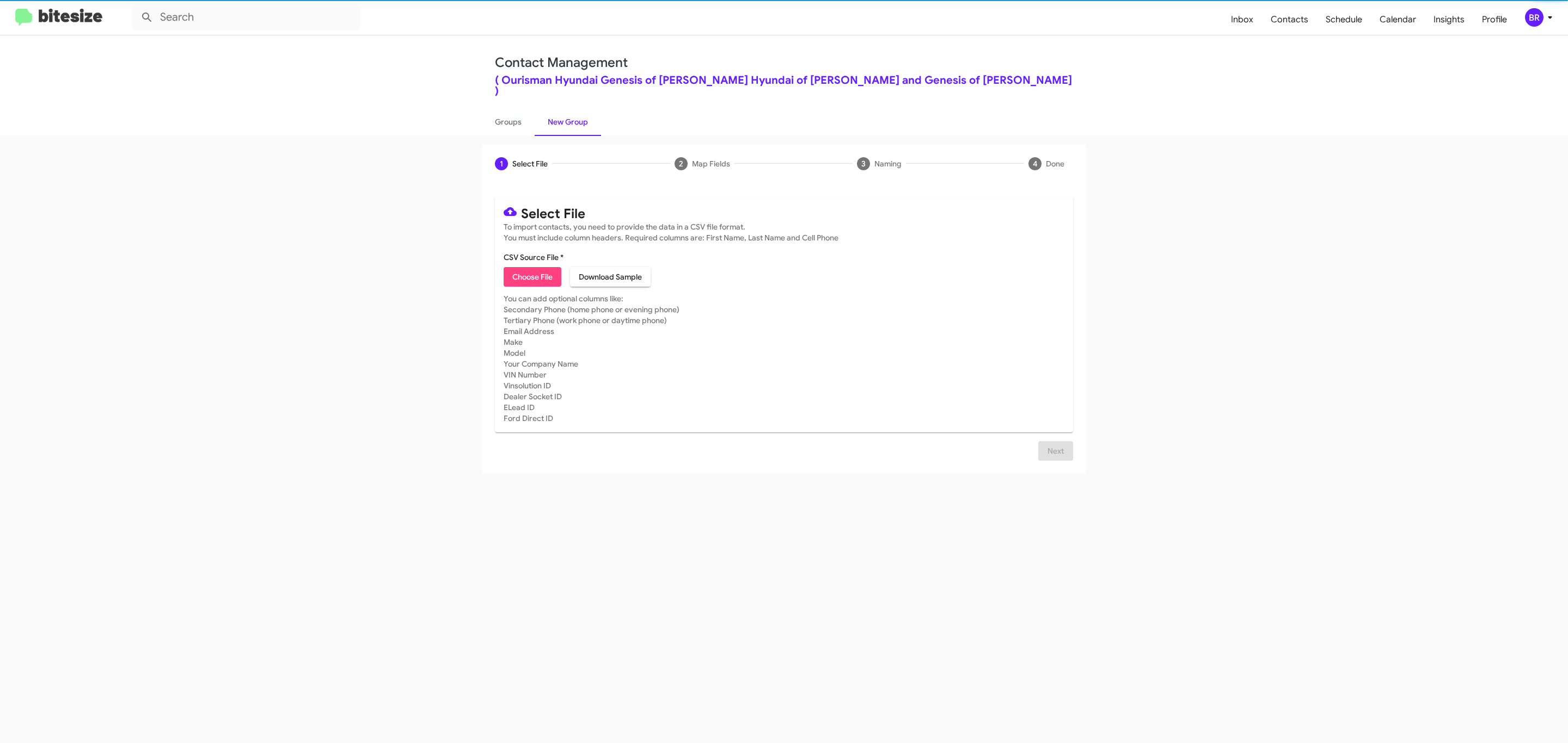
click at [531, 267] on span "Choose File" at bounding box center [532, 277] width 40 height 20
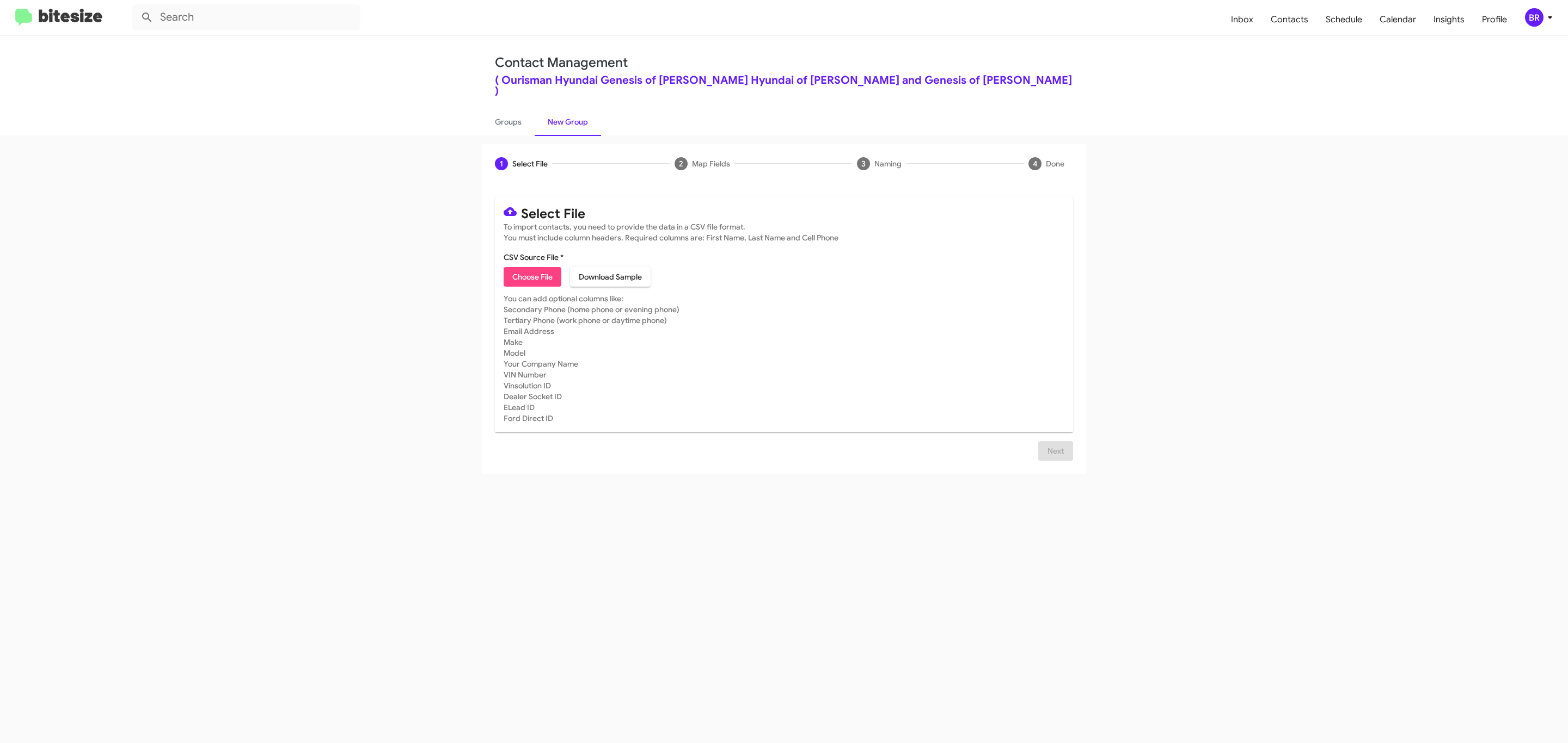
type input "Ourisman Hyundai Genesis of [PERSON_NAME]"
click at [1054, 454] on span "Next" at bounding box center [1055, 464] width 17 height 20
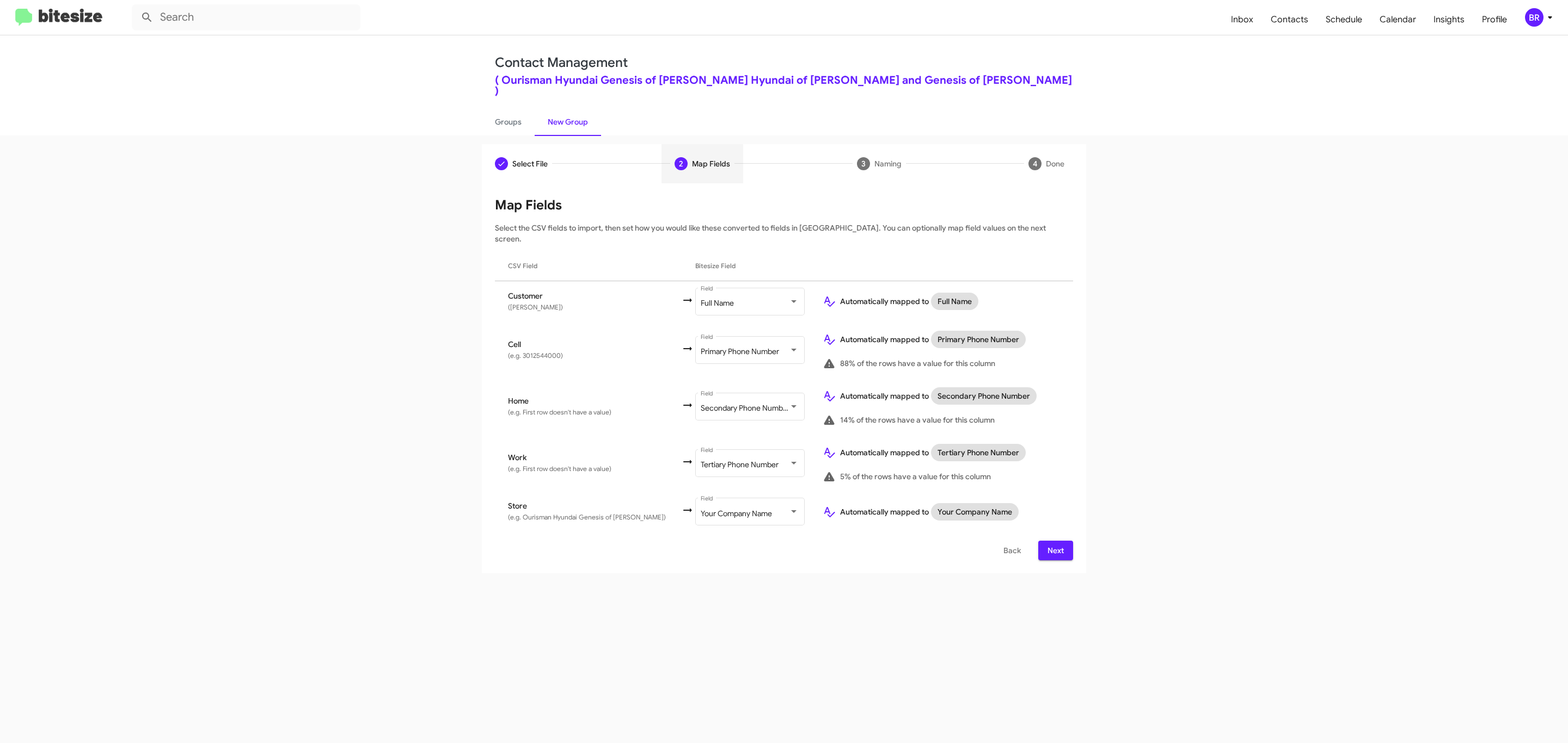
click at [1054, 541] on span "Next" at bounding box center [1055, 551] width 17 height 20
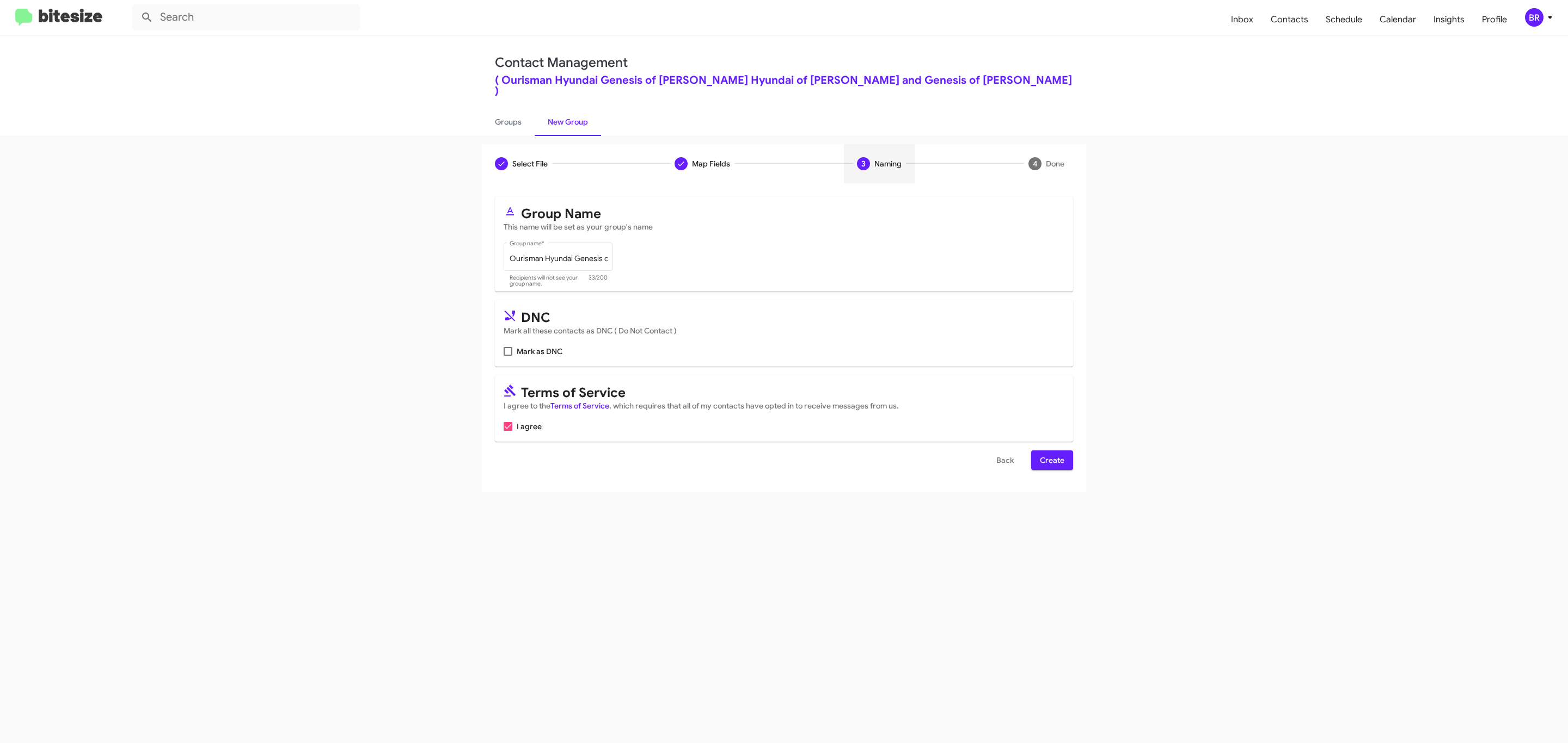
click at [507, 356] on input "Mark as DNC" at bounding box center [507, 356] width 1 height 1
checkbox input "true"
click at [1051, 451] on span "Create" at bounding box center [1052, 461] width 25 height 20
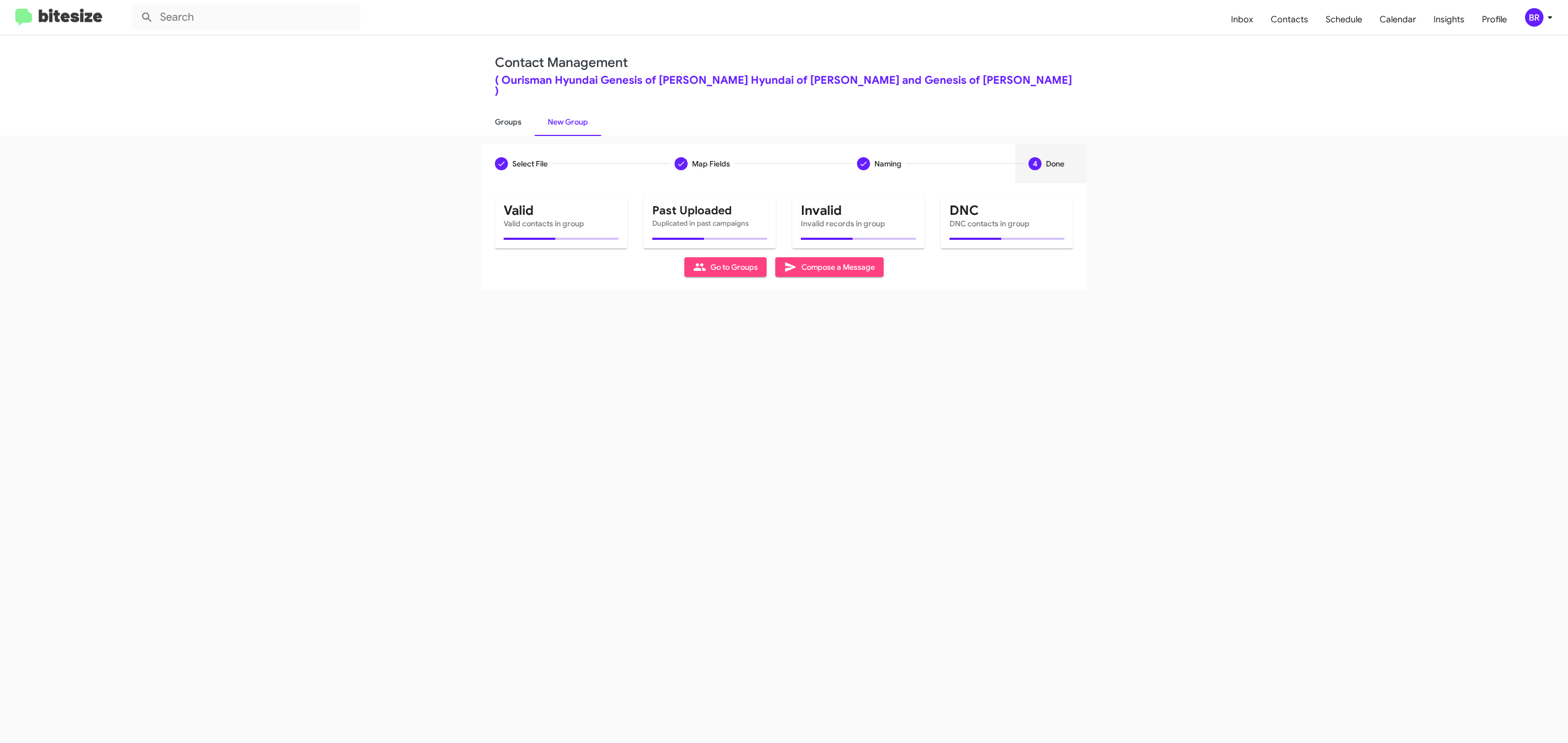
click at [507, 110] on link "Groups" at bounding box center [508, 121] width 53 height 28
type input "in:groups"
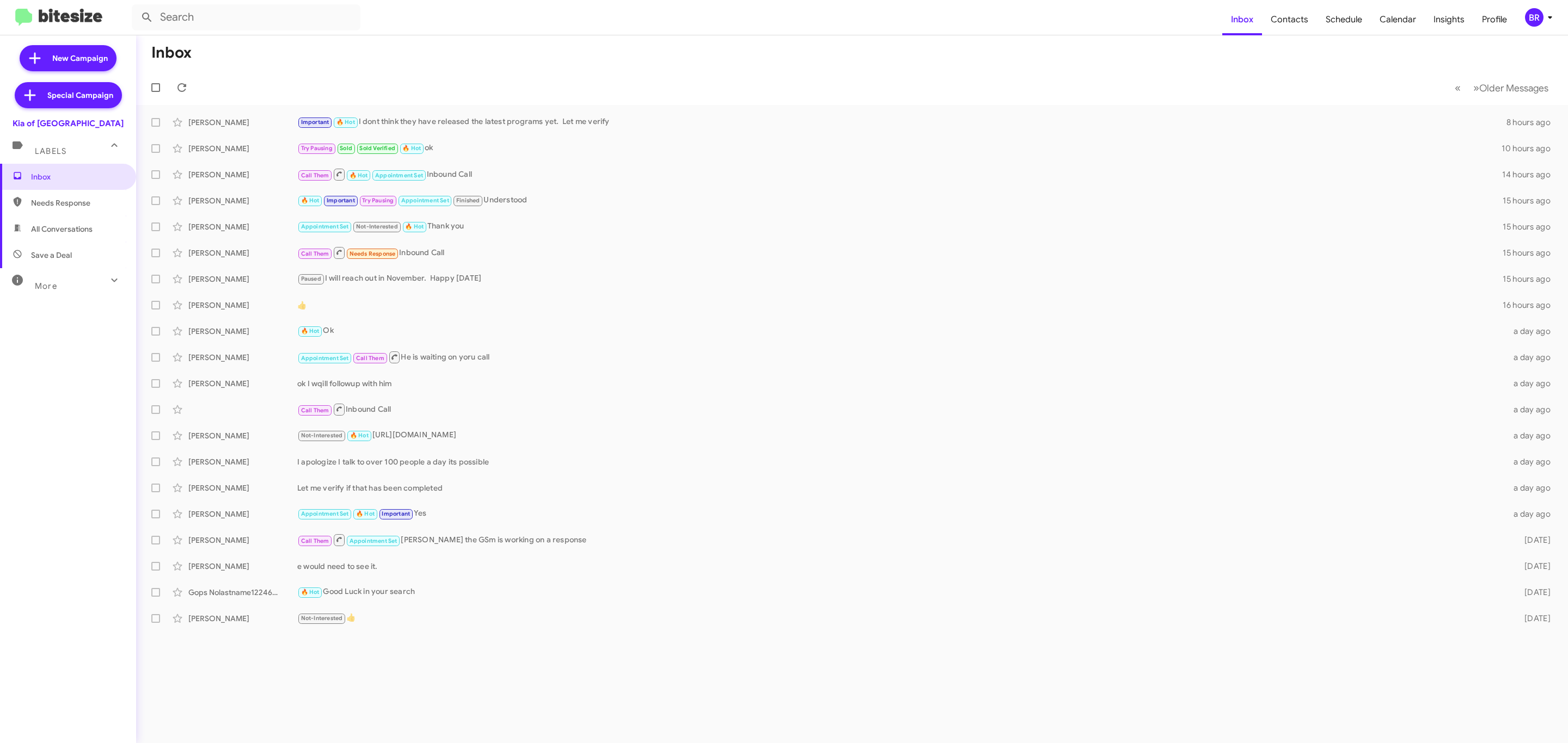
type input "in:groups"
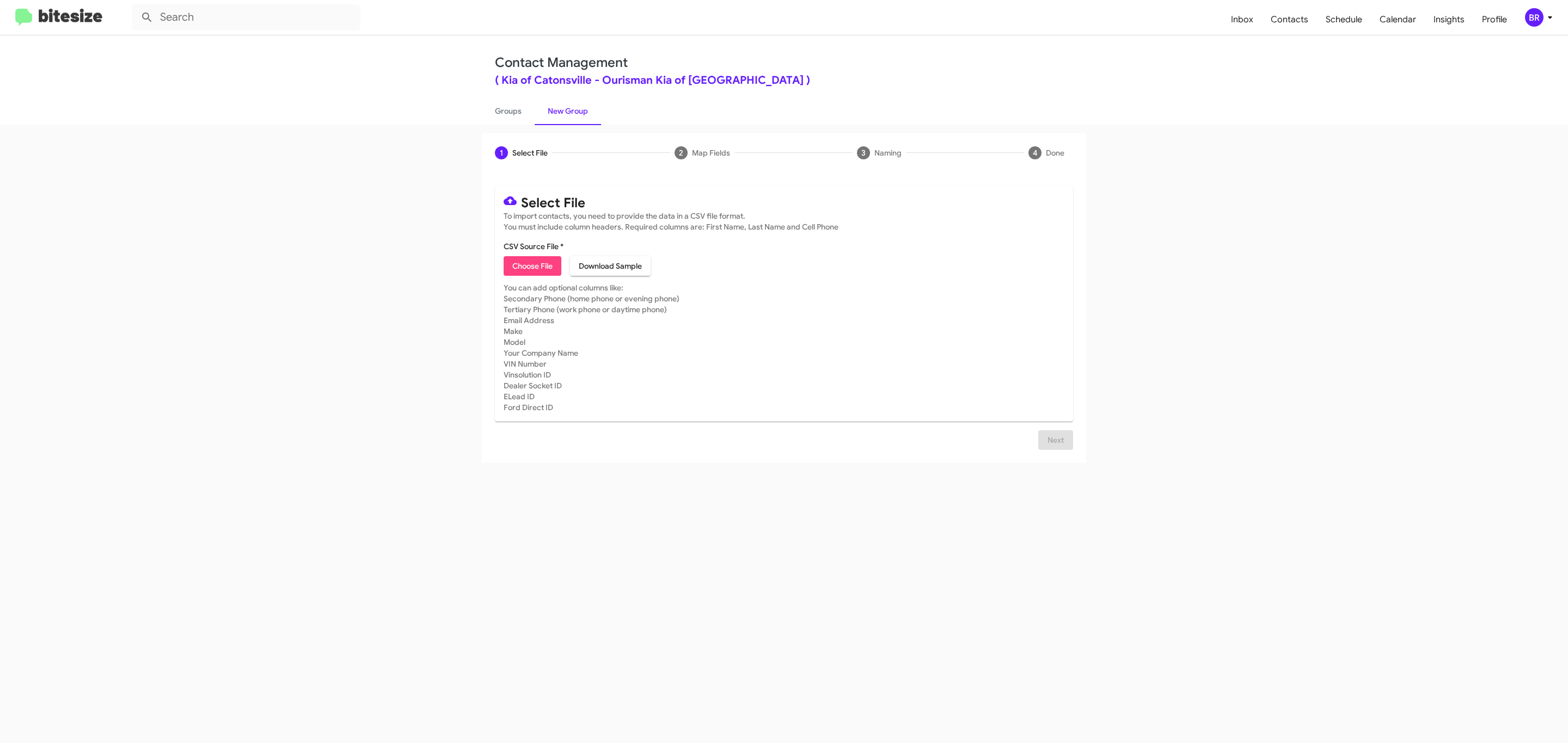
click at [531, 266] on span "Choose File" at bounding box center [532, 267] width 40 height 20
type input "Ourisman Kia of Catonsville"
click at [1054, 453] on span "Next" at bounding box center [1055, 453] width 17 height 20
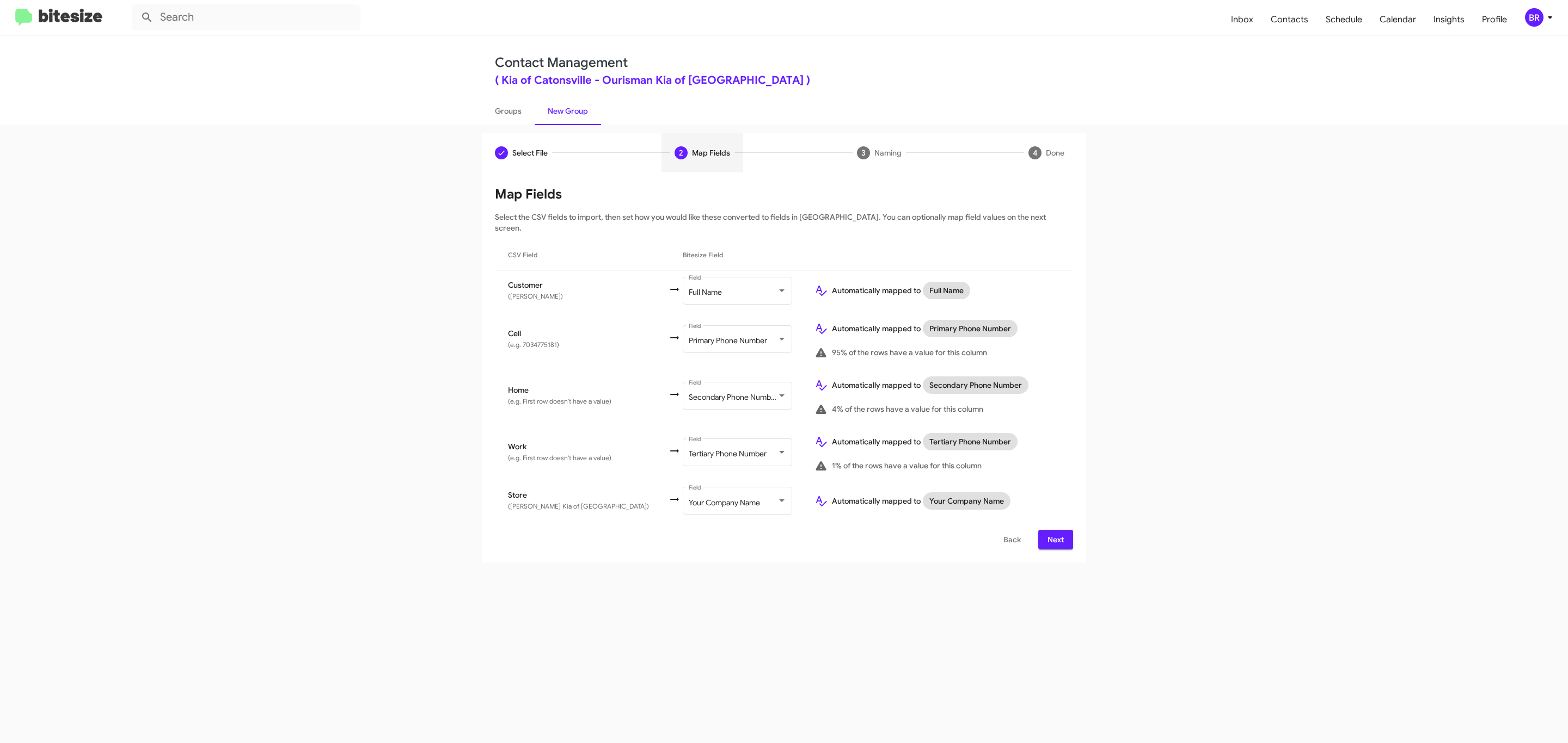
click at [1054, 530] on span "Next" at bounding box center [1055, 540] width 17 height 20
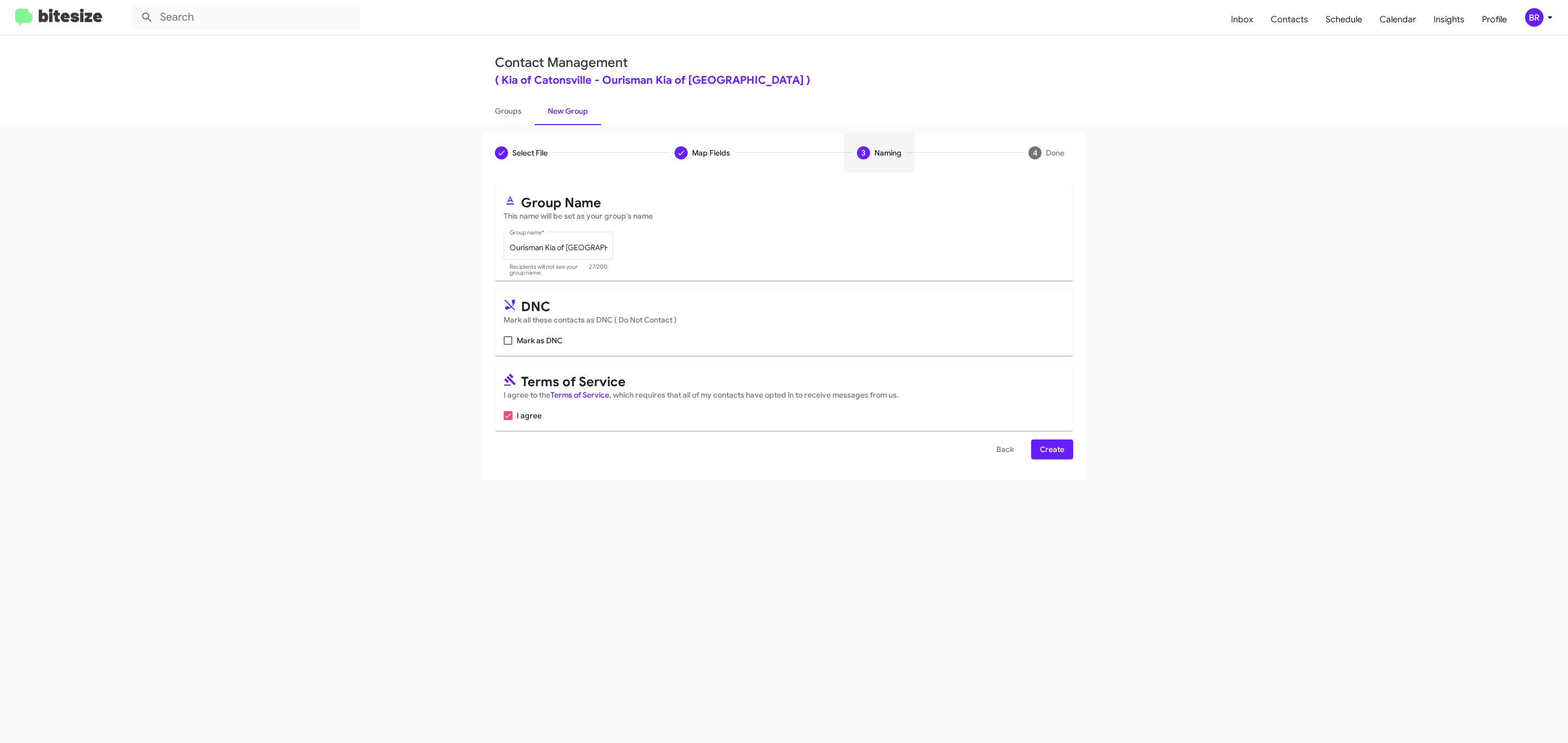
click at [507, 345] on input "Mark as DNC" at bounding box center [507, 345] width 1 height 1
checkbox input "true"
click at [1051, 451] on span "Create" at bounding box center [1052, 450] width 25 height 20
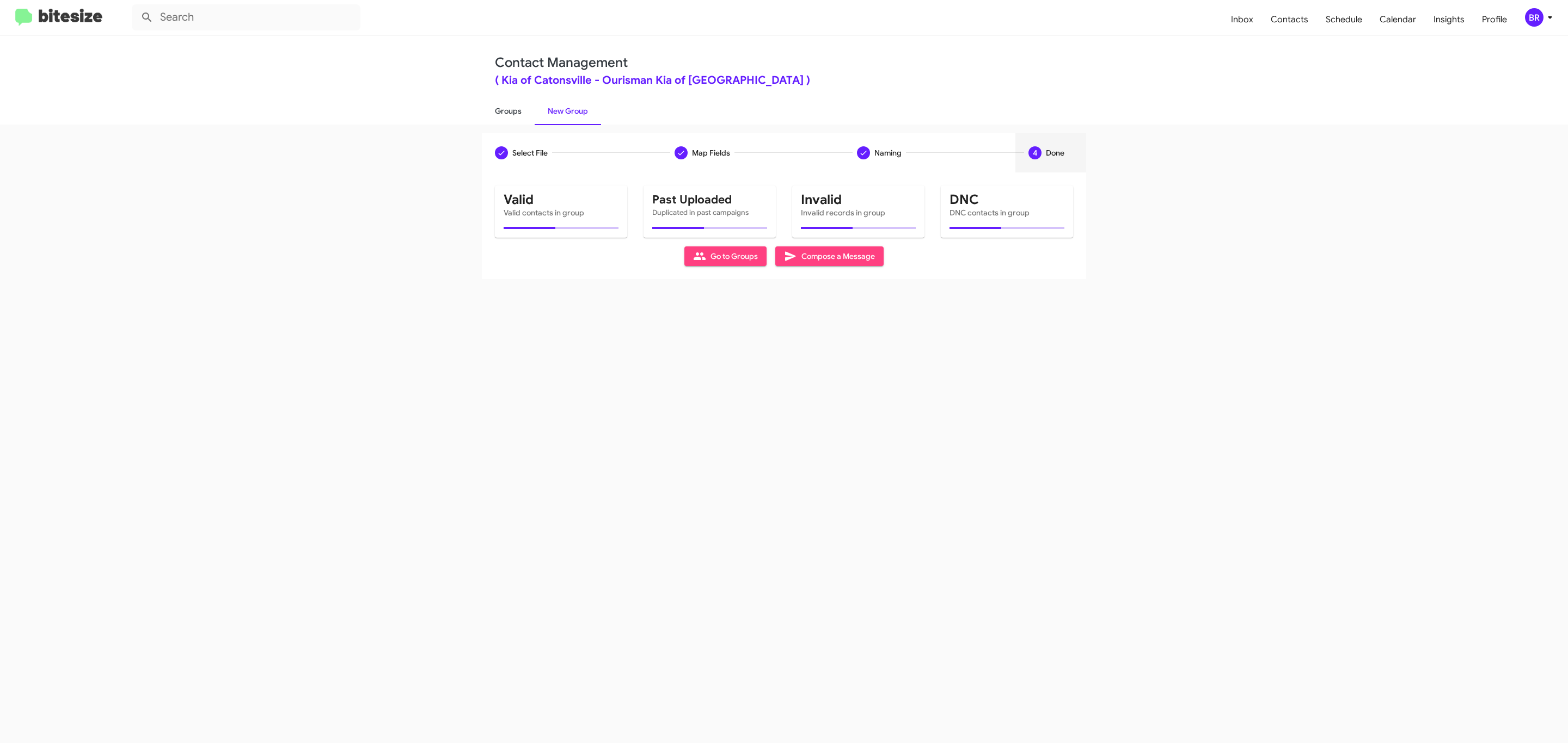
click at [507, 110] on link "Groups" at bounding box center [508, 110] width 53 height 28
type input "in:groups"
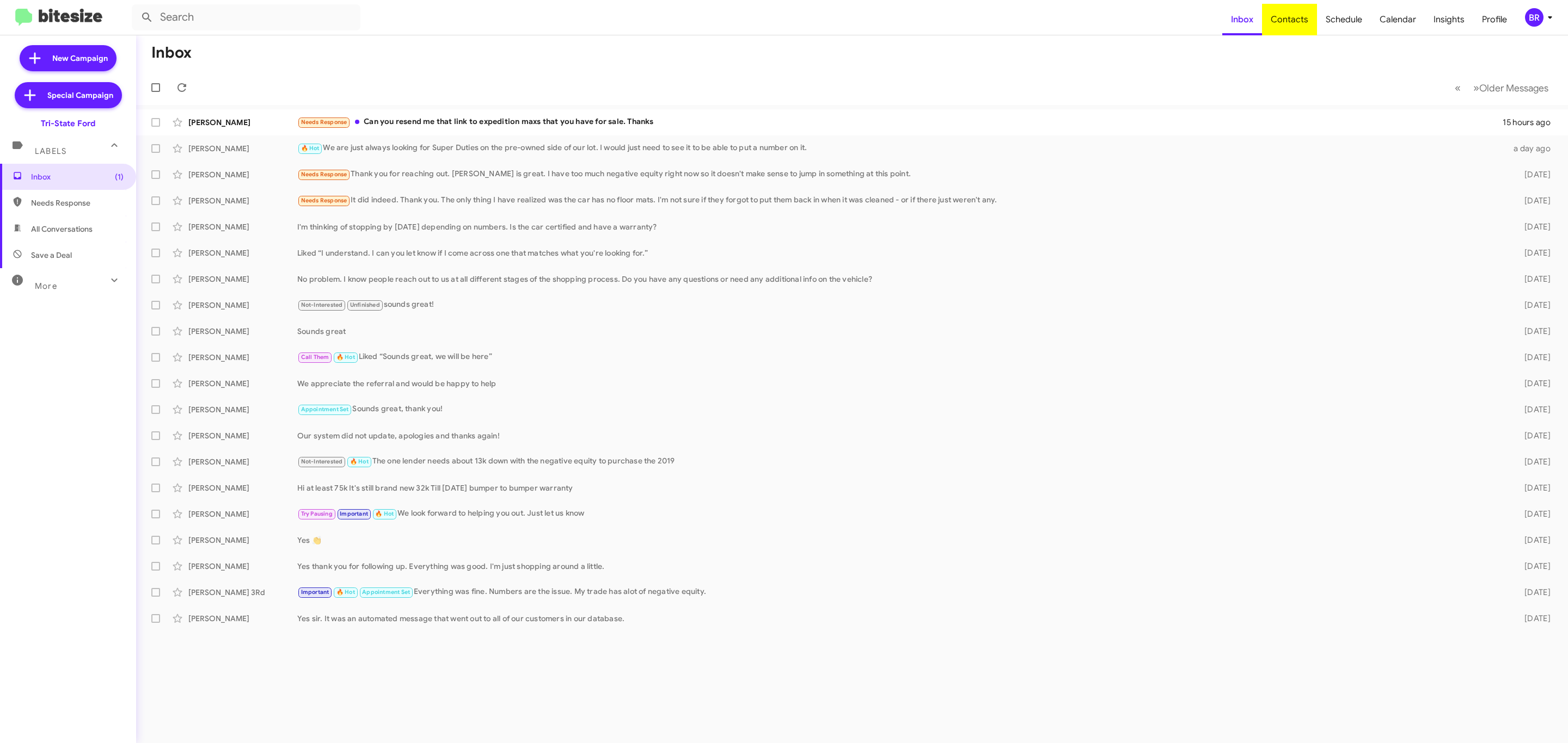
type input "in:groups"
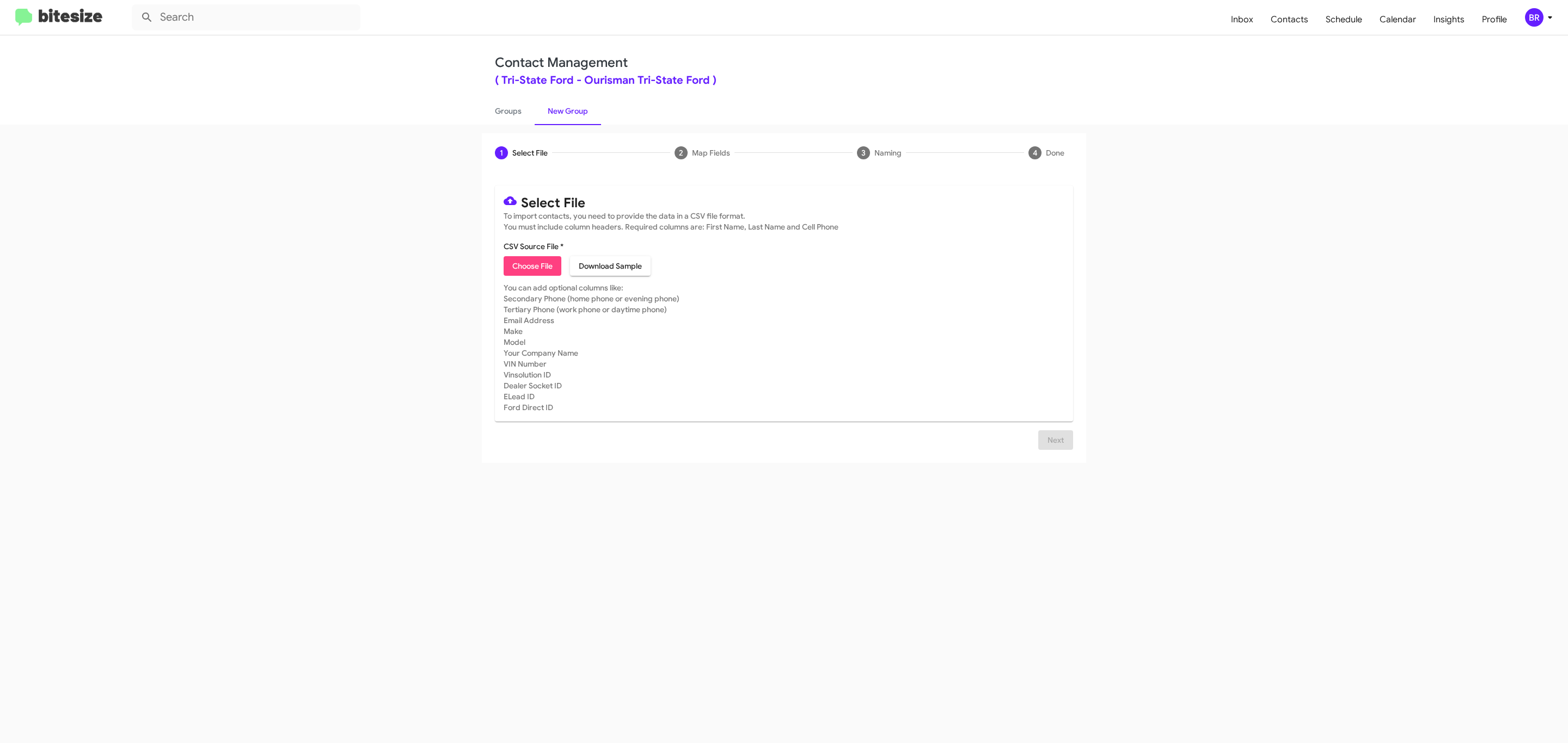
click at [531, 266] on span "Choose File" at bounding box center [532, 267] width 40 height 20
type input "Ourisman Tri-State Ford"
click at [1054, 453] on span "Next" at bounding box center [1055, 453] width 17 height 20
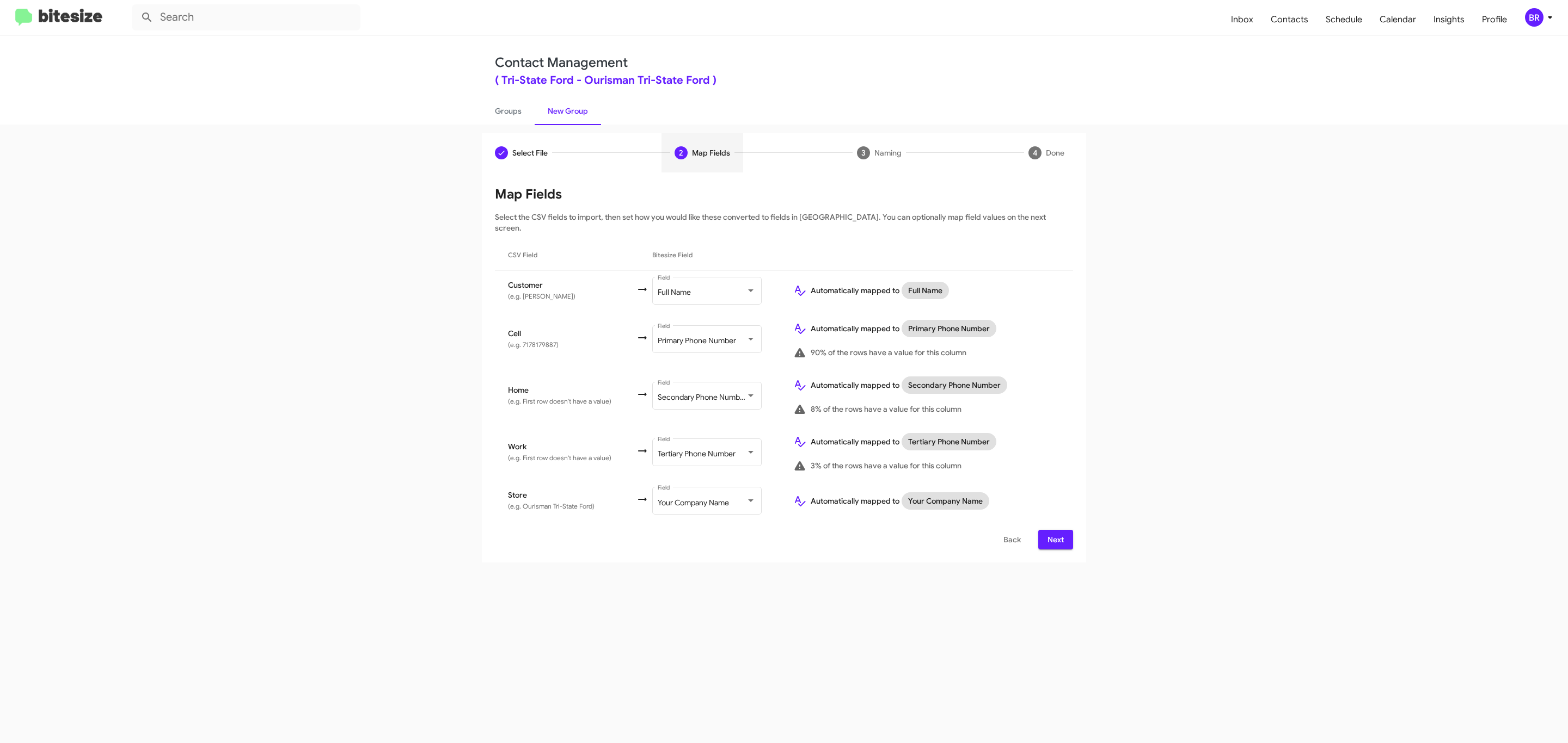
click at [1086, 709] on input "Mark as DNC" at bounding box center [1086, 709] width 1 height 1
checkbox input "true"
